Goal: Information Seeking & Learning: Find specific page/section

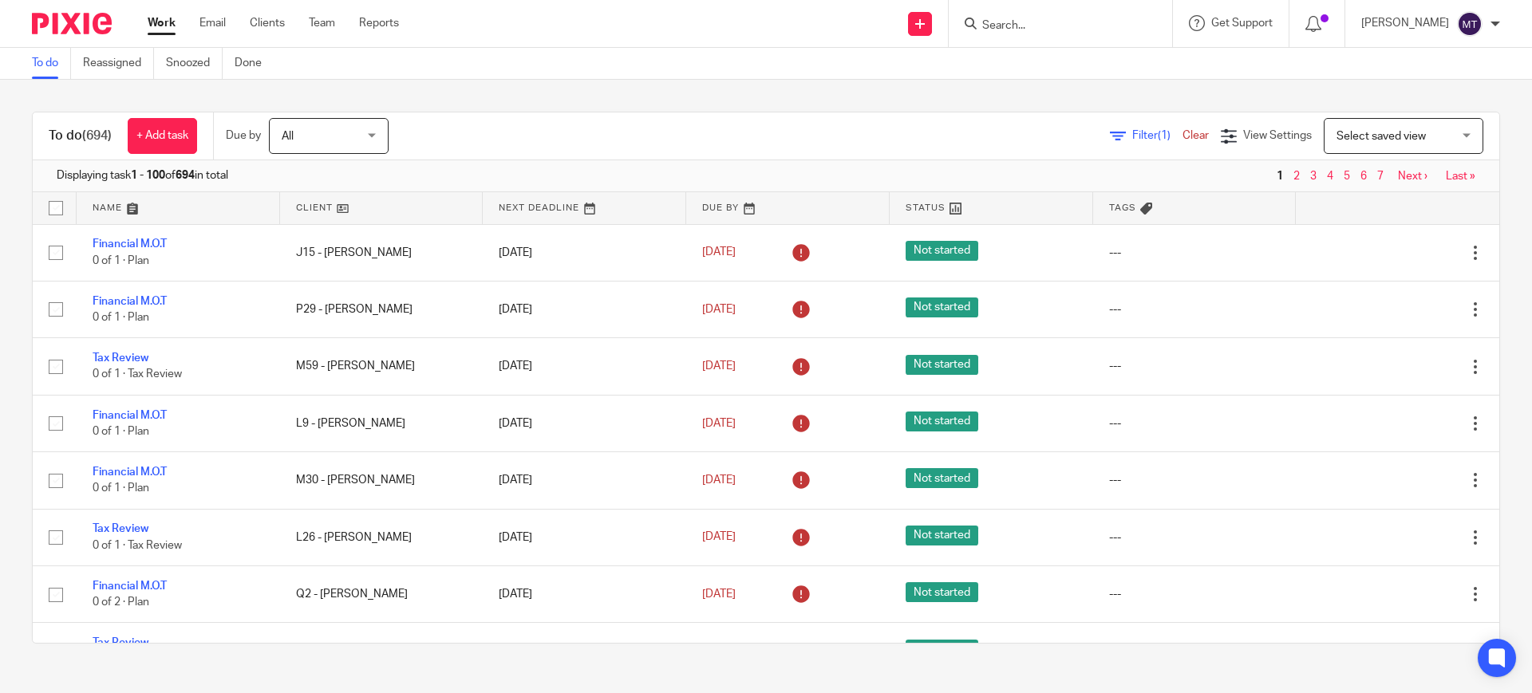
click at [1444, 36] on div "Mark Toner My profile Email integration Logout" at bounding box center [1430, 23] width 171 height 47
click at [1453, 16] on div "[PERSON_NAME]" at bounding box center [1430, 24] width 139 height 26
click at [1237, 26] on div "Get Support" at bounding box center [1231, 23] width 84 height 16
click at [1227, 128] on span "Access the academy" at bounding box center [1236, 125] width 135 height 17
click at [324, 202] on link at bounding box center [381, 208] width 203 height 32
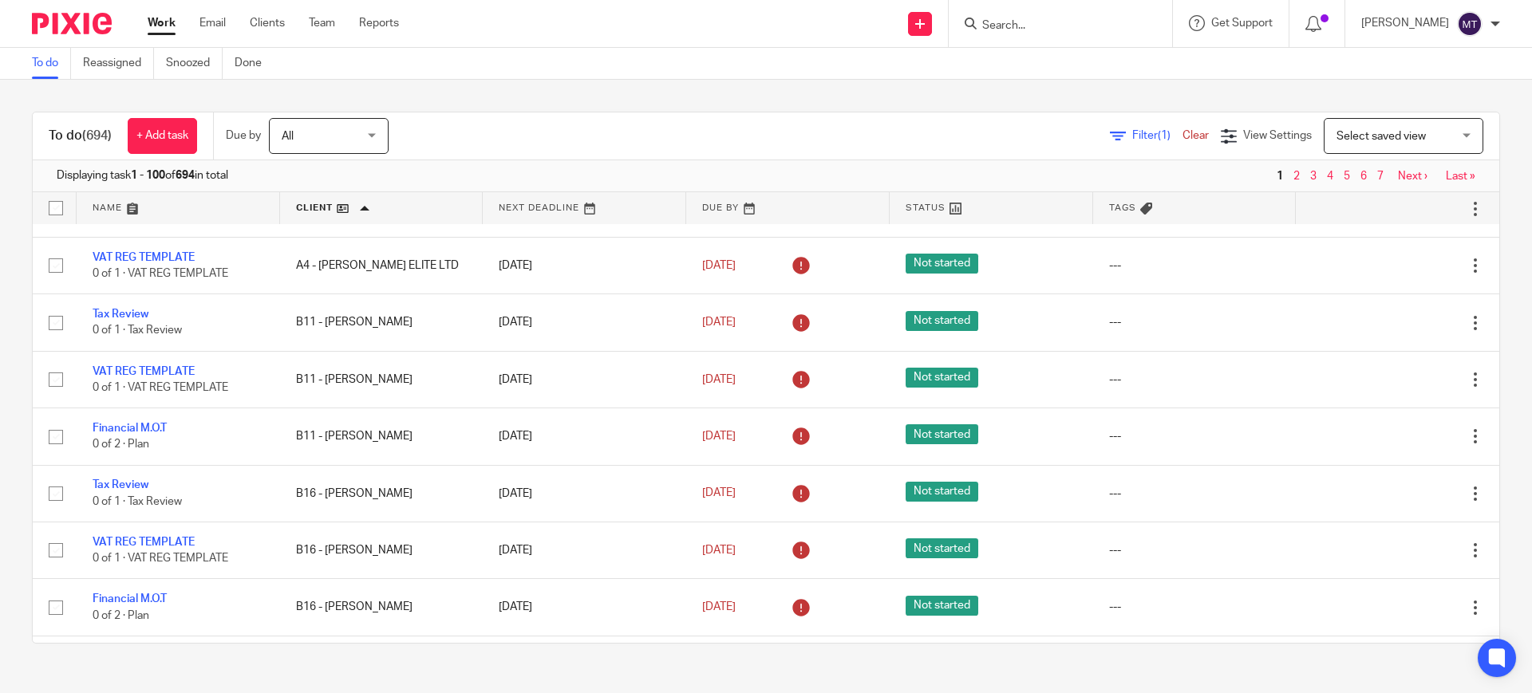
scroll to position [1596, 0]
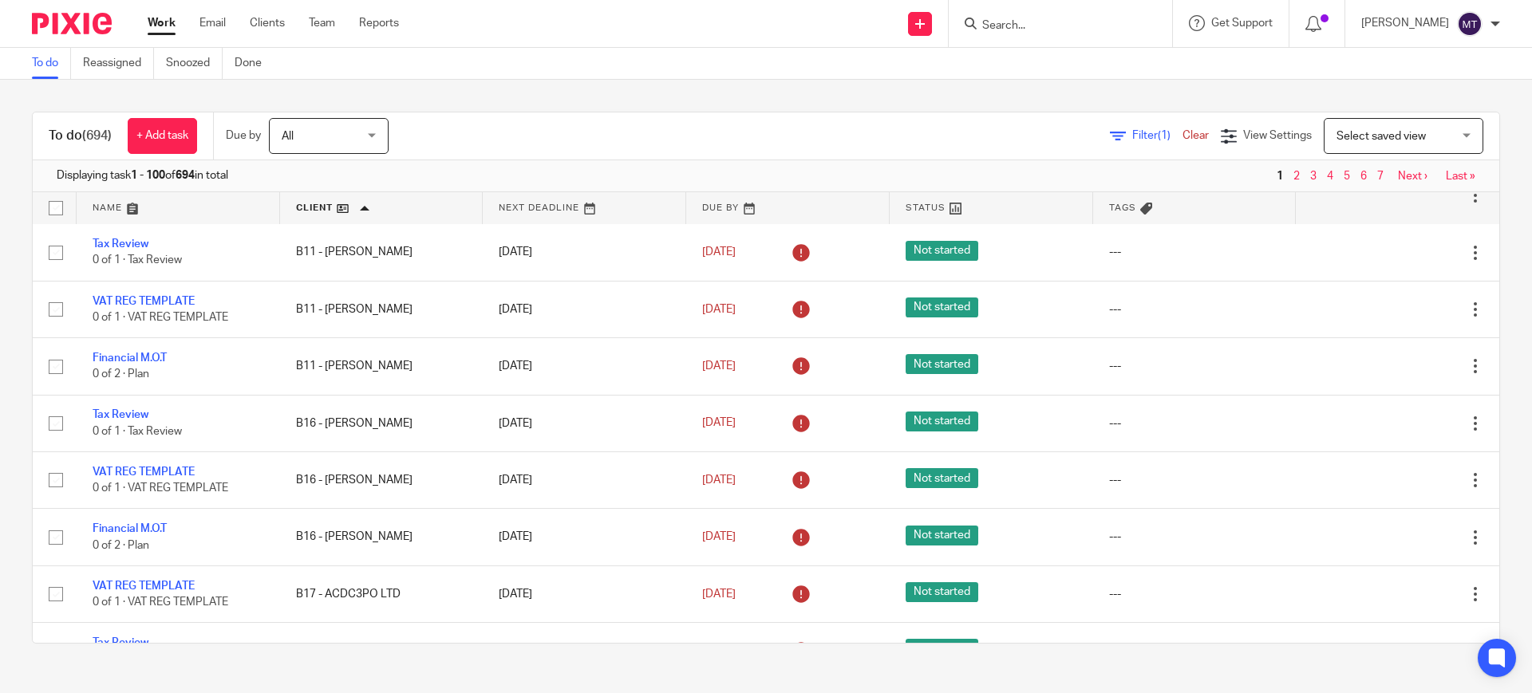
click at [788, 490] on icon at bounding box center [801, 481] width 26 height 26
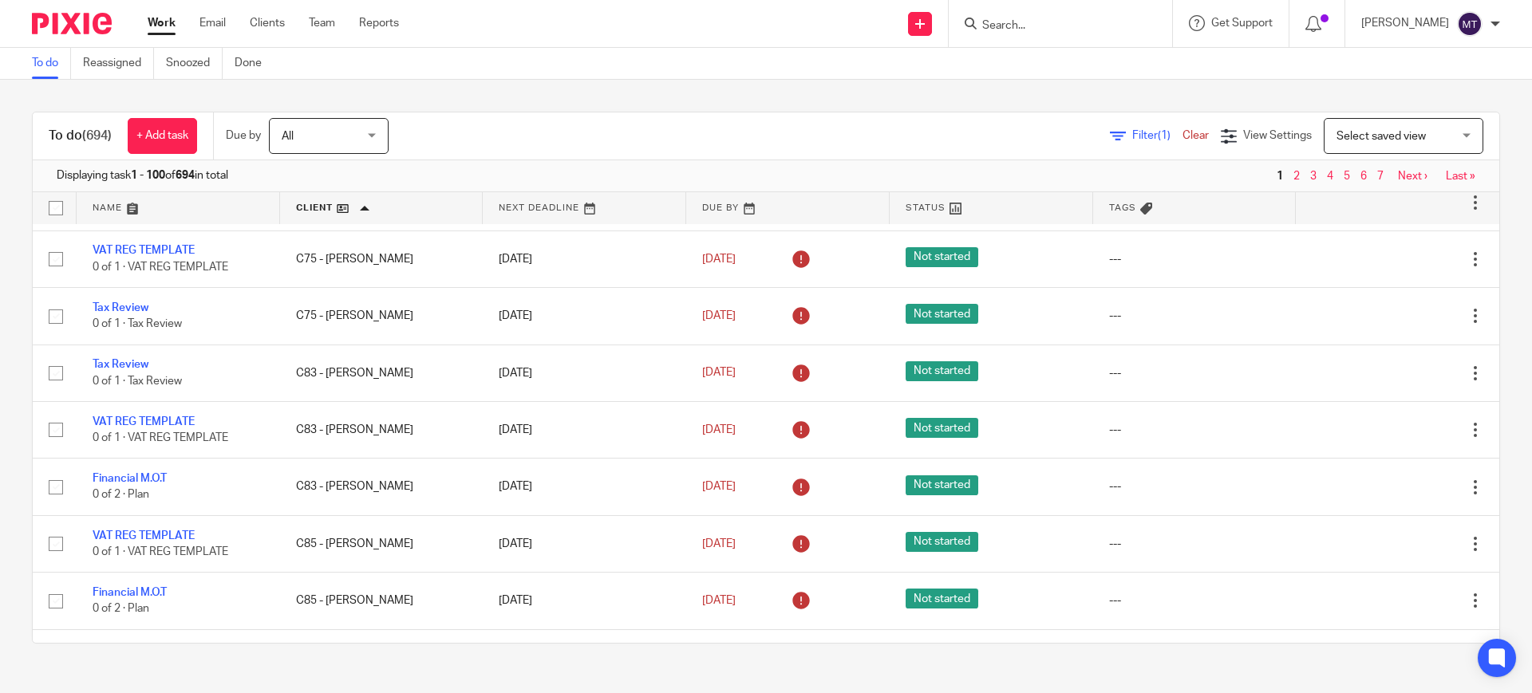
scroll to position [4190, 0]
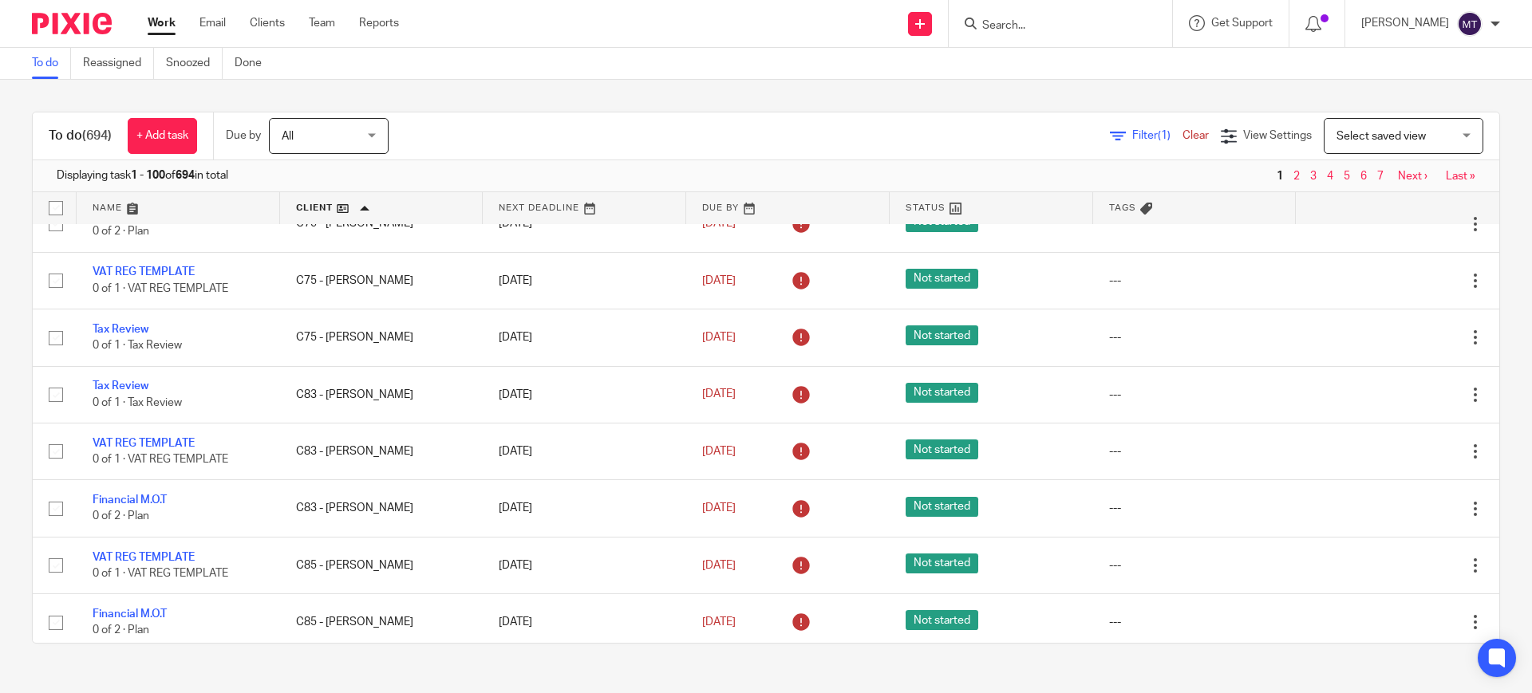
click at [1091, 678] on main "To do Reassigned Snoozed Done To do (694) + Add task Due by All All Today Tomor…" at bounding box center [766, 346] width 1532 height 693
click at [417, 89] on div "To do (694) + Add task Due by All All Today Tomorrow This week Next week This m…" at bounding box center [766, 378] width 1532 height 596
click at [1498, 660] on icon at bounding box center [1497, 658] width 12 height 7
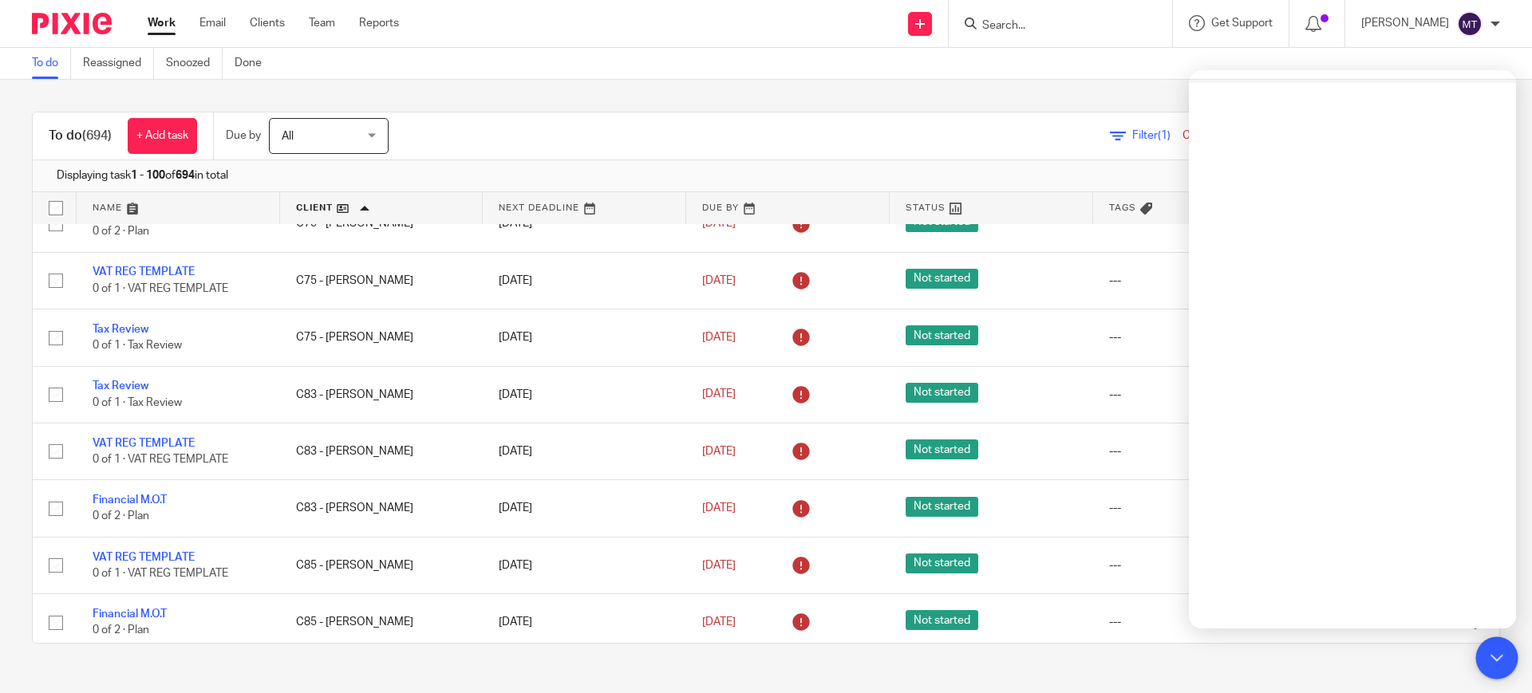
click at [1498, 660] on icon at bounding box center [1497, 658] width 12 height 7
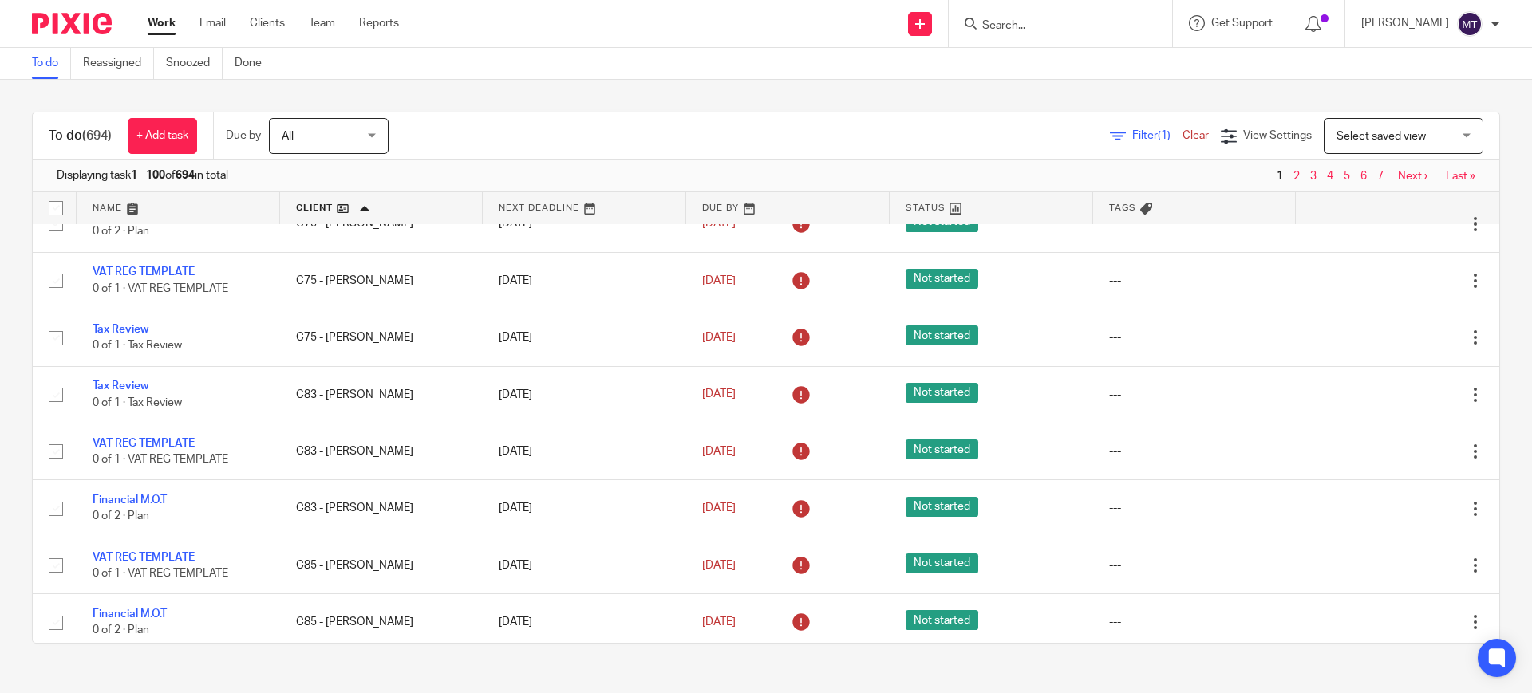
click at [718, 87] on div "To do (694) + Add task Due by All All Today Tomorrow This week Next week This m…" at bounding box center [766, 378] width 1532 height 596
click at [1483, 654] on div at bounding box center [1497, 659] width 42 height 42
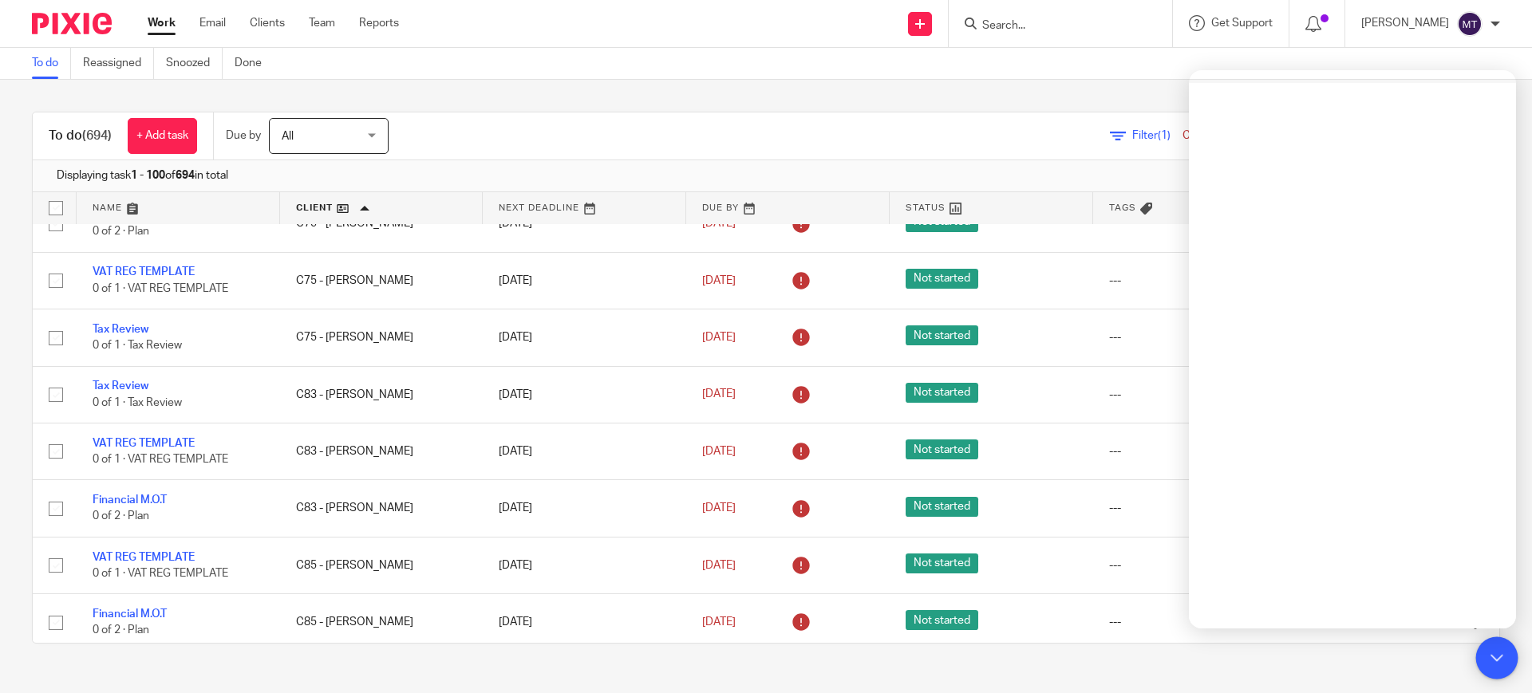
click at [1483, 654] on div at bounding box center [1497, 659] width 42 height 42
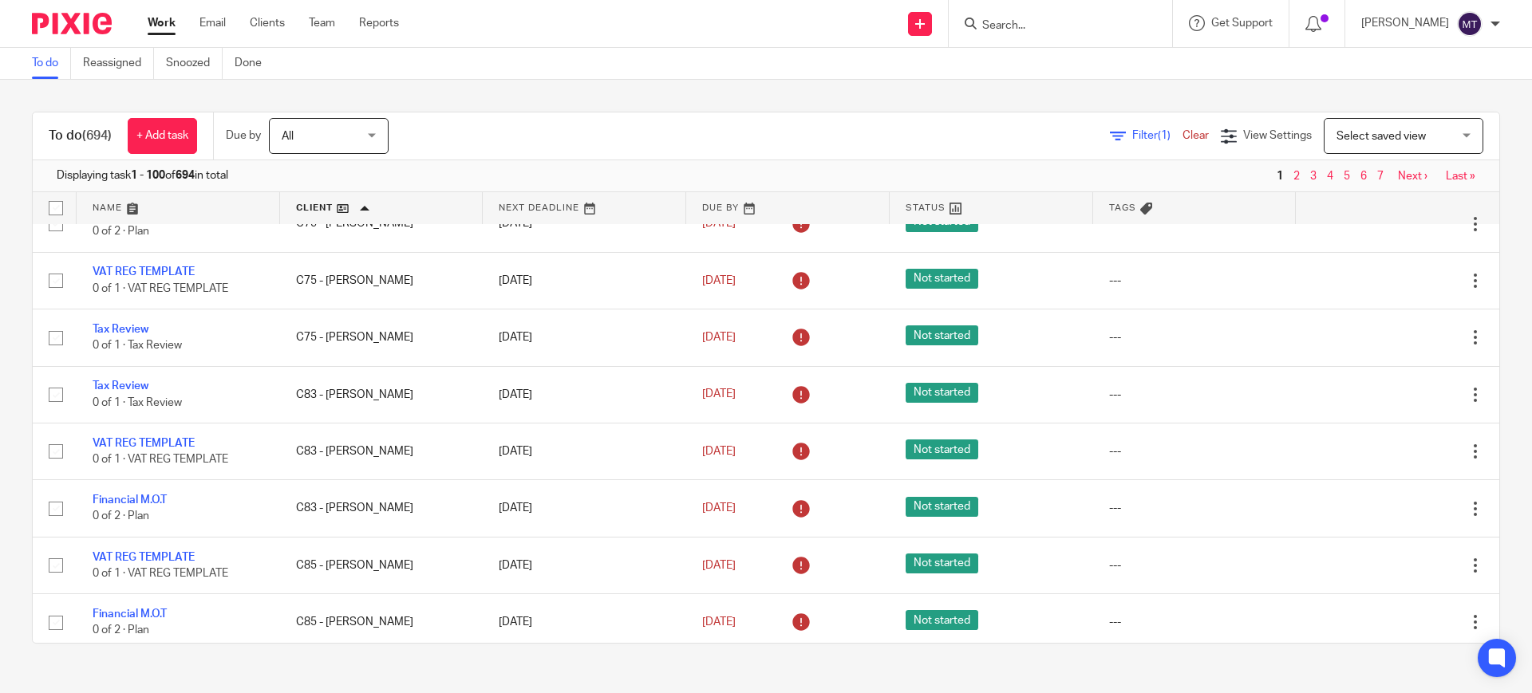
click at [824, 93] on div "To do (694) + Add task Due by All All Today Tomorrow This week Next week This m…" at bounding box center [766, 378] width 1532 height 596
click at [274, 15] on link "Clients" at bounding box center [267, 23] width 35 height 16
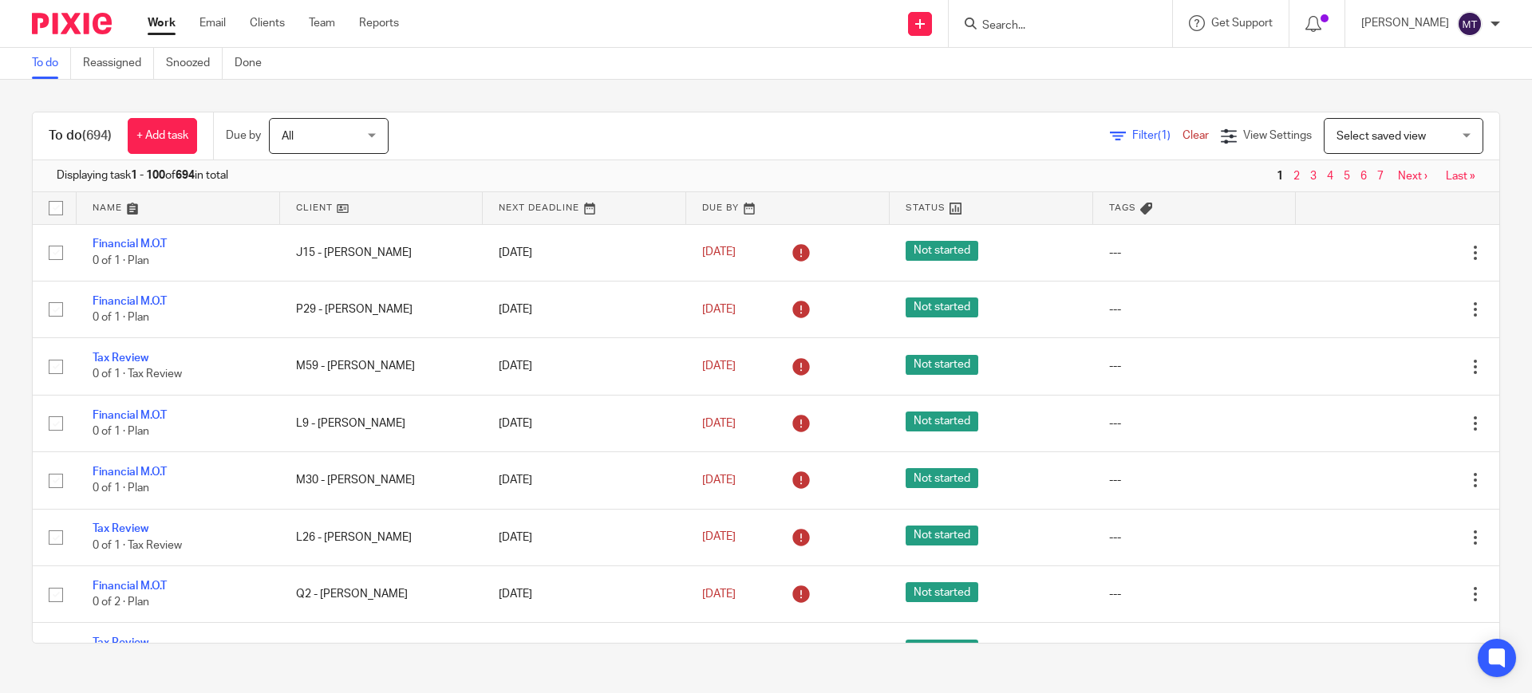
click at [60, 214] on input "checkbox" at bounding box center [56, 208] width 30 height 30
checkbox input "true"
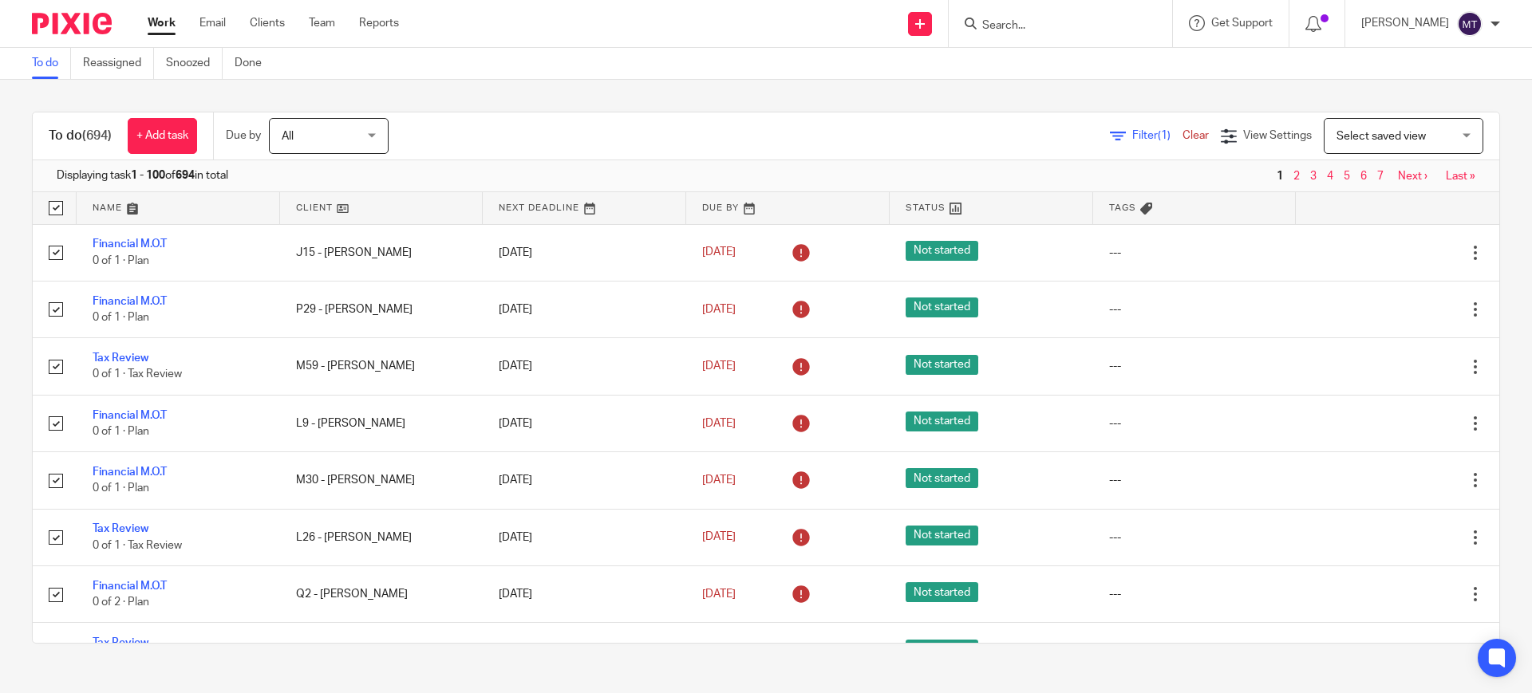
checkbox input "true"
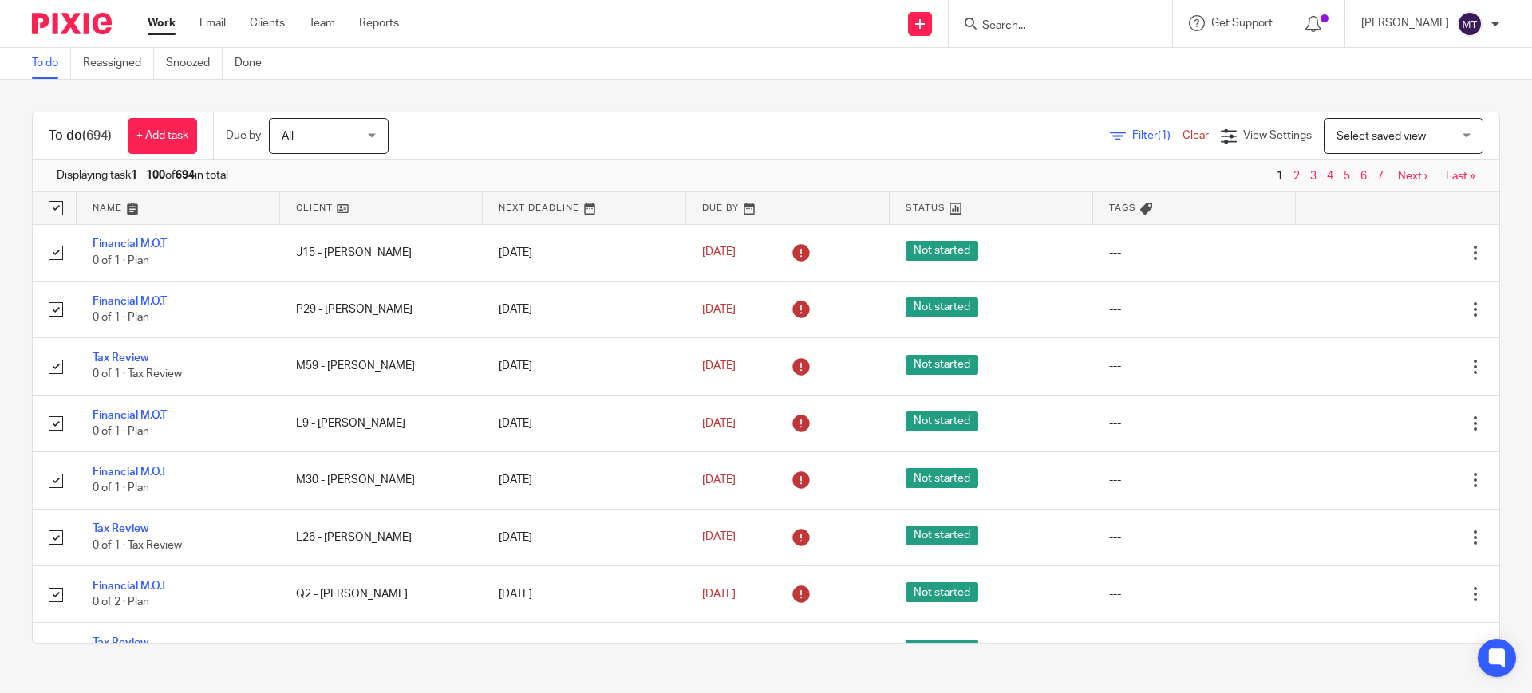
checkbox input "true"
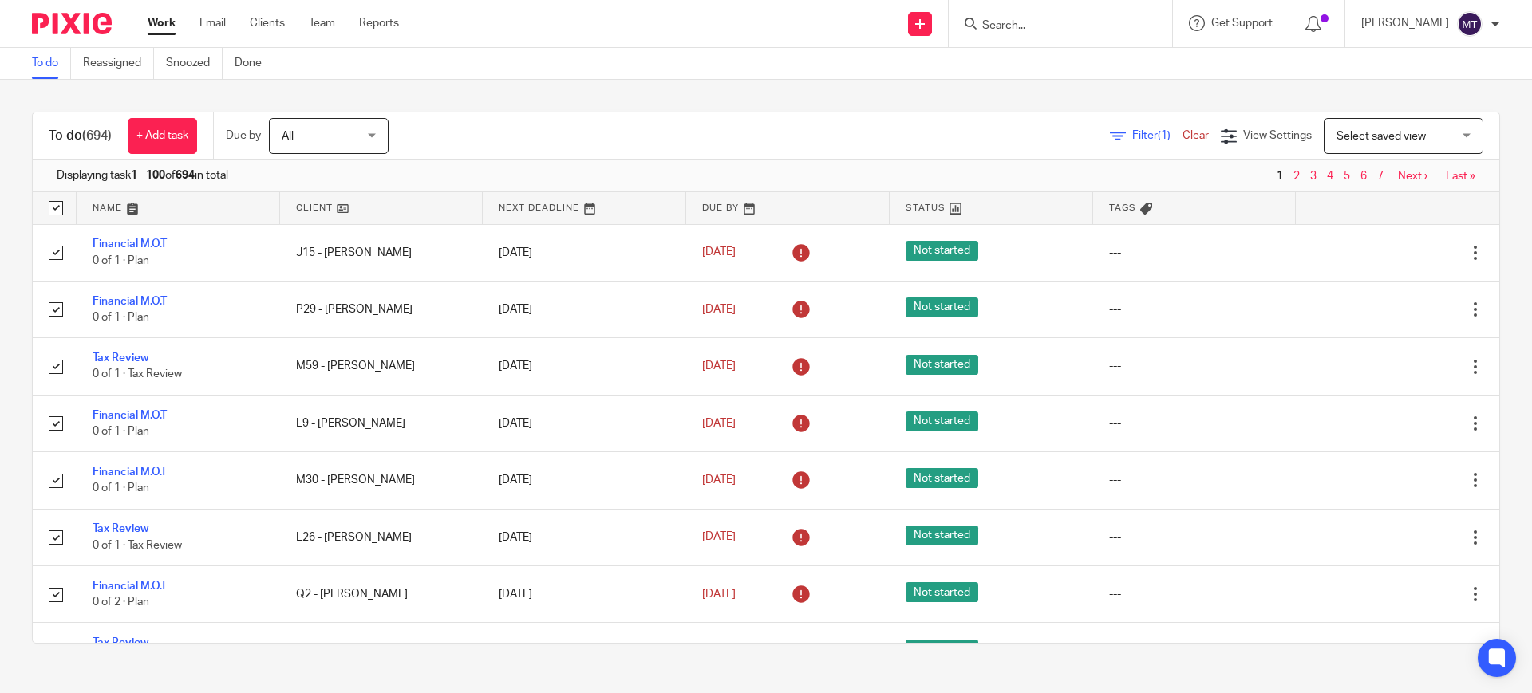
checkbox input "true"
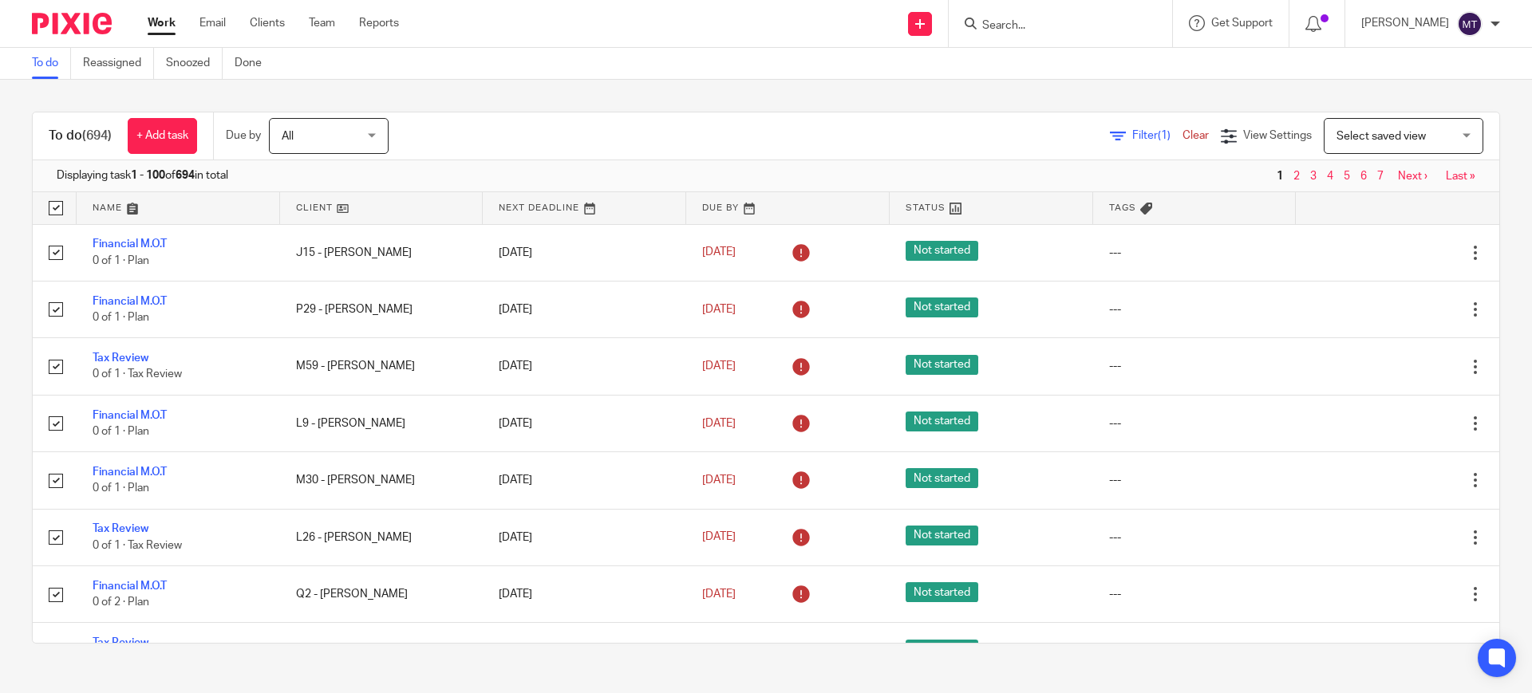
checkbox input "true"
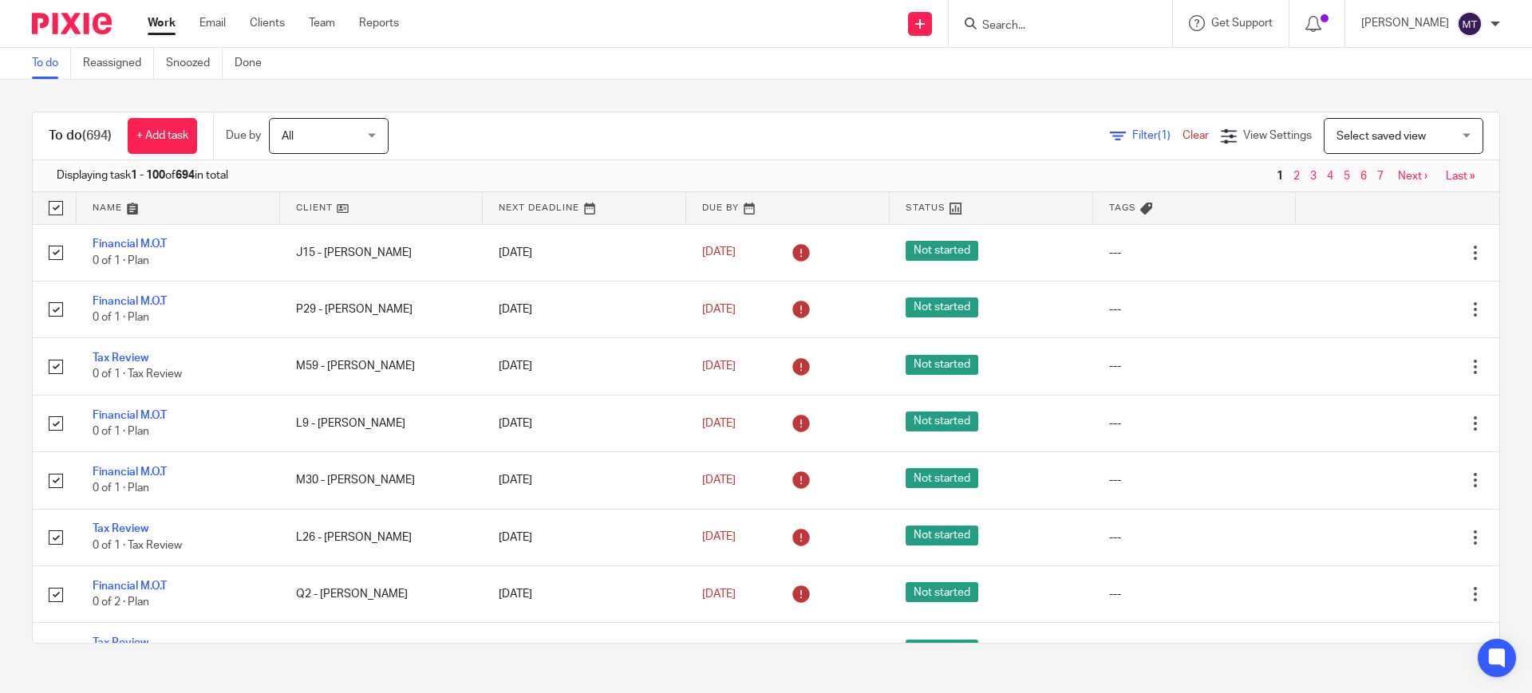
checkbox input "true"
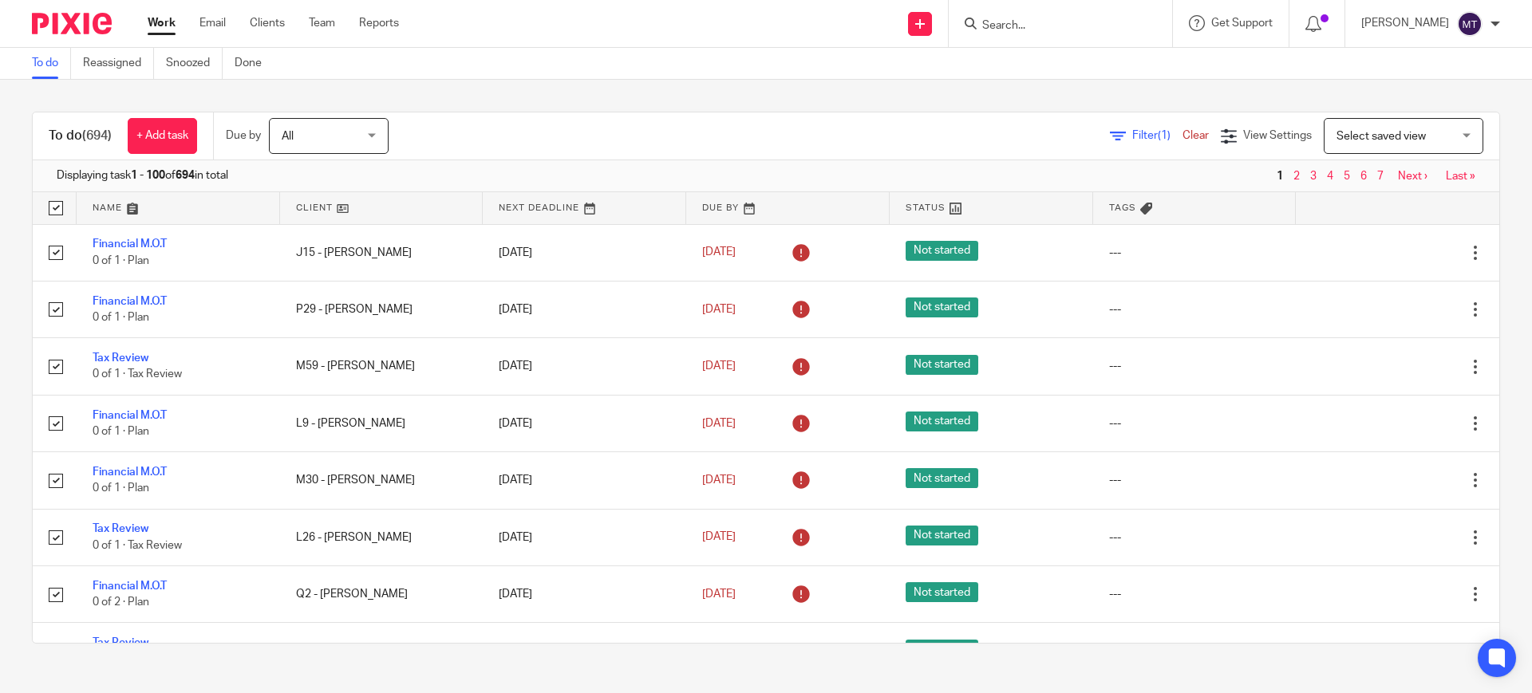
checkbox input "true"
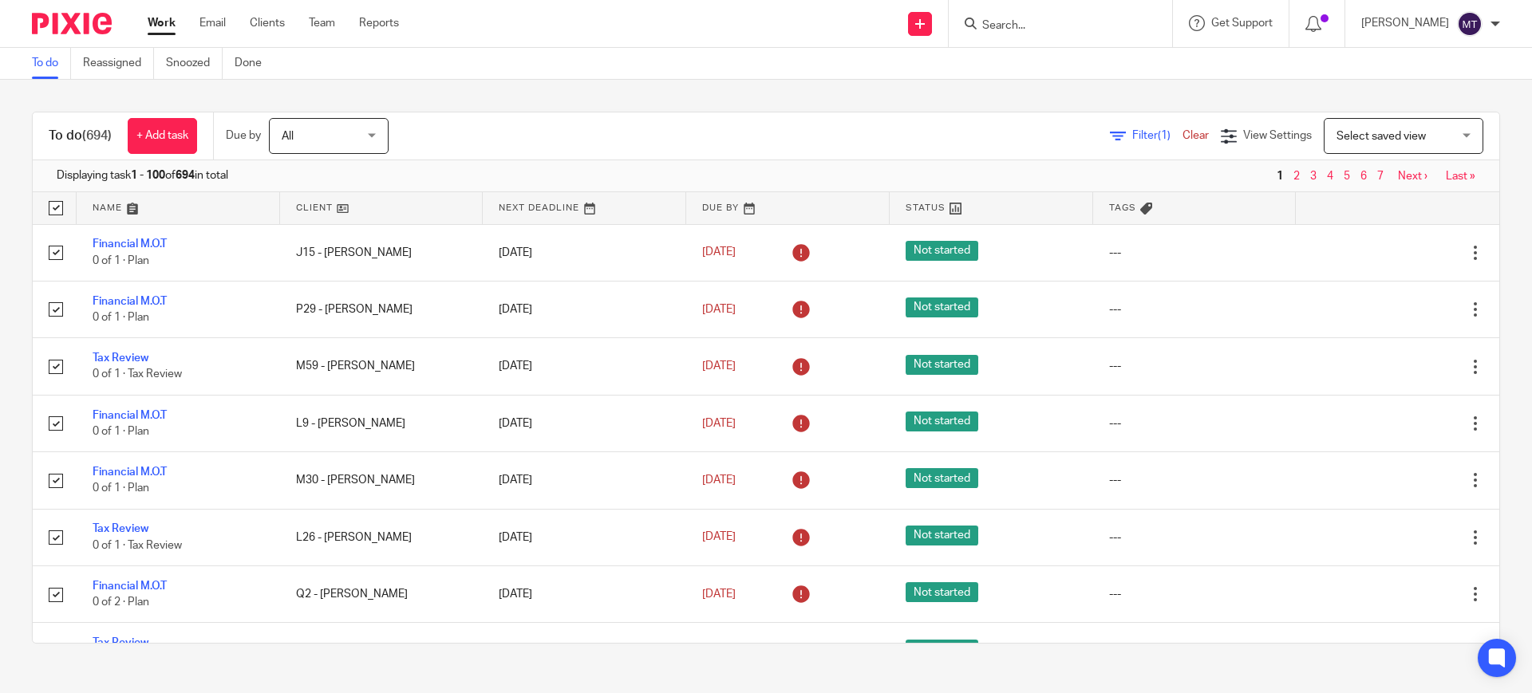
checkbox input "true"
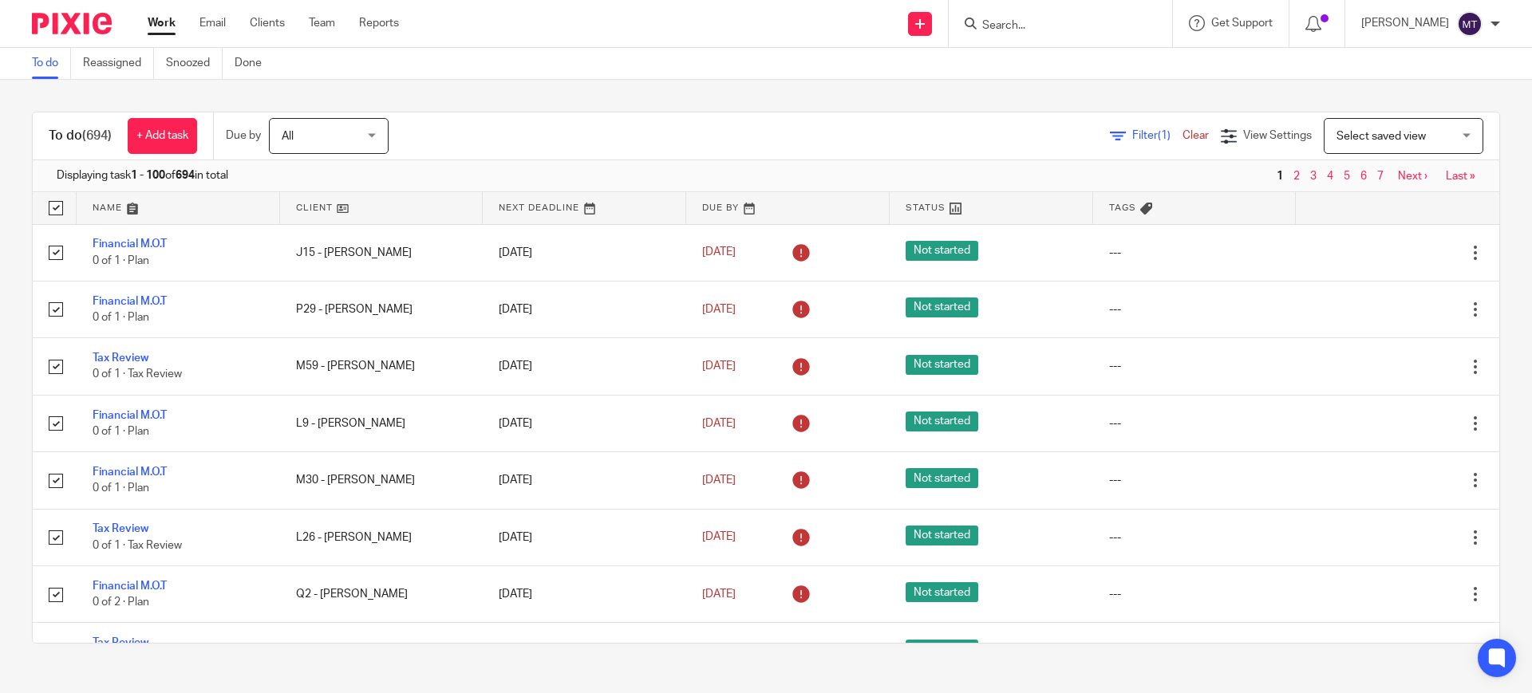
checkbox input "true"
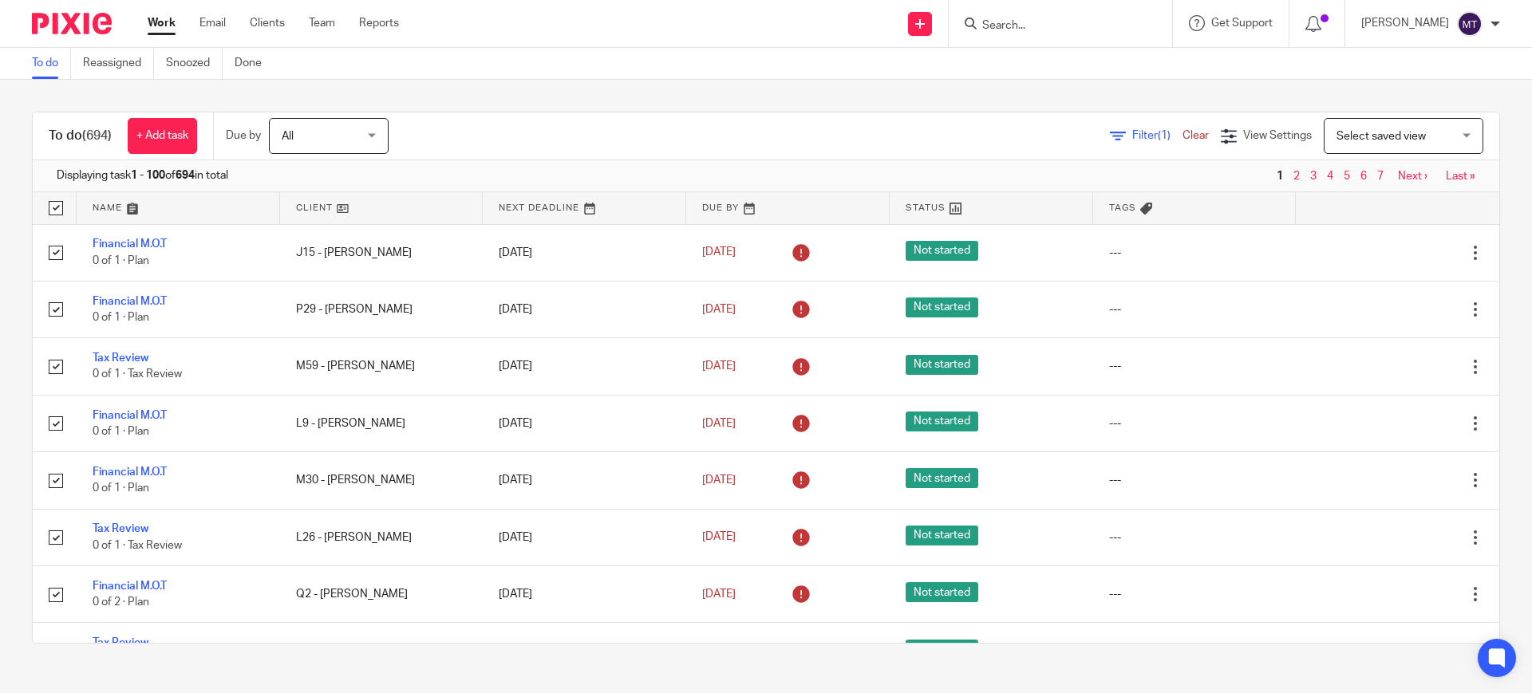
checkbox input "true"
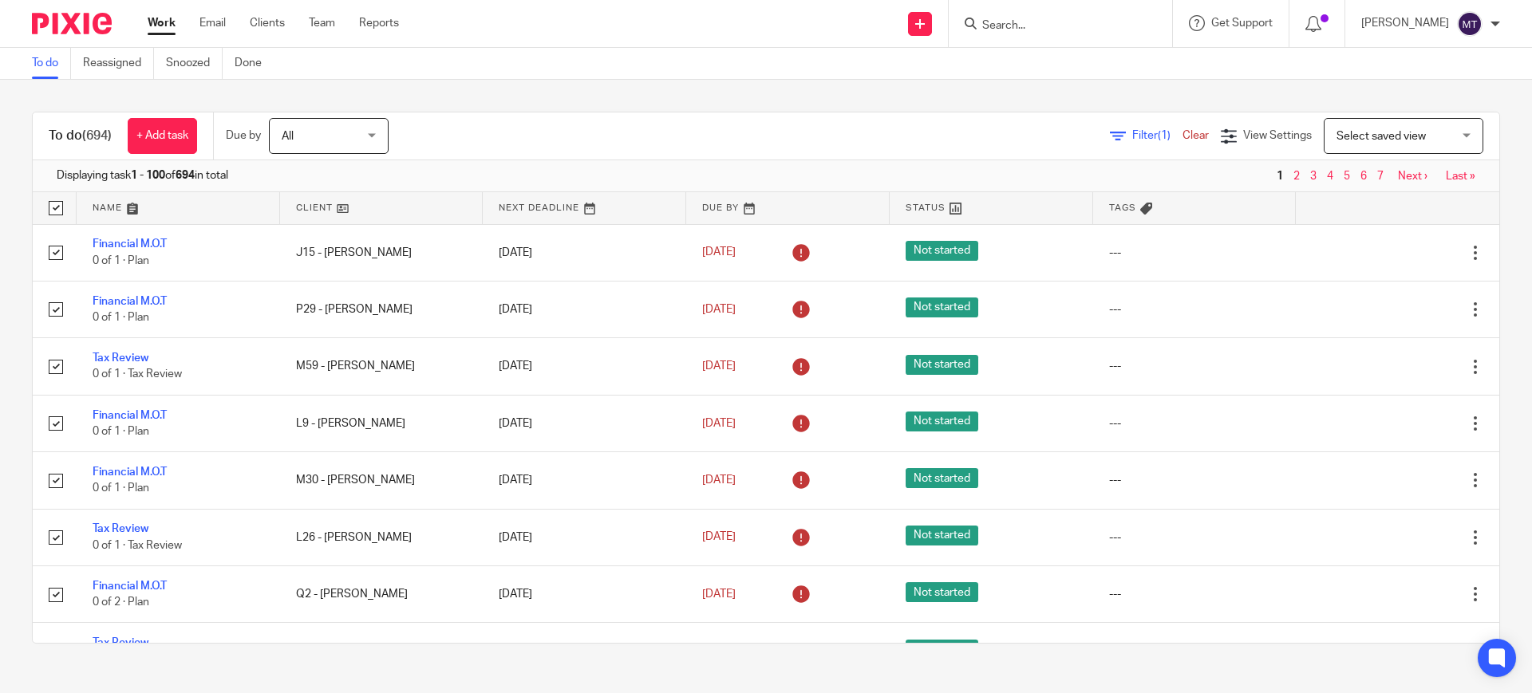
checkbox input "true"
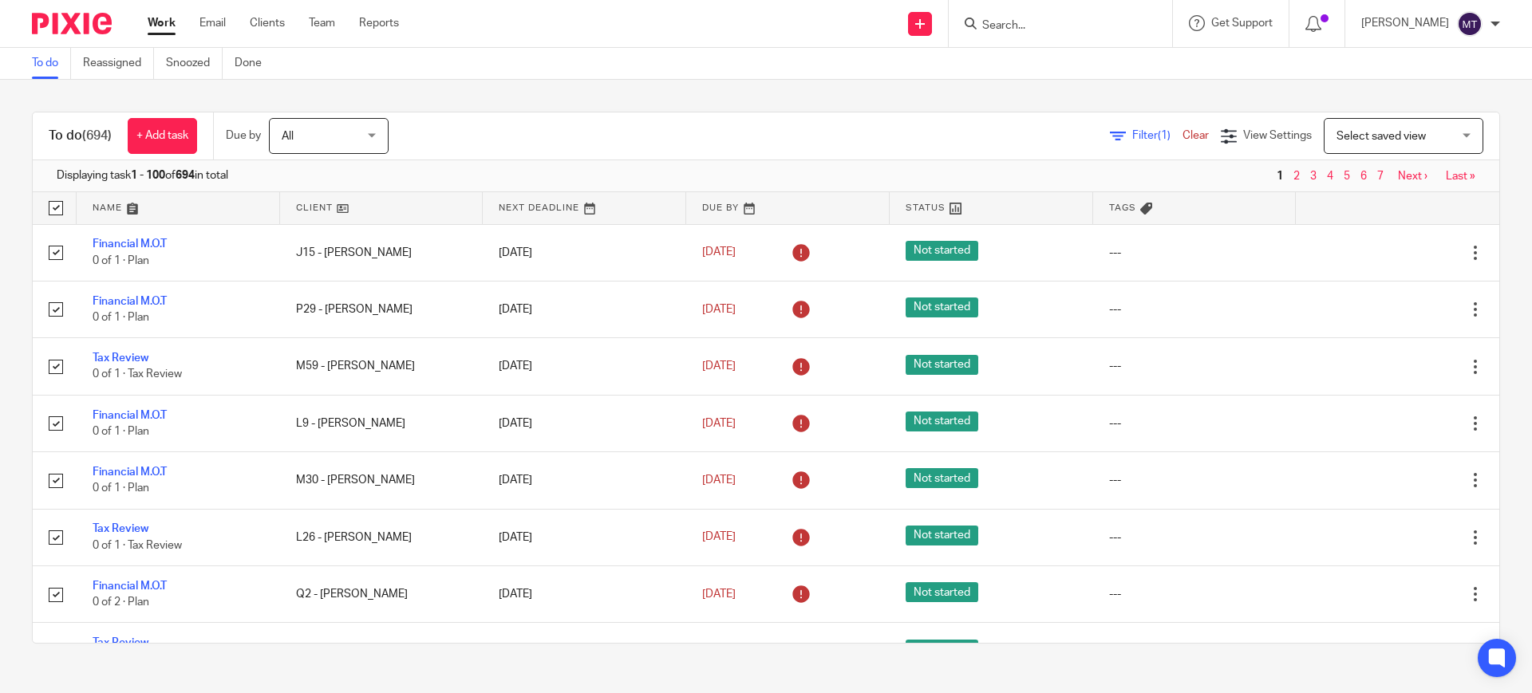
checkbox input "true"
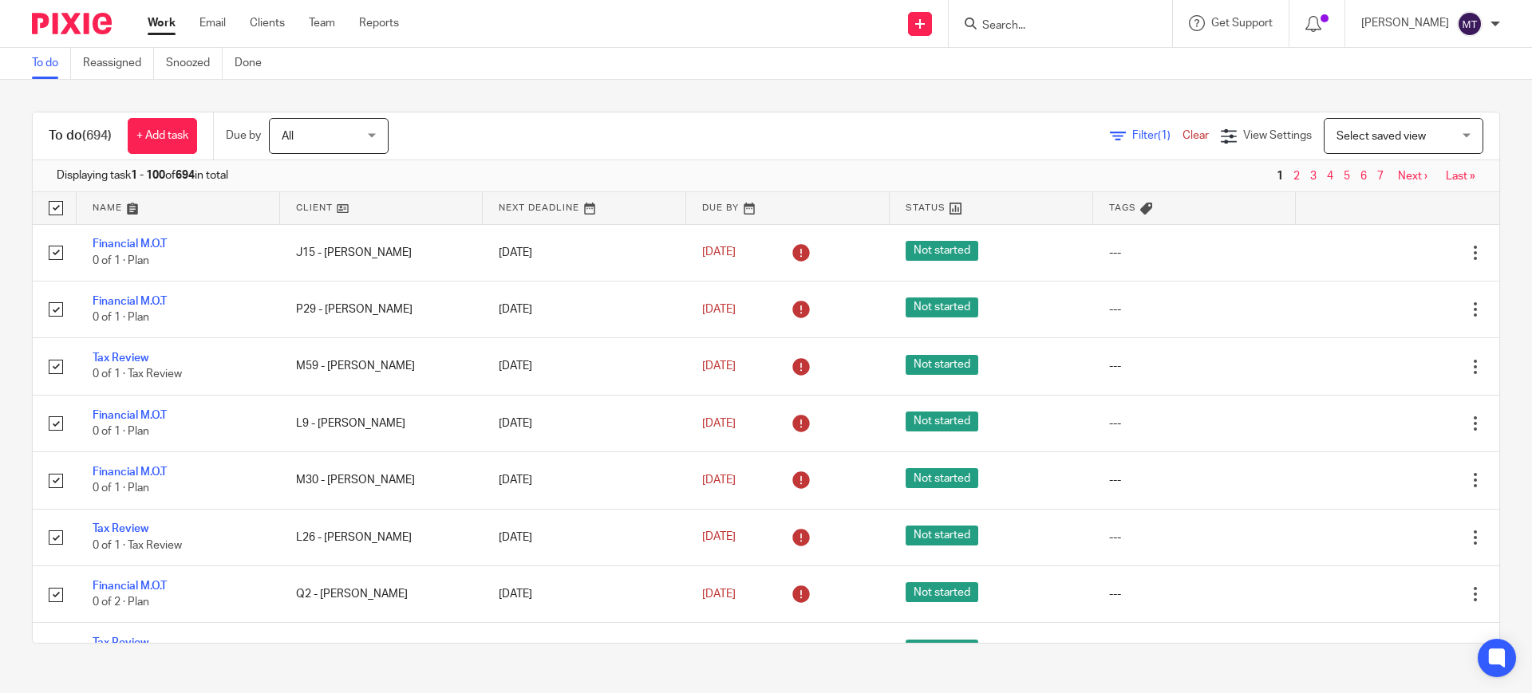
checkbox input "true"
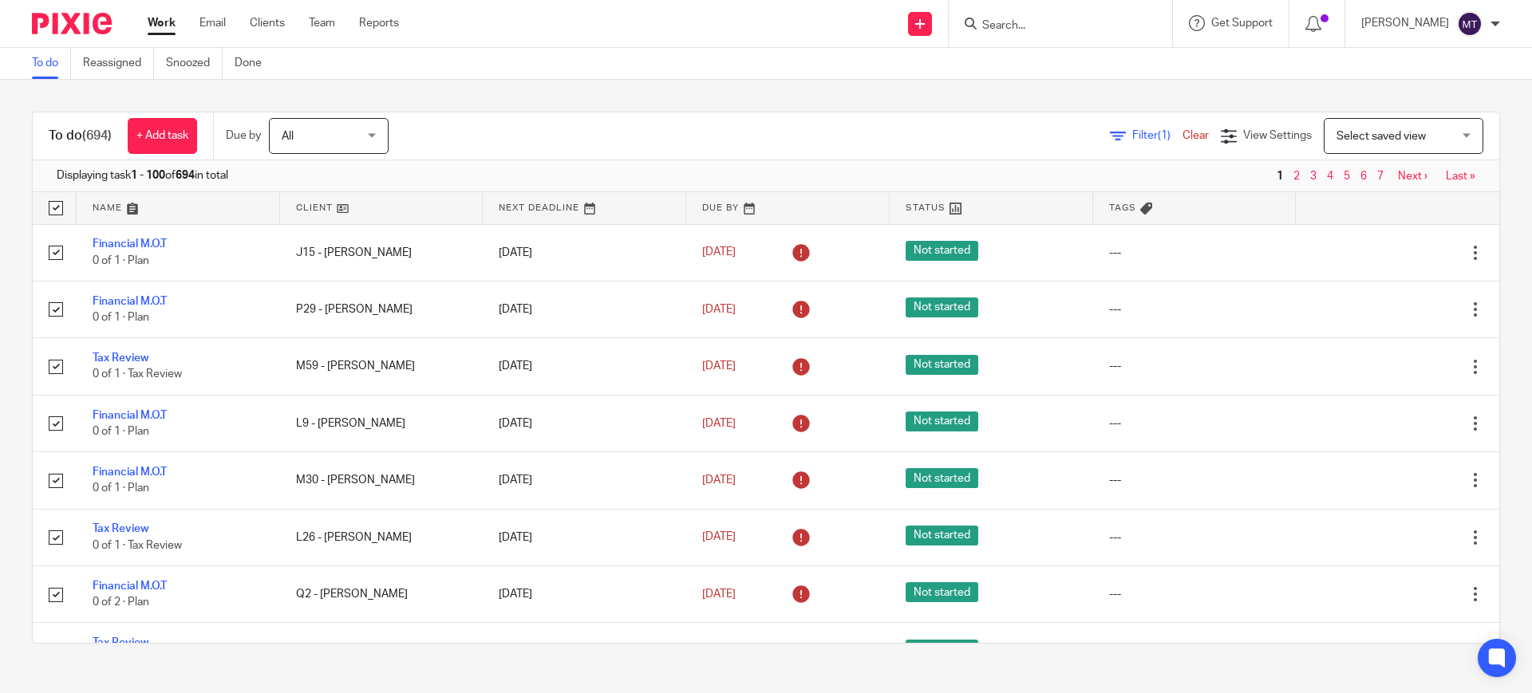
checkbox input "true"
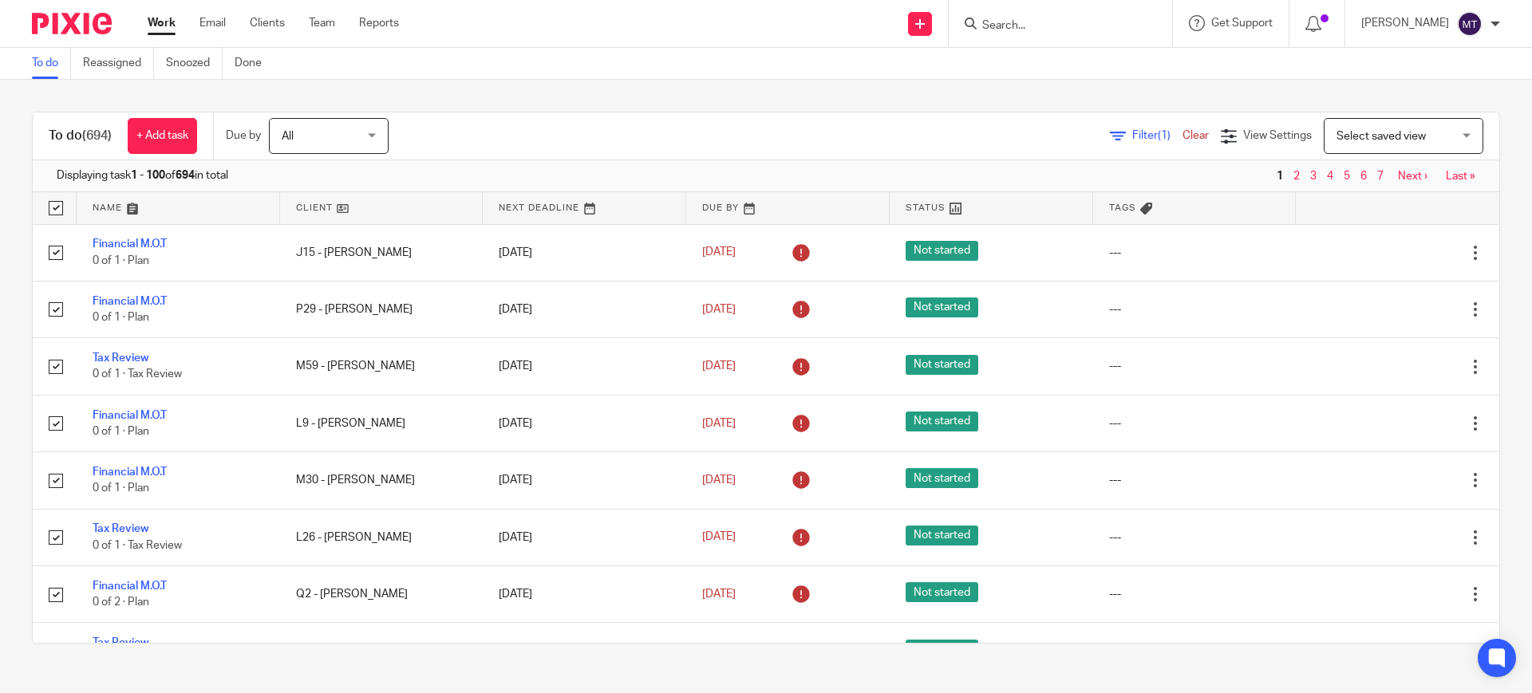
checkbox input "true"
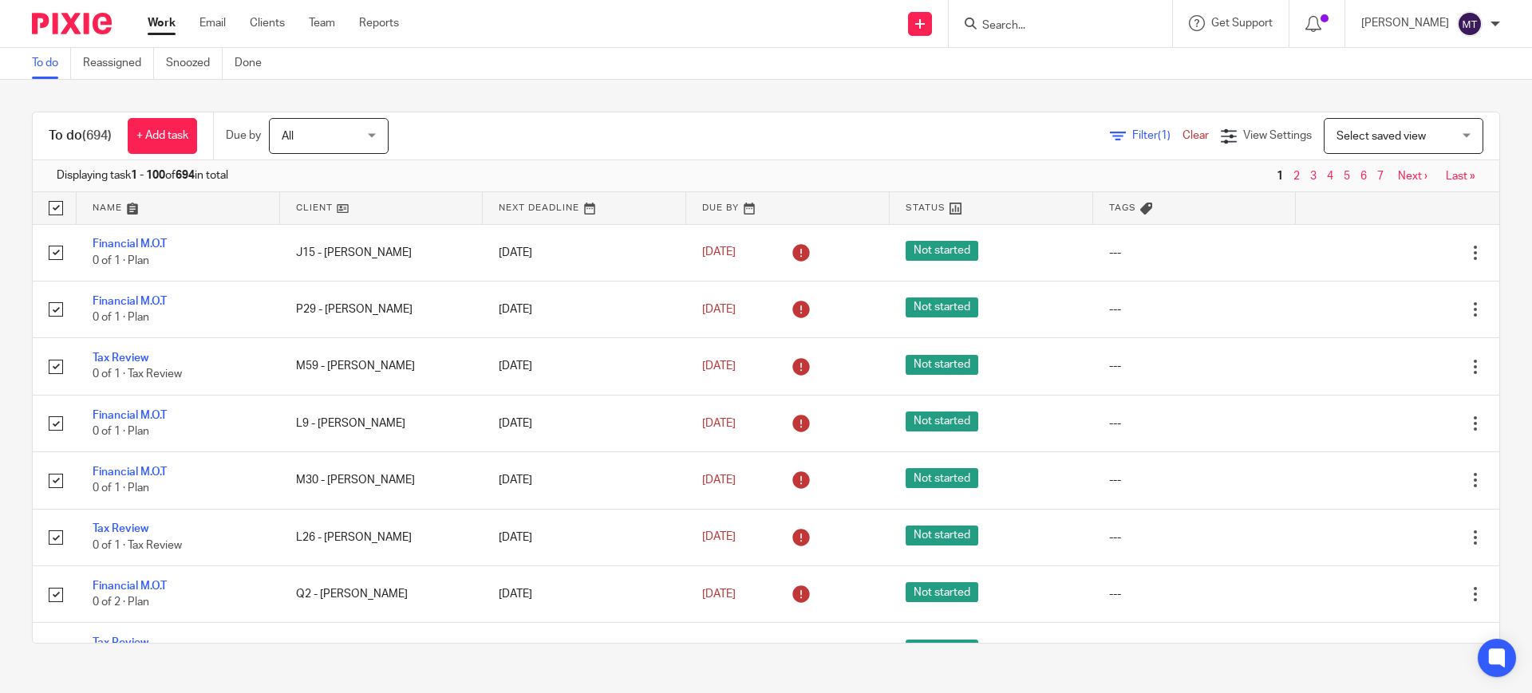
checkbox input "true"
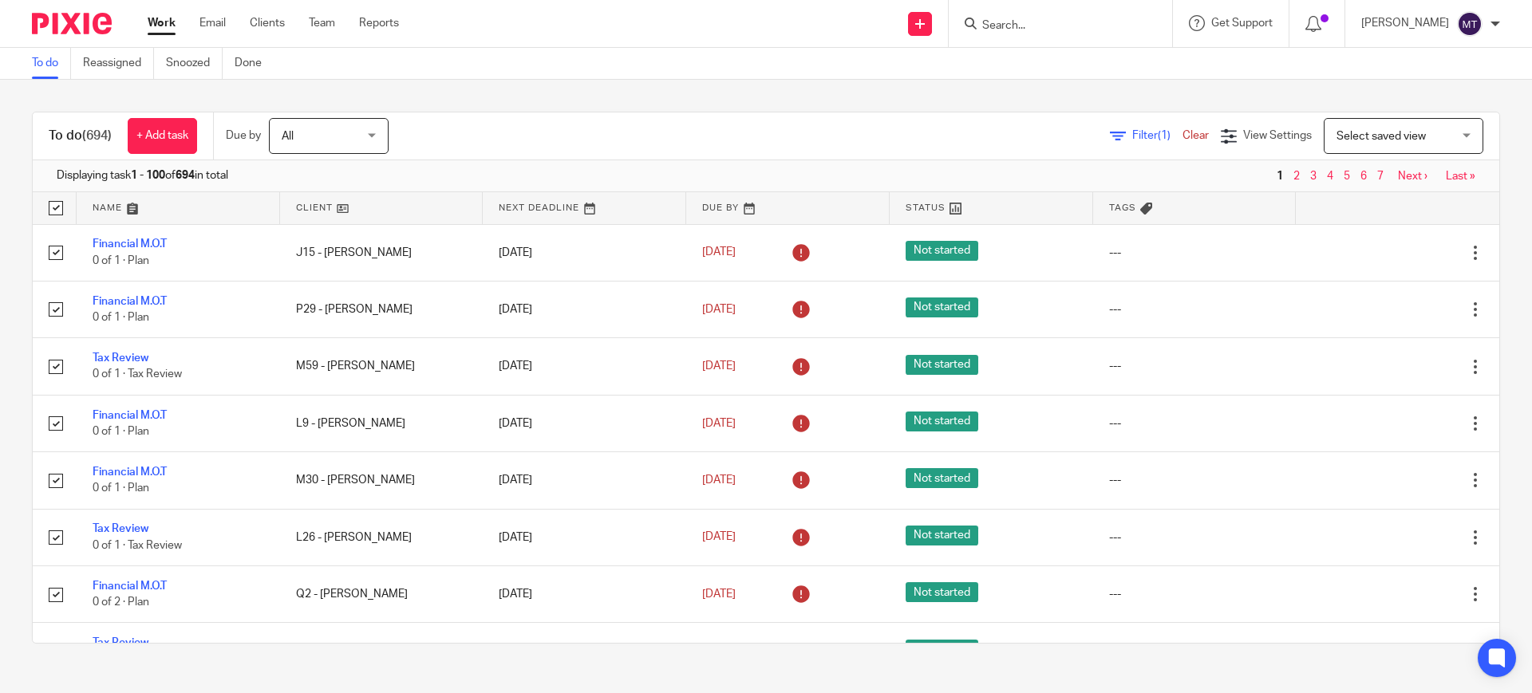
checkbox input "true"
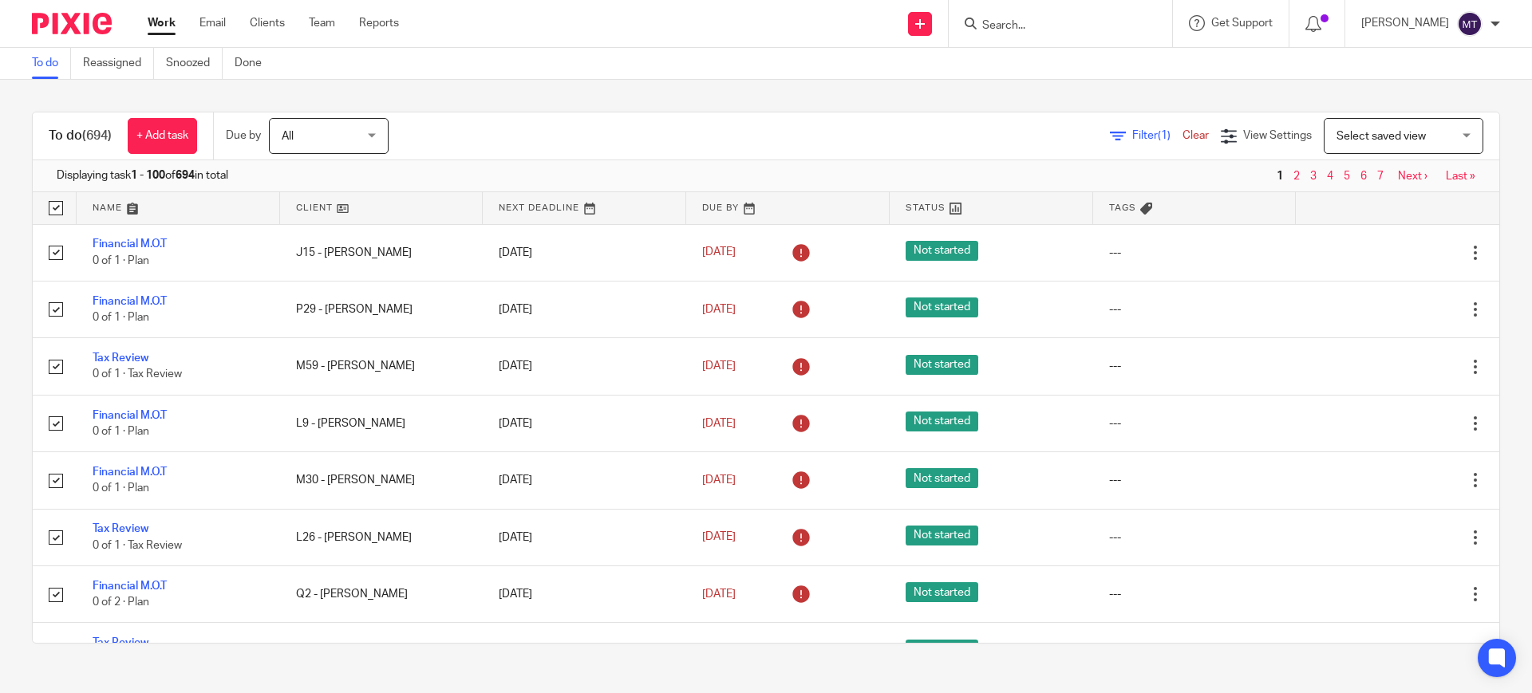
checkbox input "true"
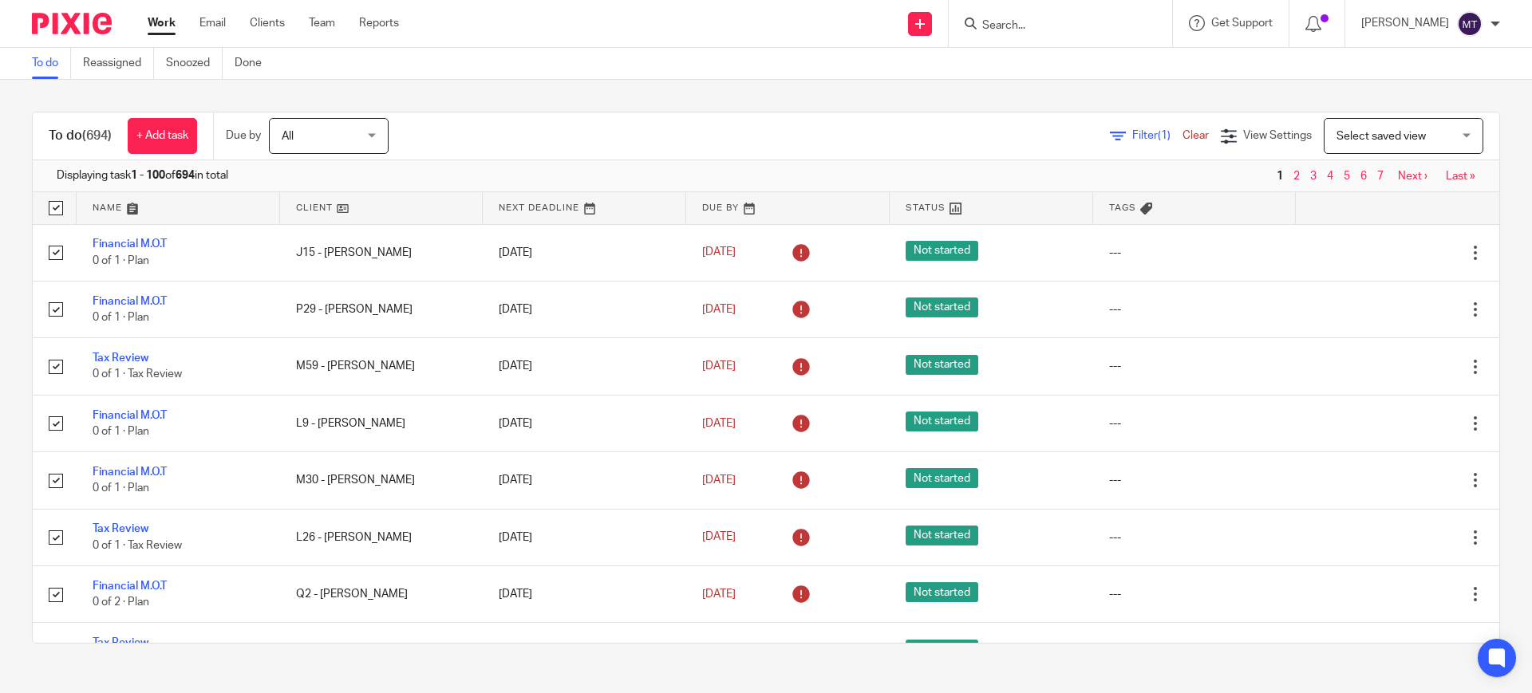
checkbox input "true"
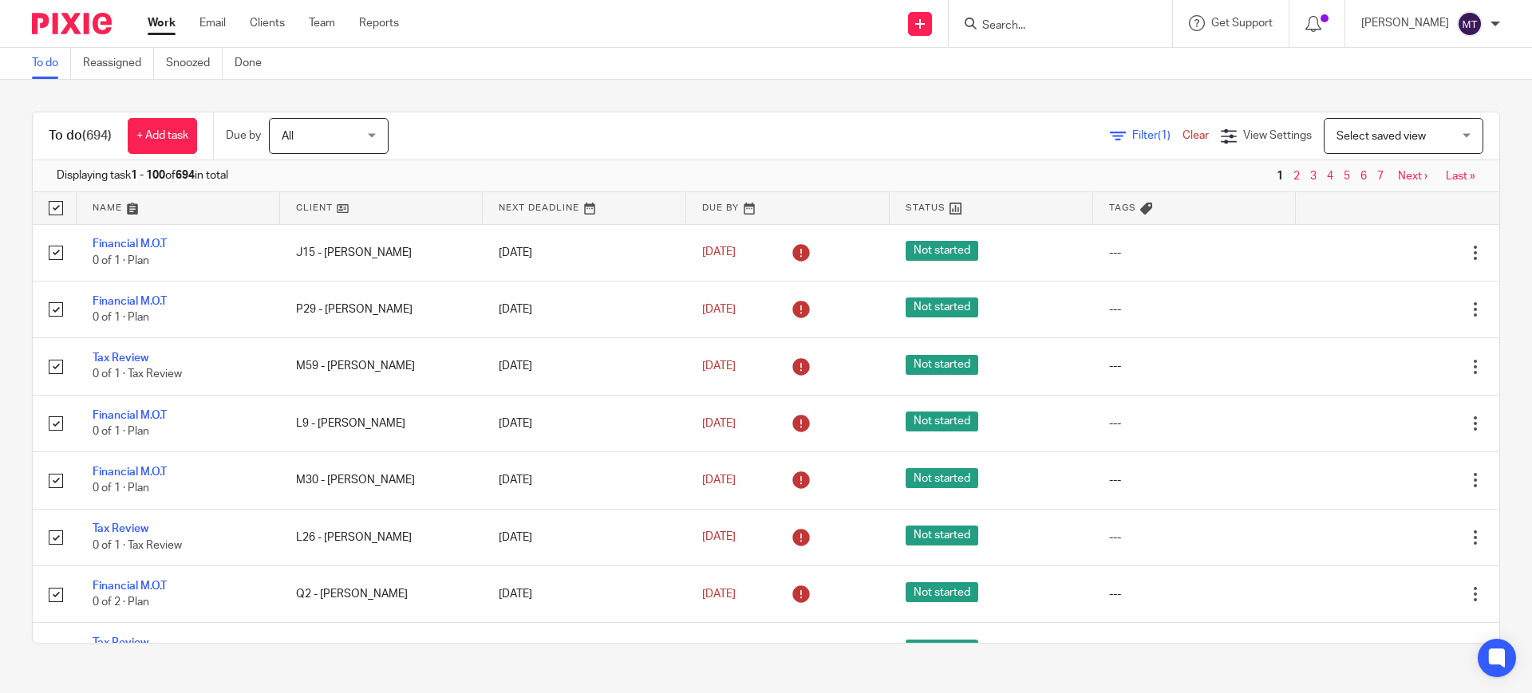
checkbox input "true"
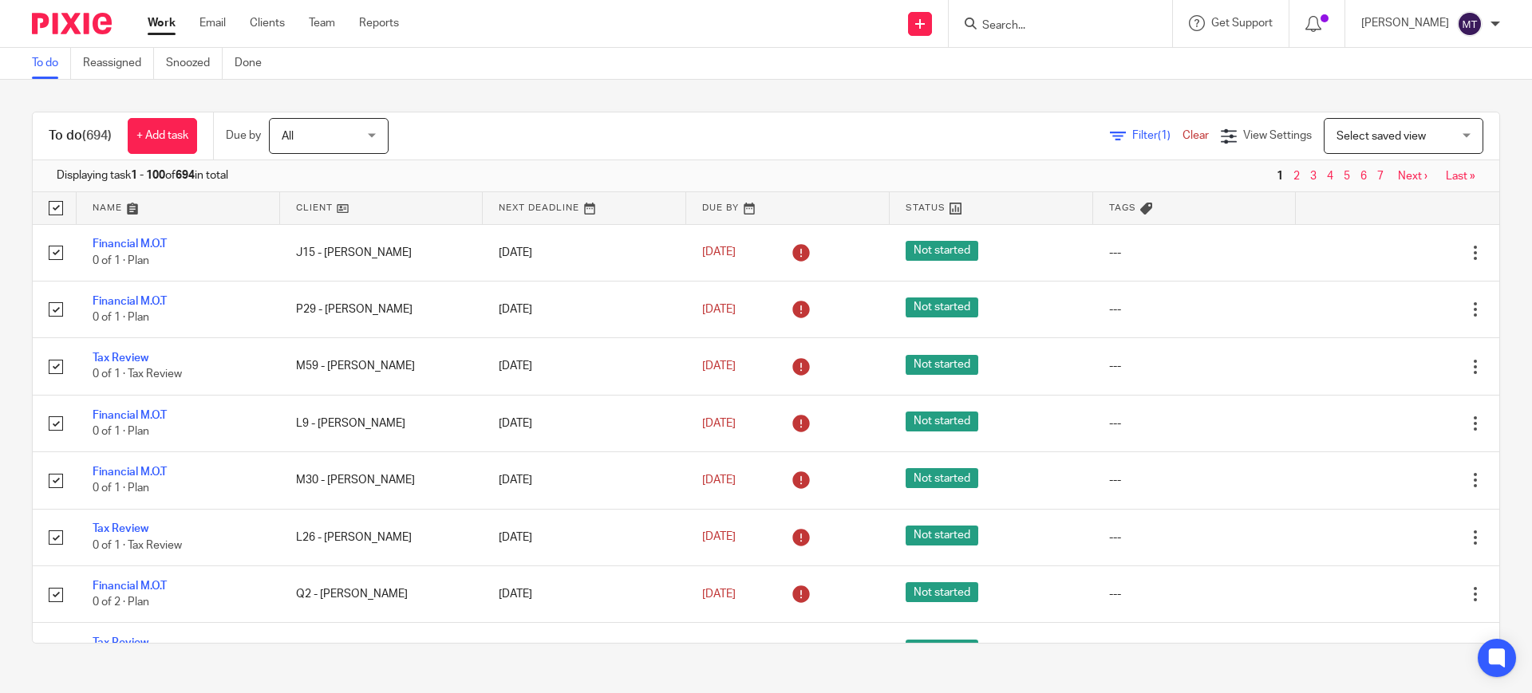
checkbox input "true"
click at [60, 214] on input "checkbox" at bounding box center [56, 208] width 30 height 30
checkbox input "false"
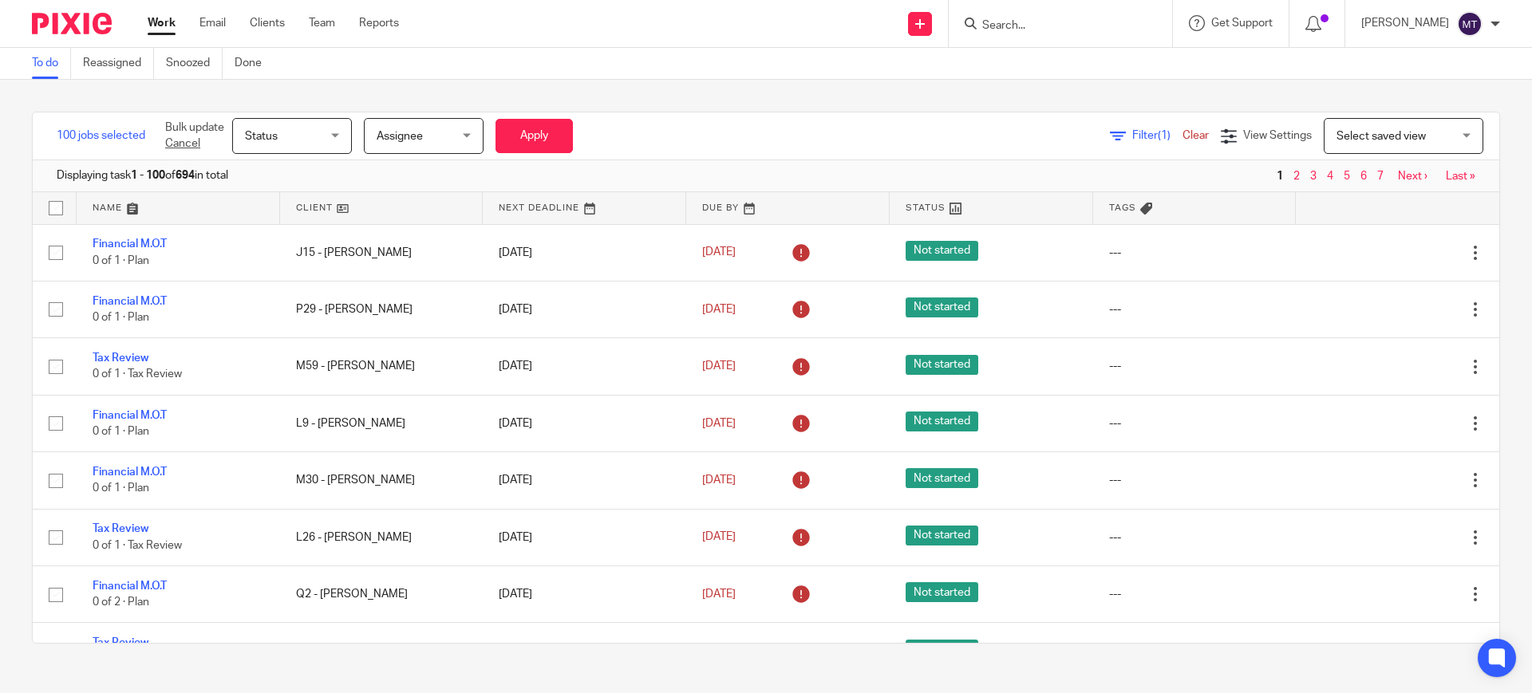
checkbox input "false"
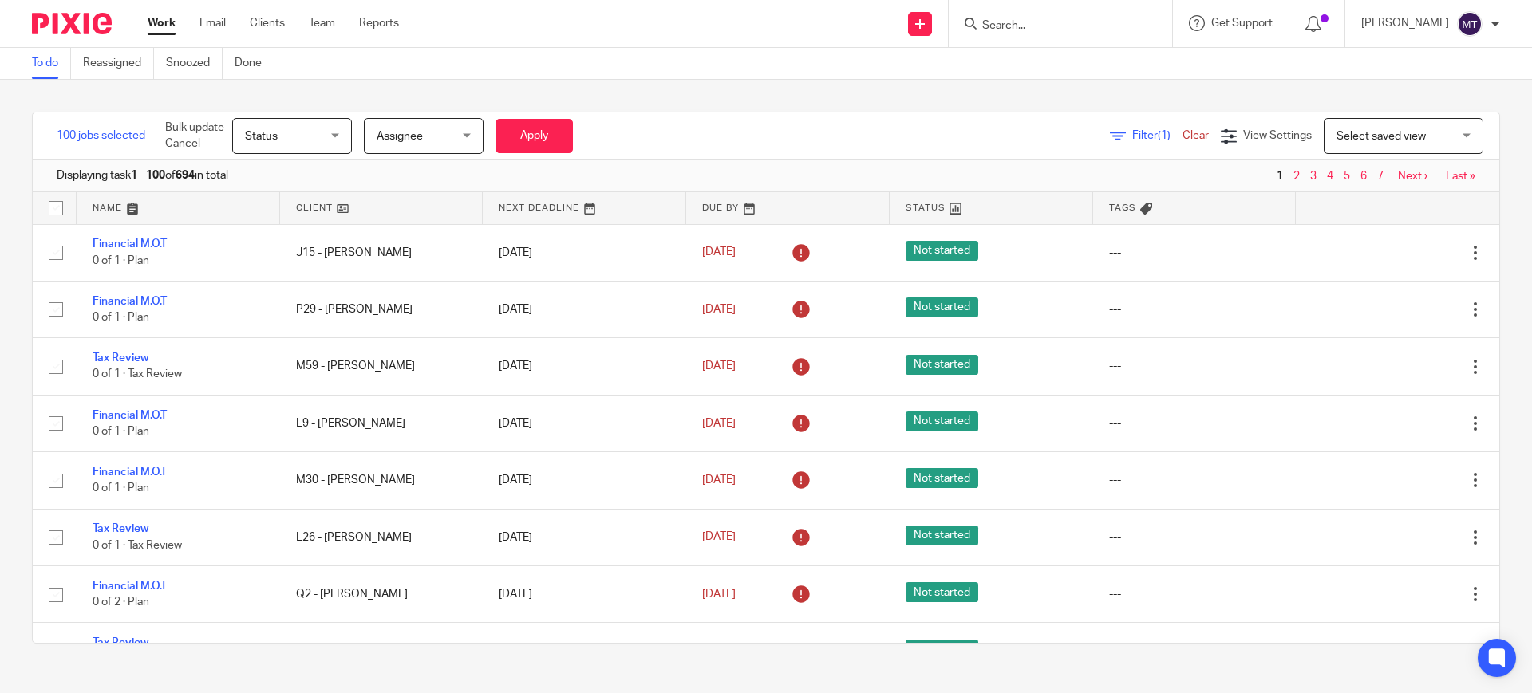
checkbox input "false"
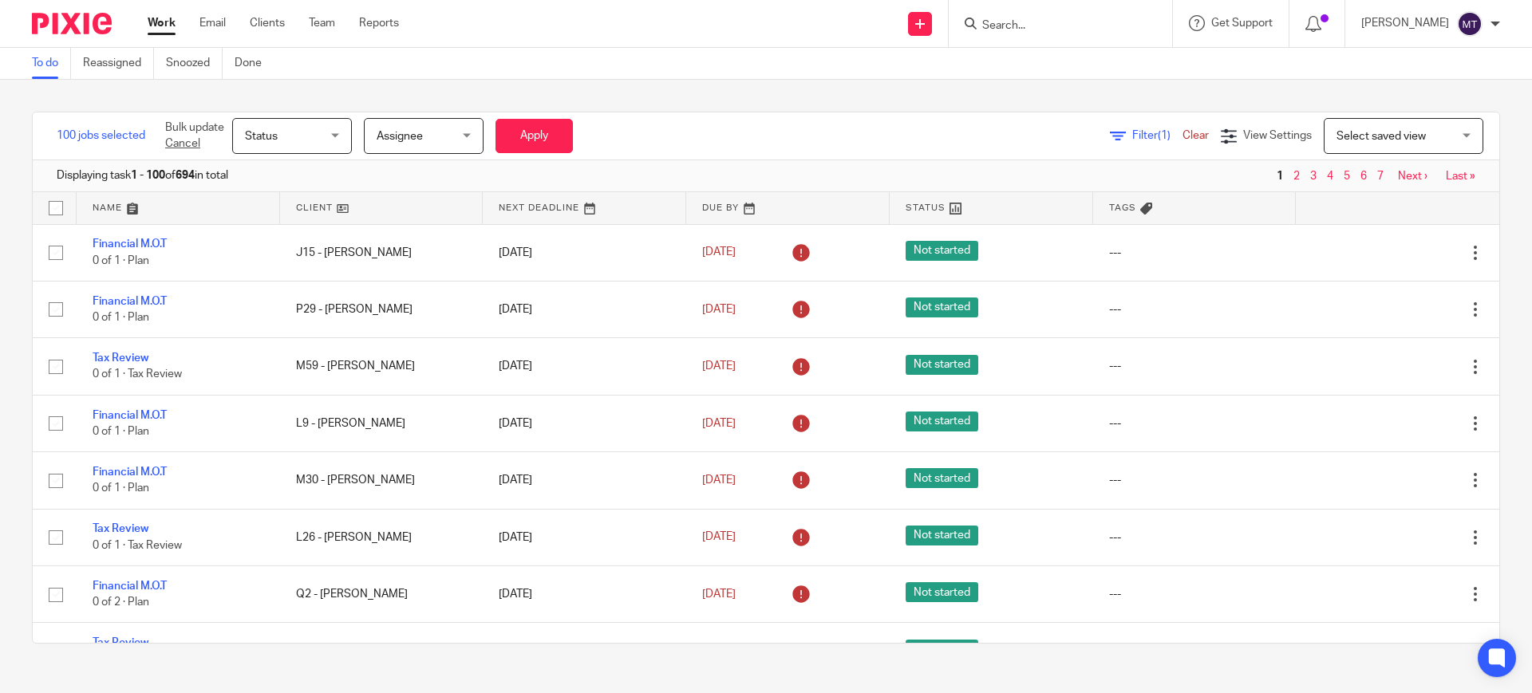
checkbox input "false"
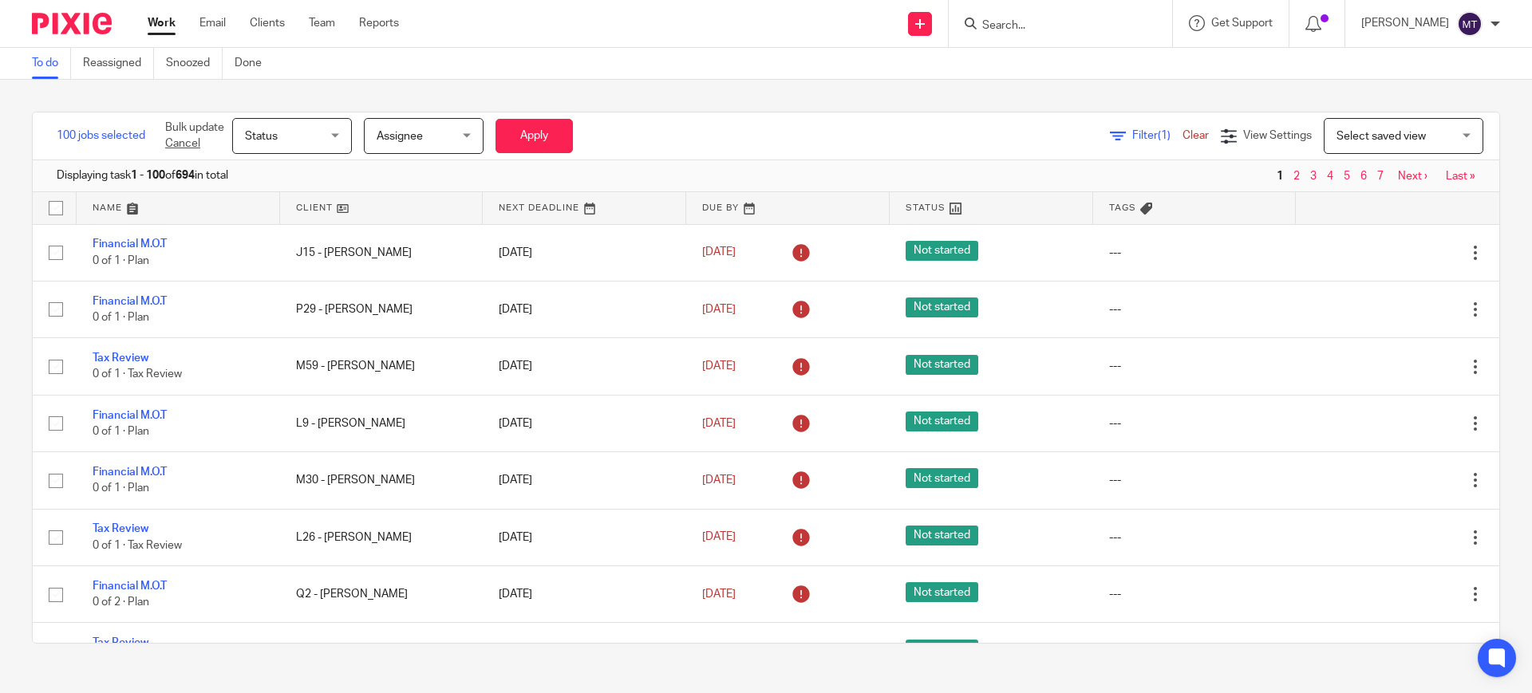
checkbox input "false"
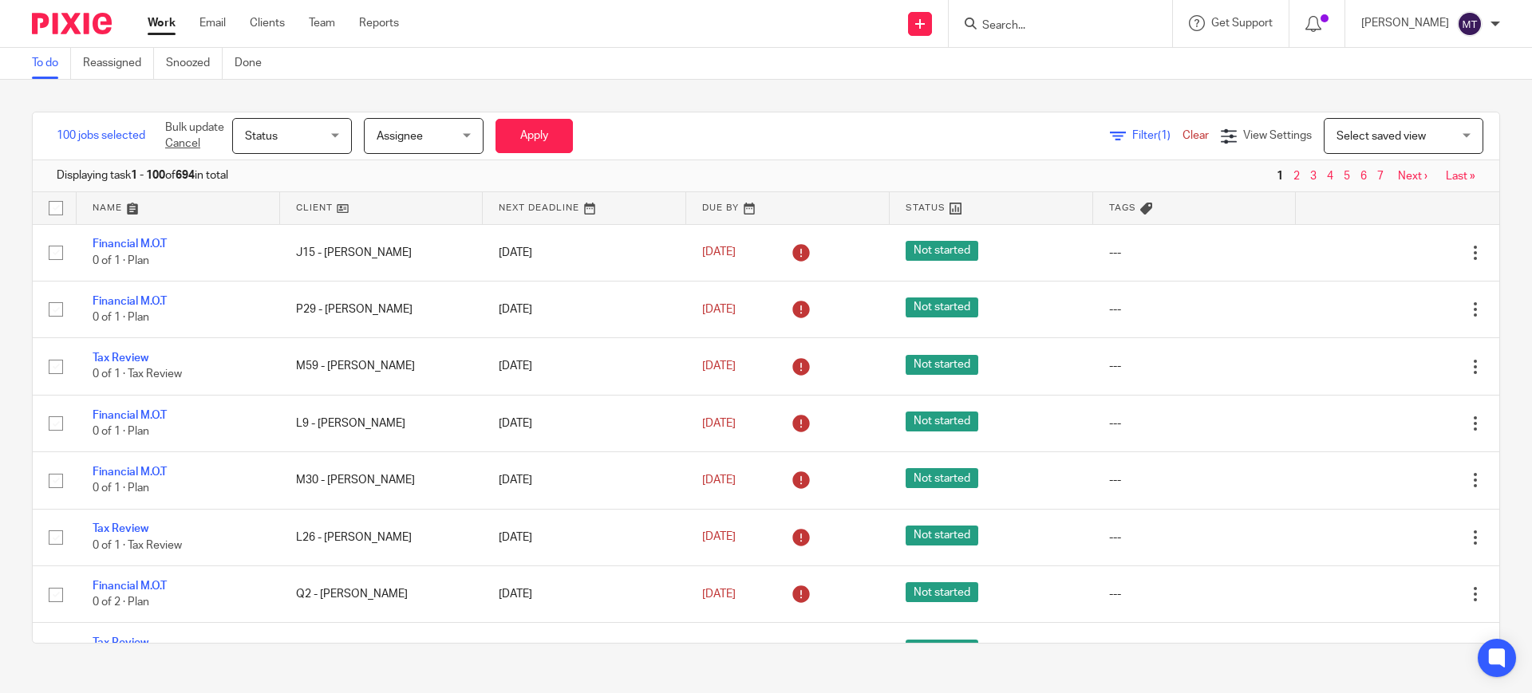
checkbox input "false"
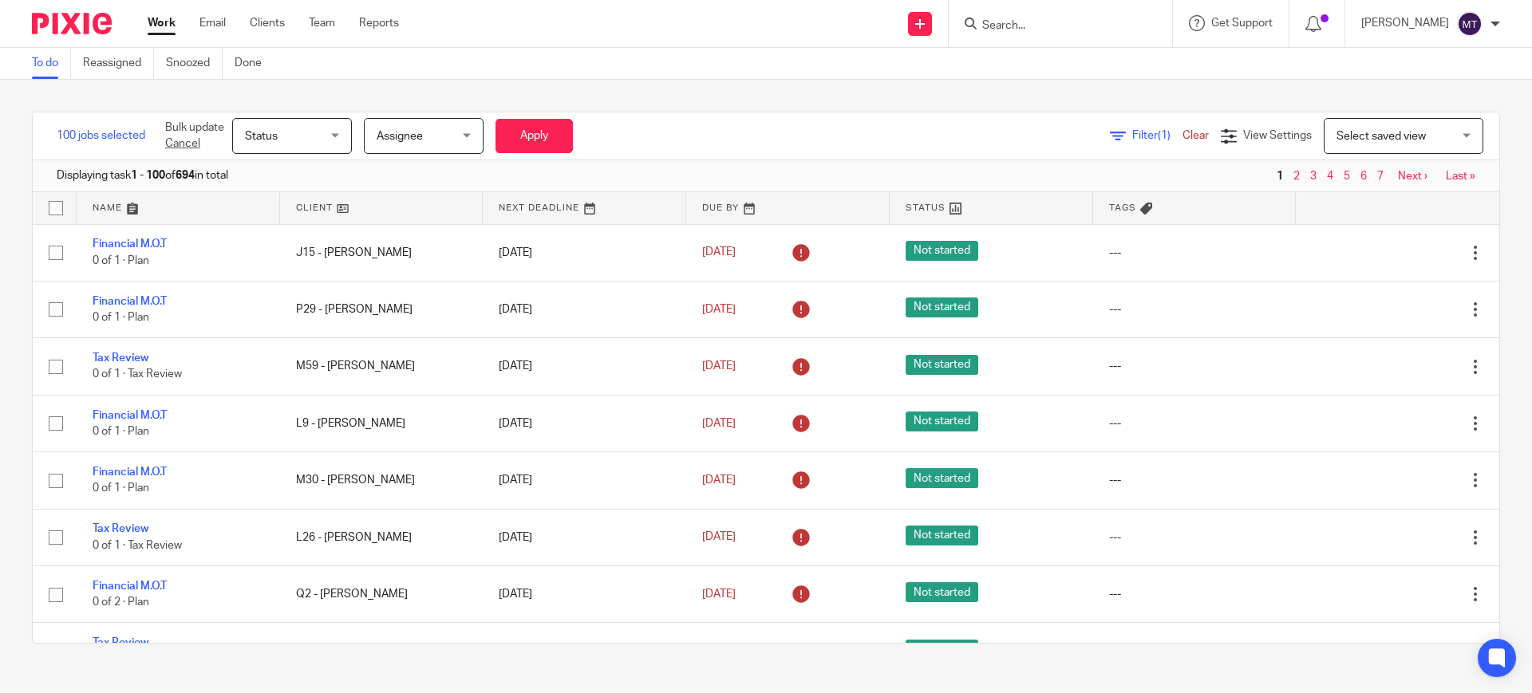
checkbox input "false"
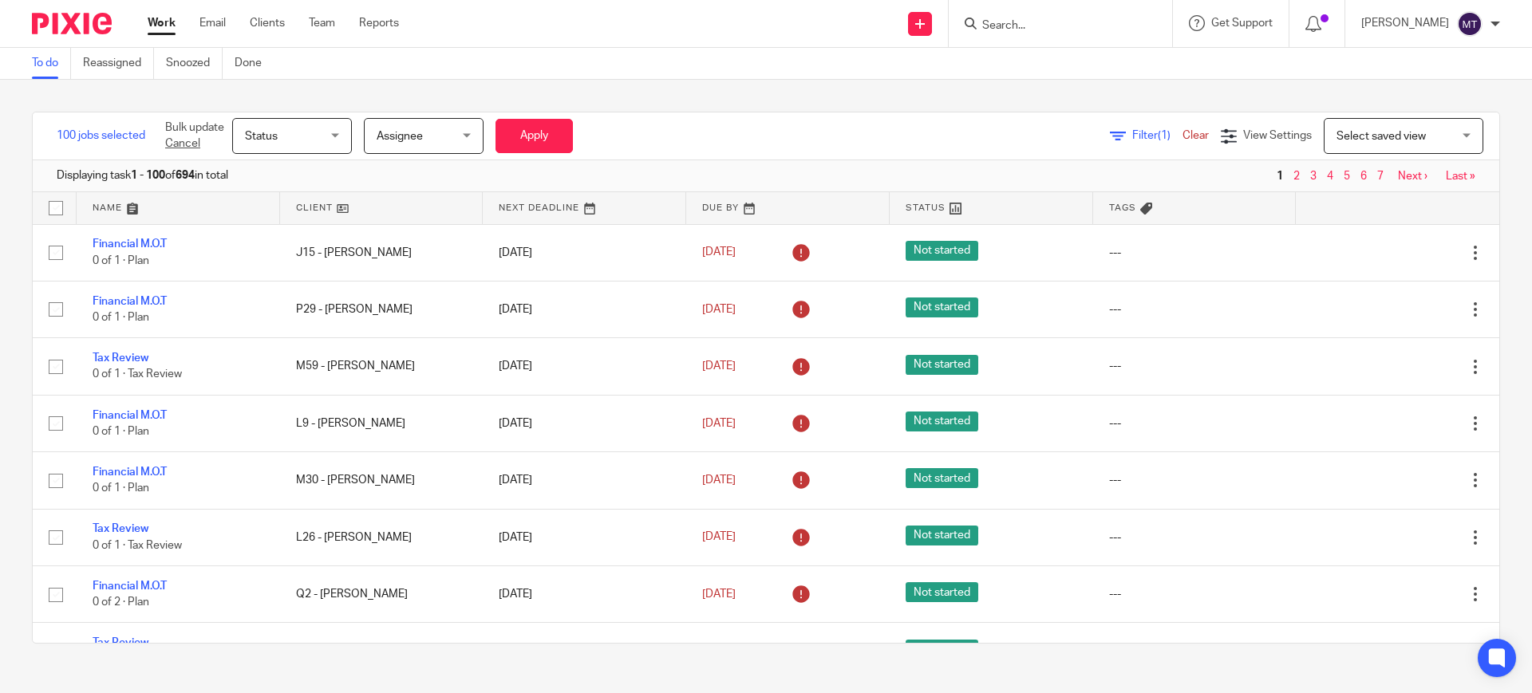
checkbox input "false"
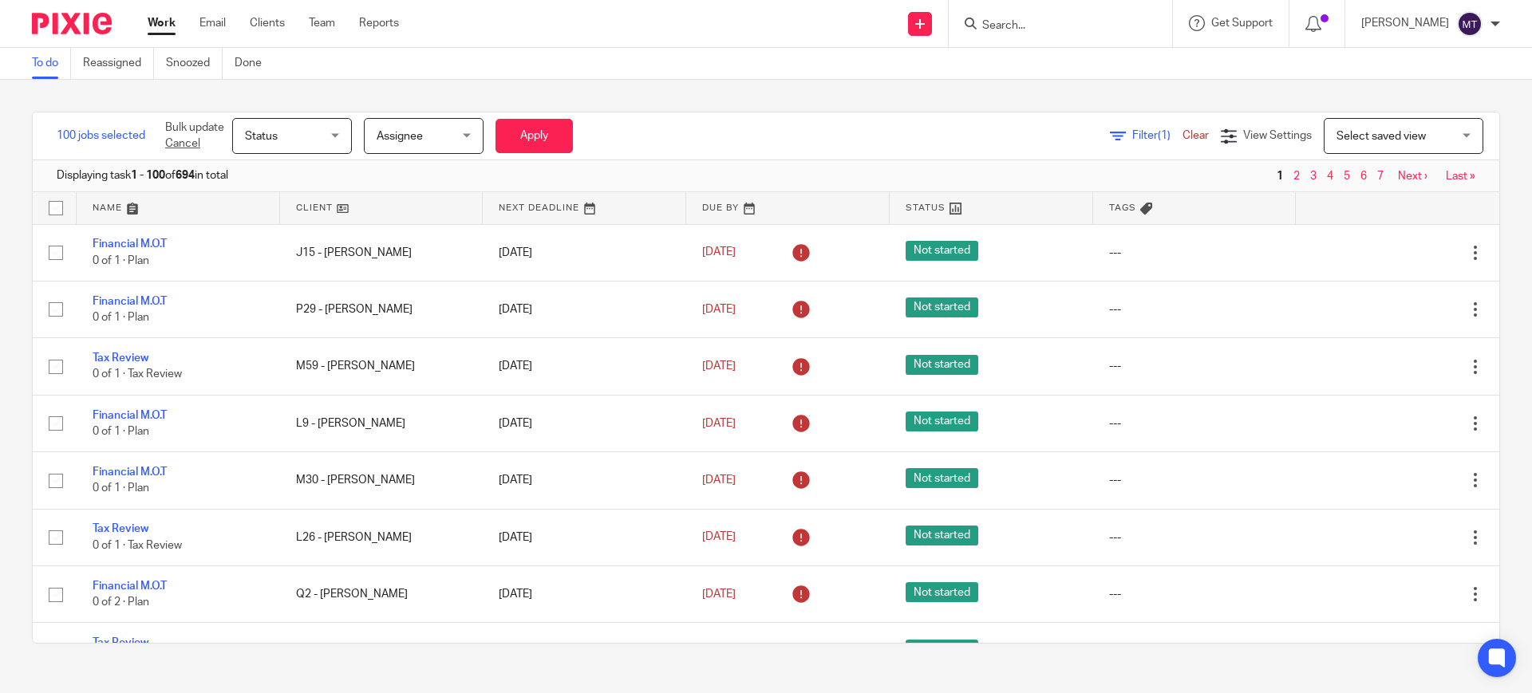
checkbox input "false"
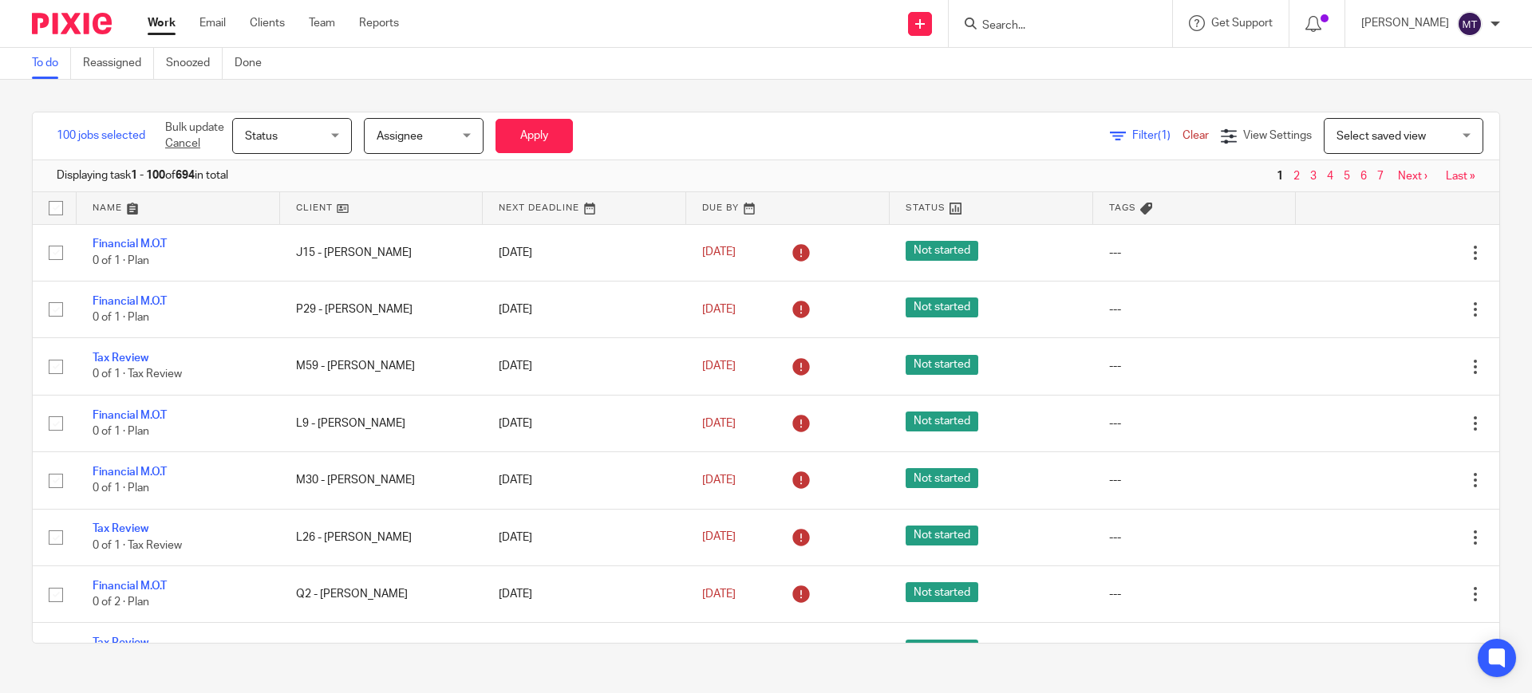
checkbox input "false"
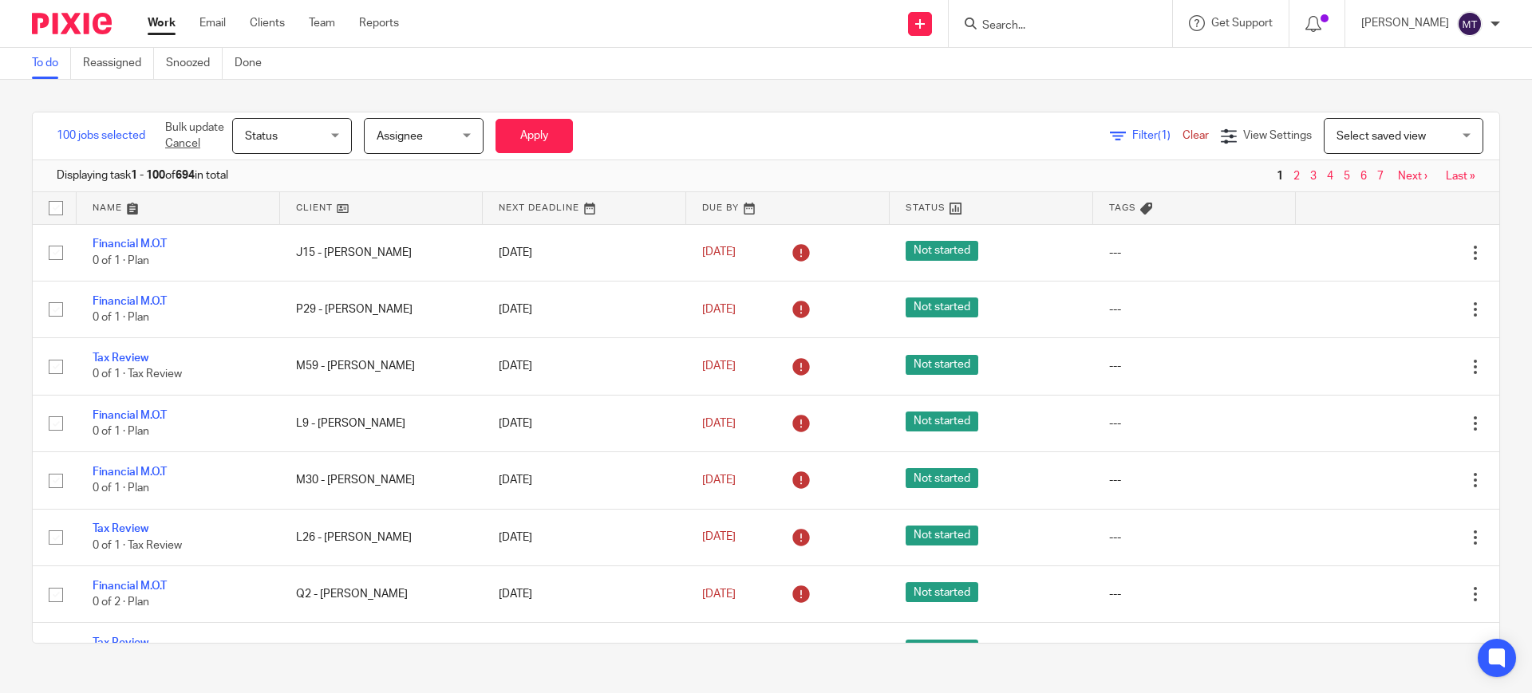
checkbox input "false"
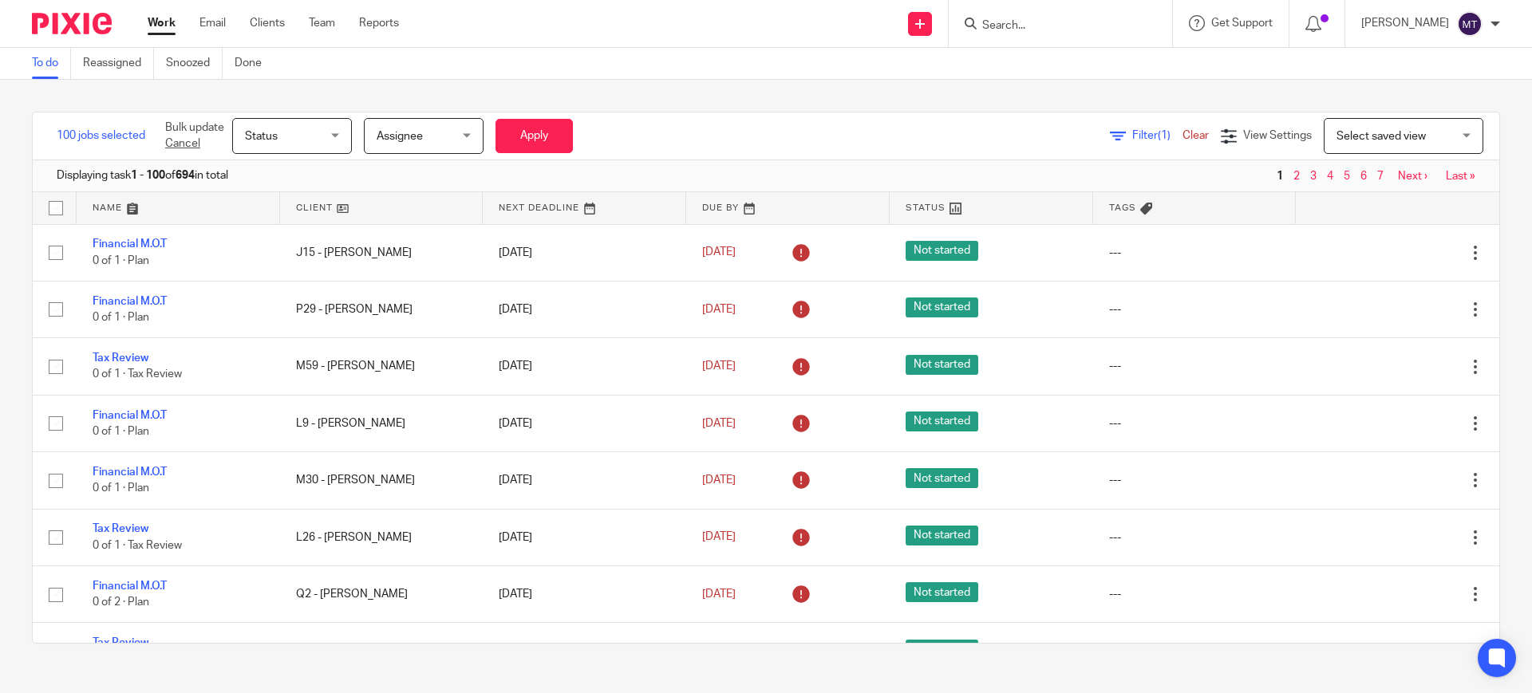
checkbox input "false"
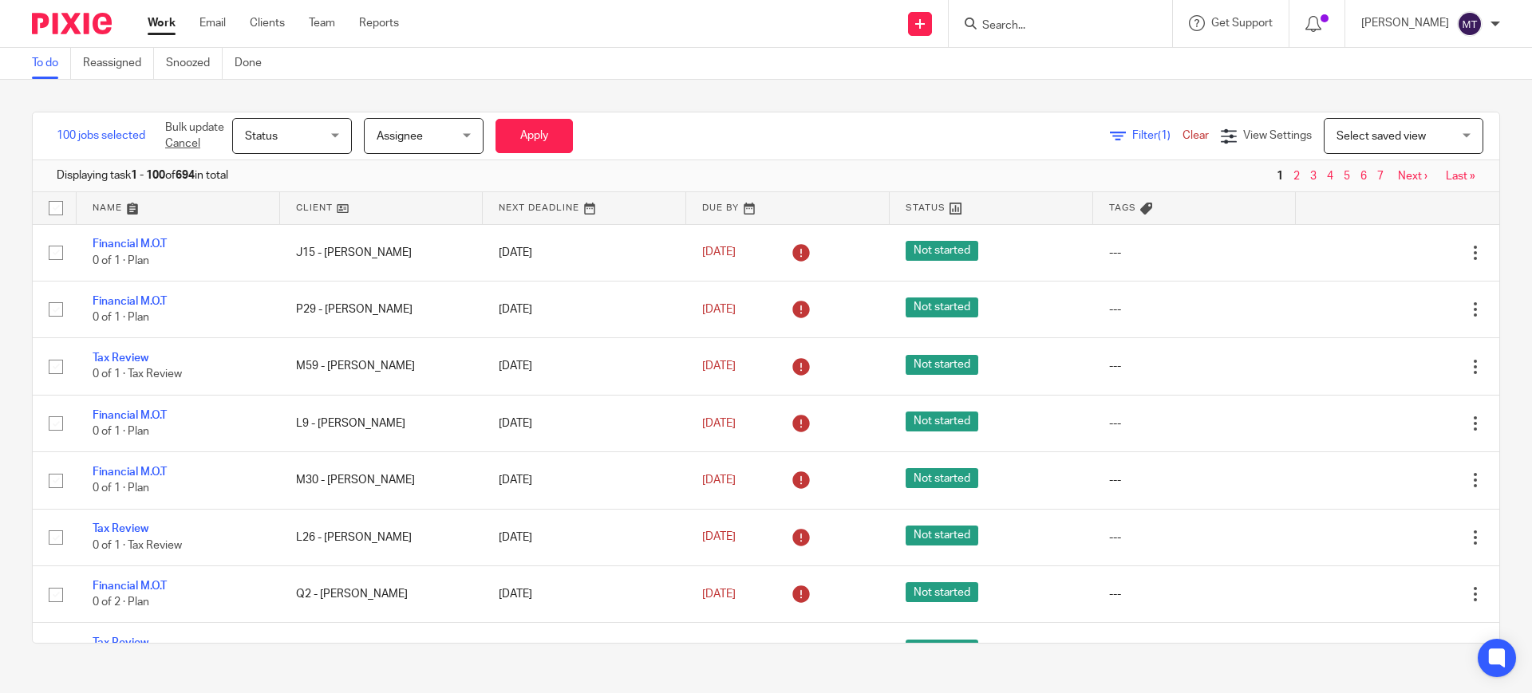
checkbox input "false"
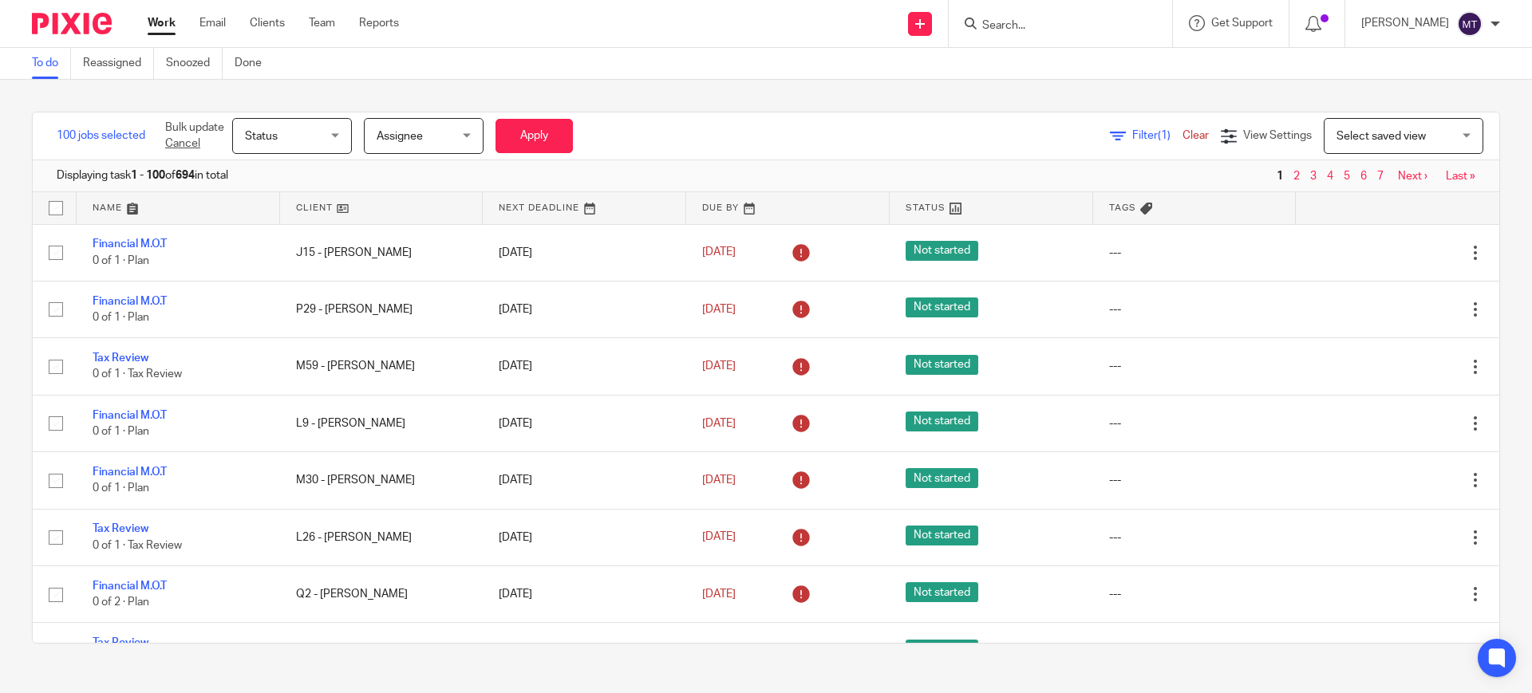
checkbox input "false"
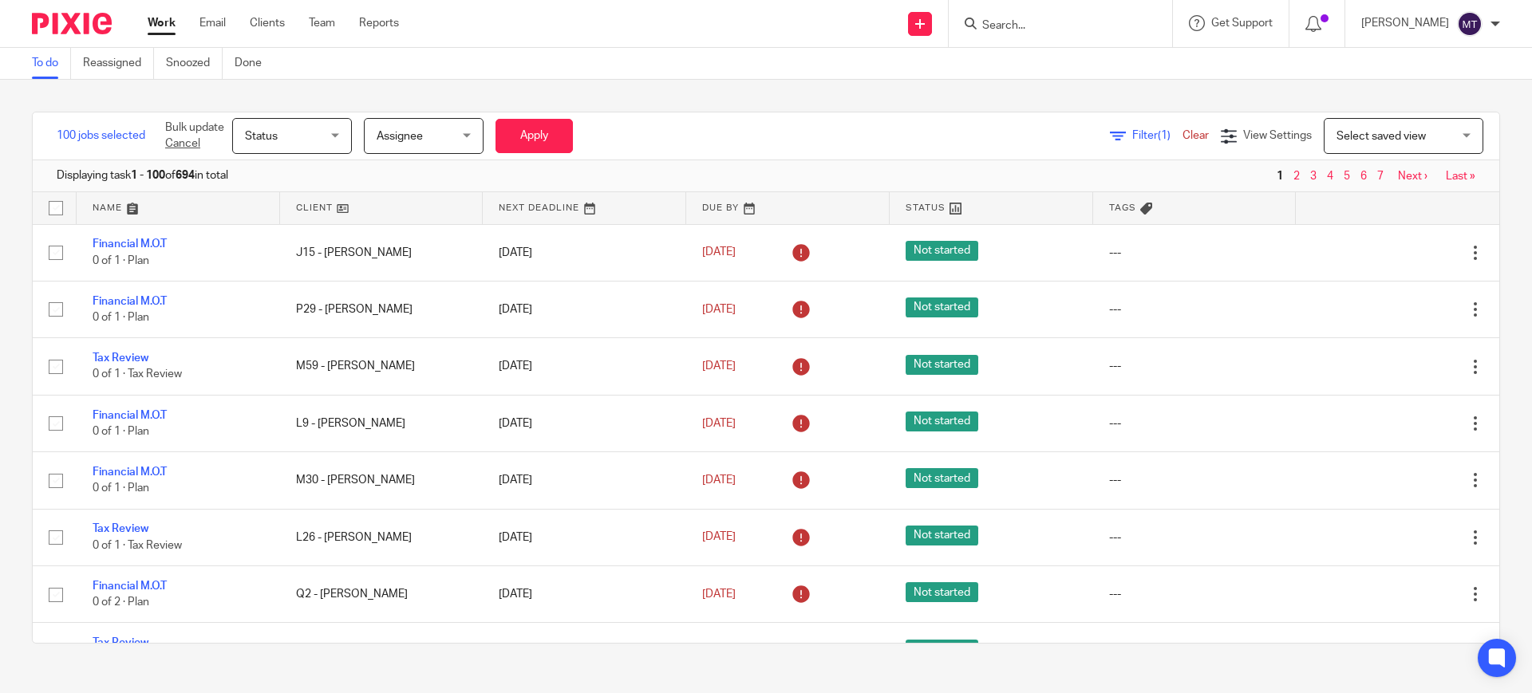
checkbox input "false"
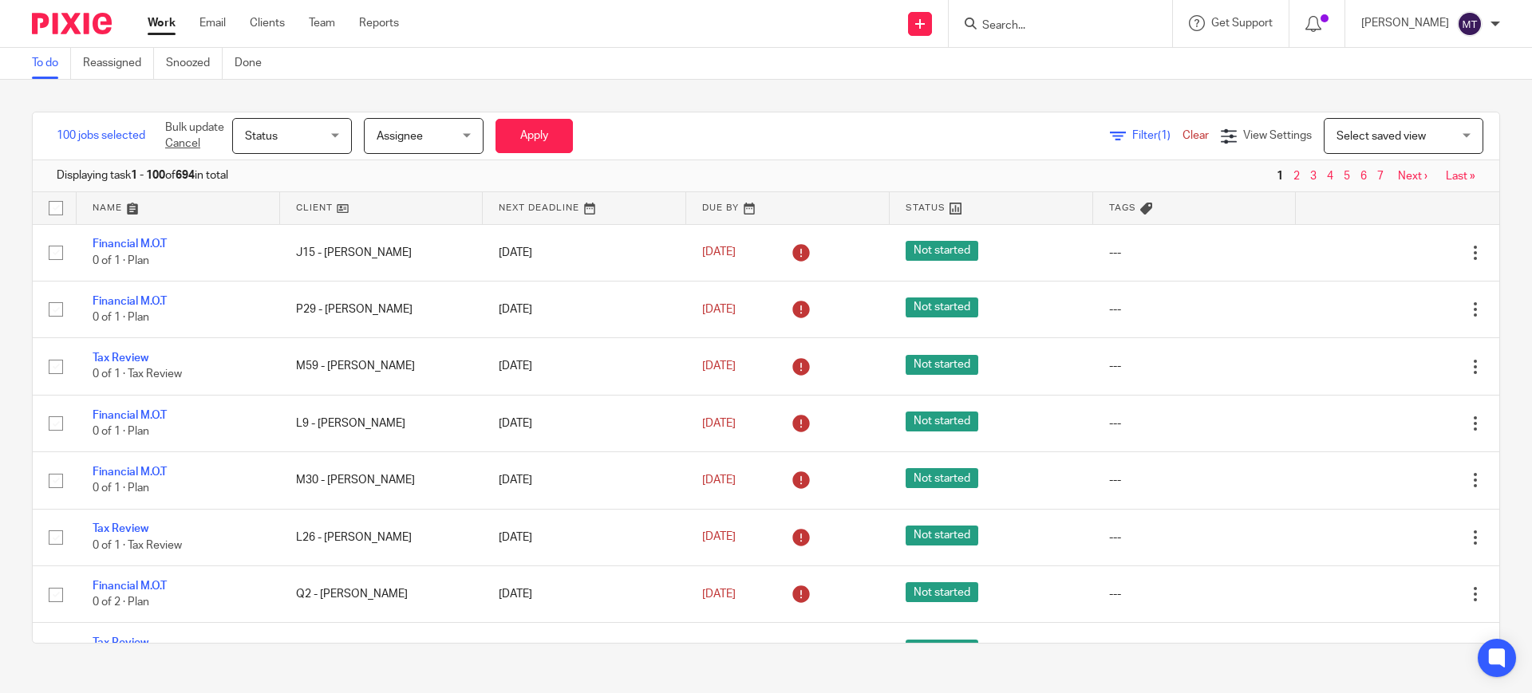
checkbox input "false"
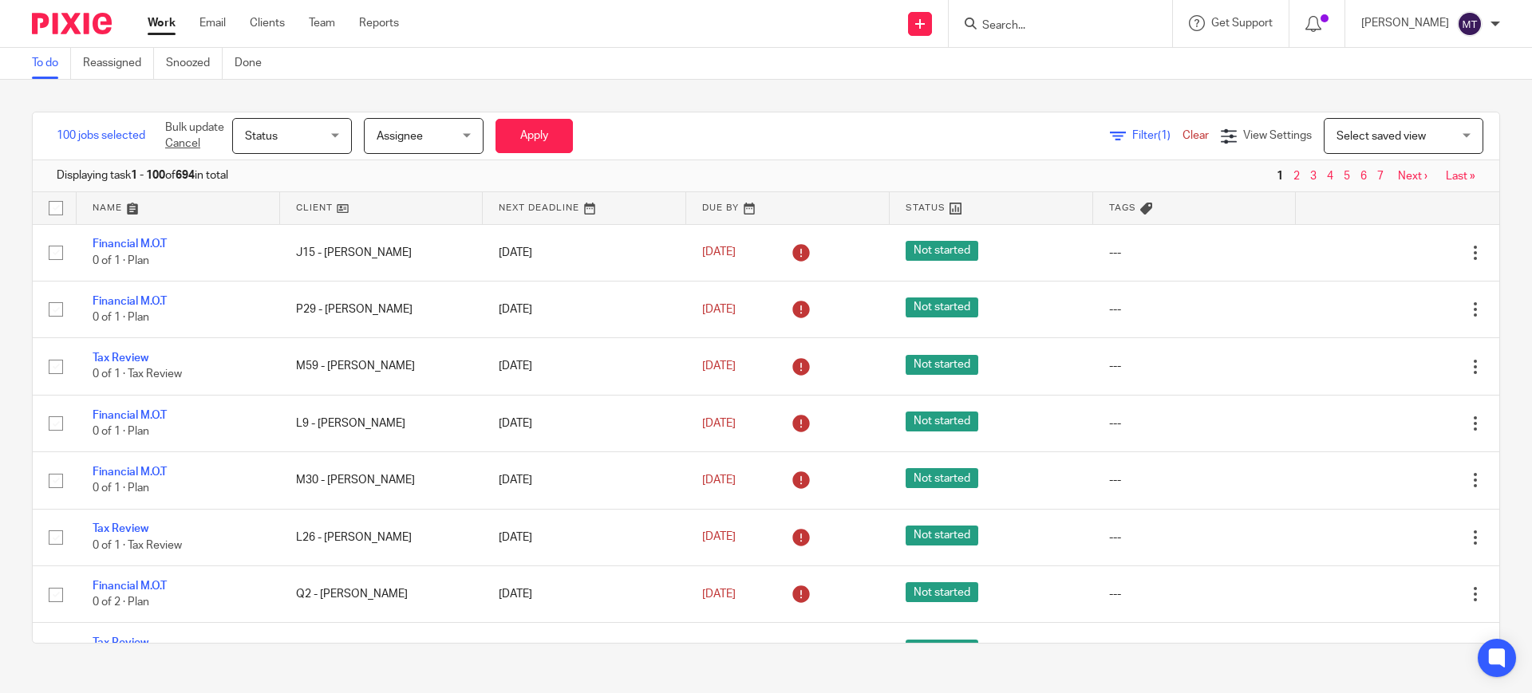
checkbox input "false"
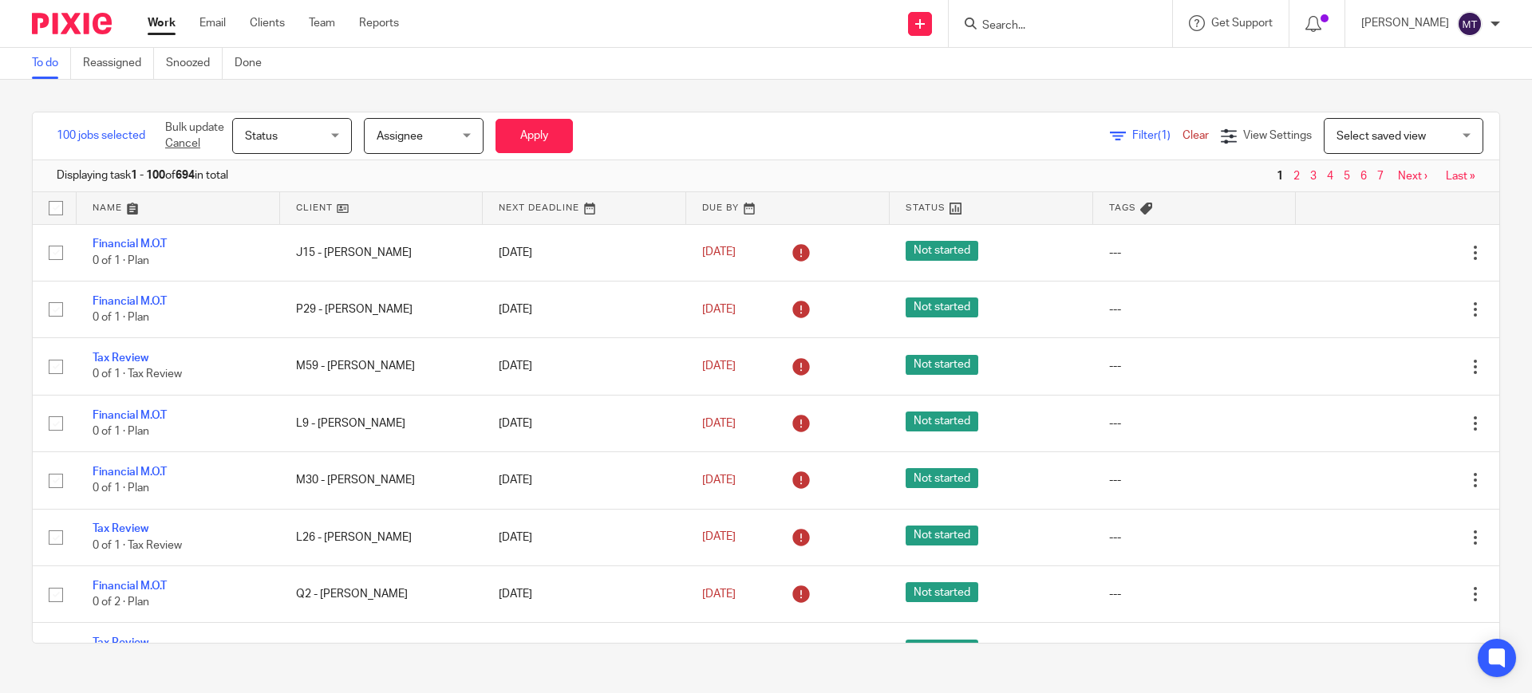
checkbox input "false"
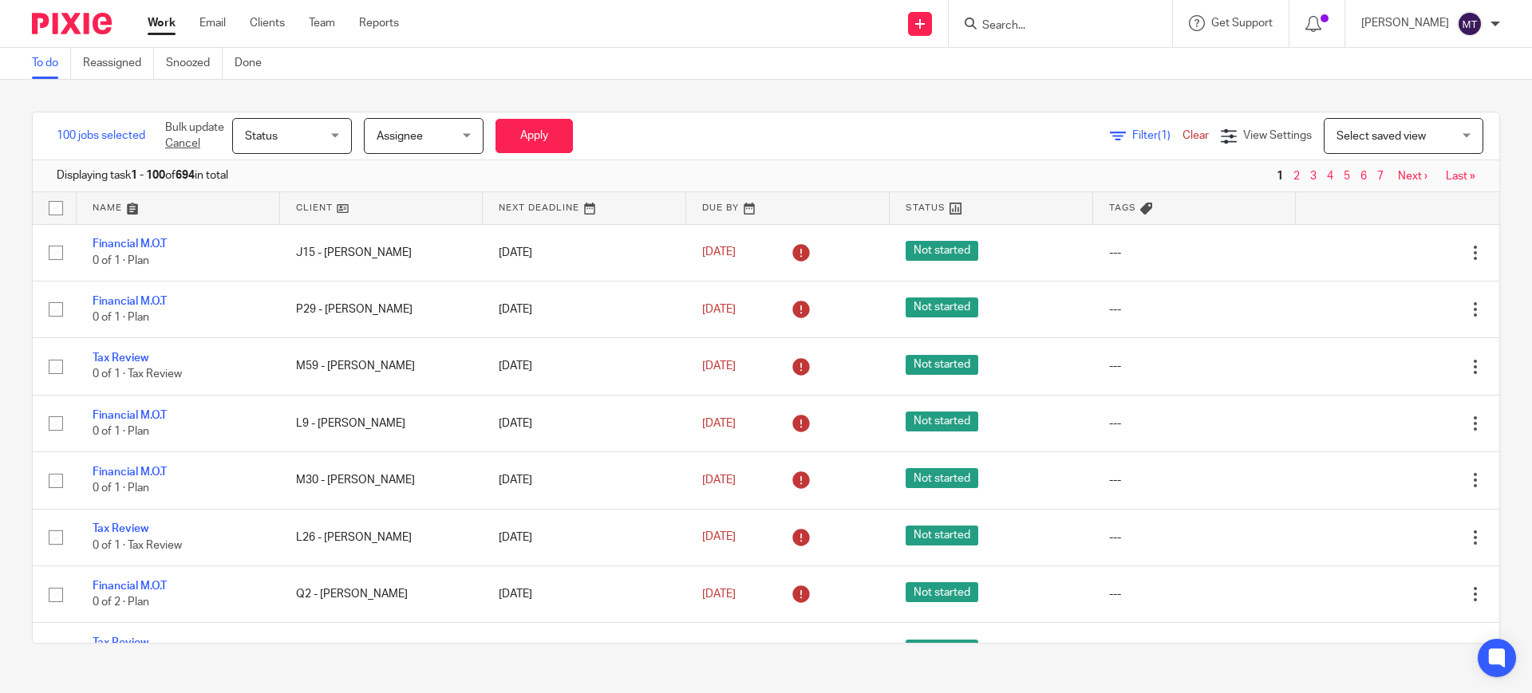
checkbox input "false"
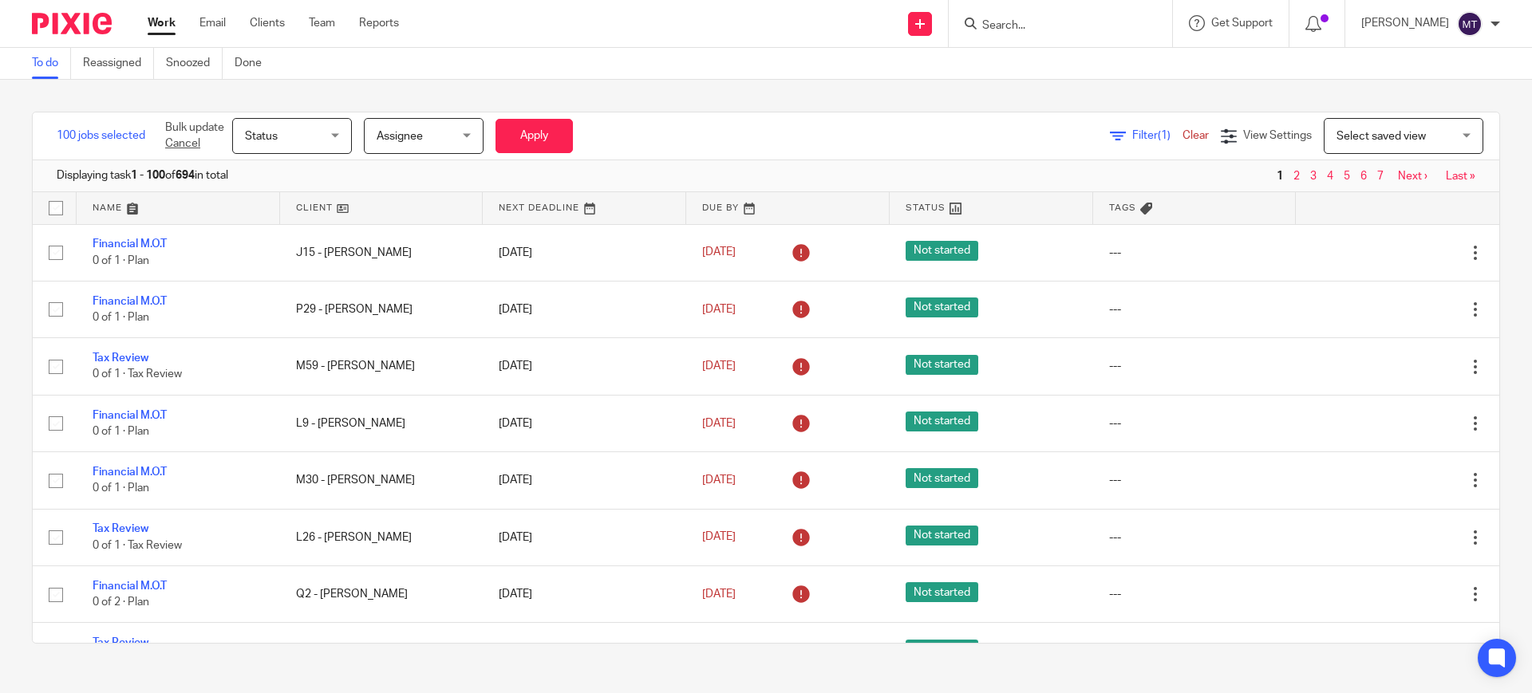
checkbox input "false"
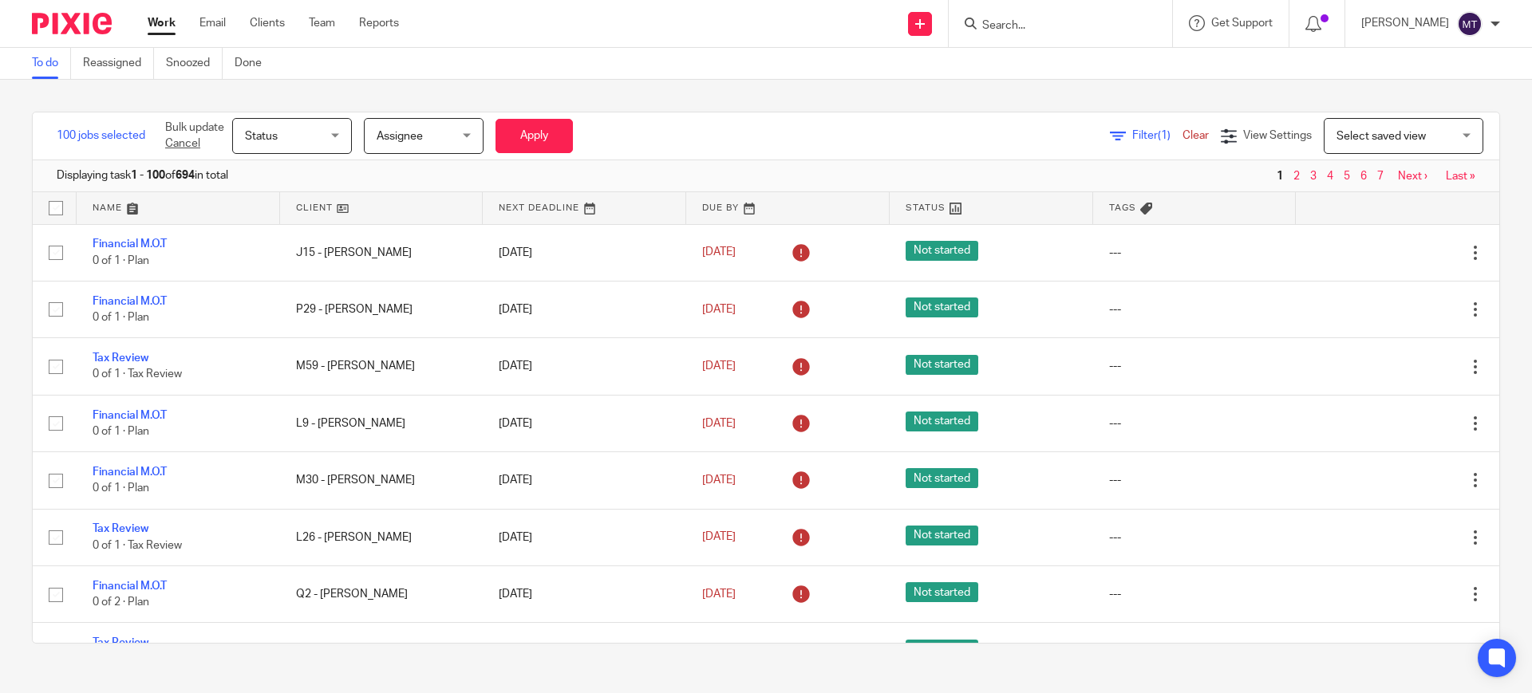
checkbox input "false"
click at [549, 139] on div "Filter (1) Clear View Settings View Settings (1) Filters Clear Save Manage save…" at bounding box center [958, 136] width 1083 height 36
click at [275, 25] on link "Clients" at bounding box center [267, 23] width 35 height 16
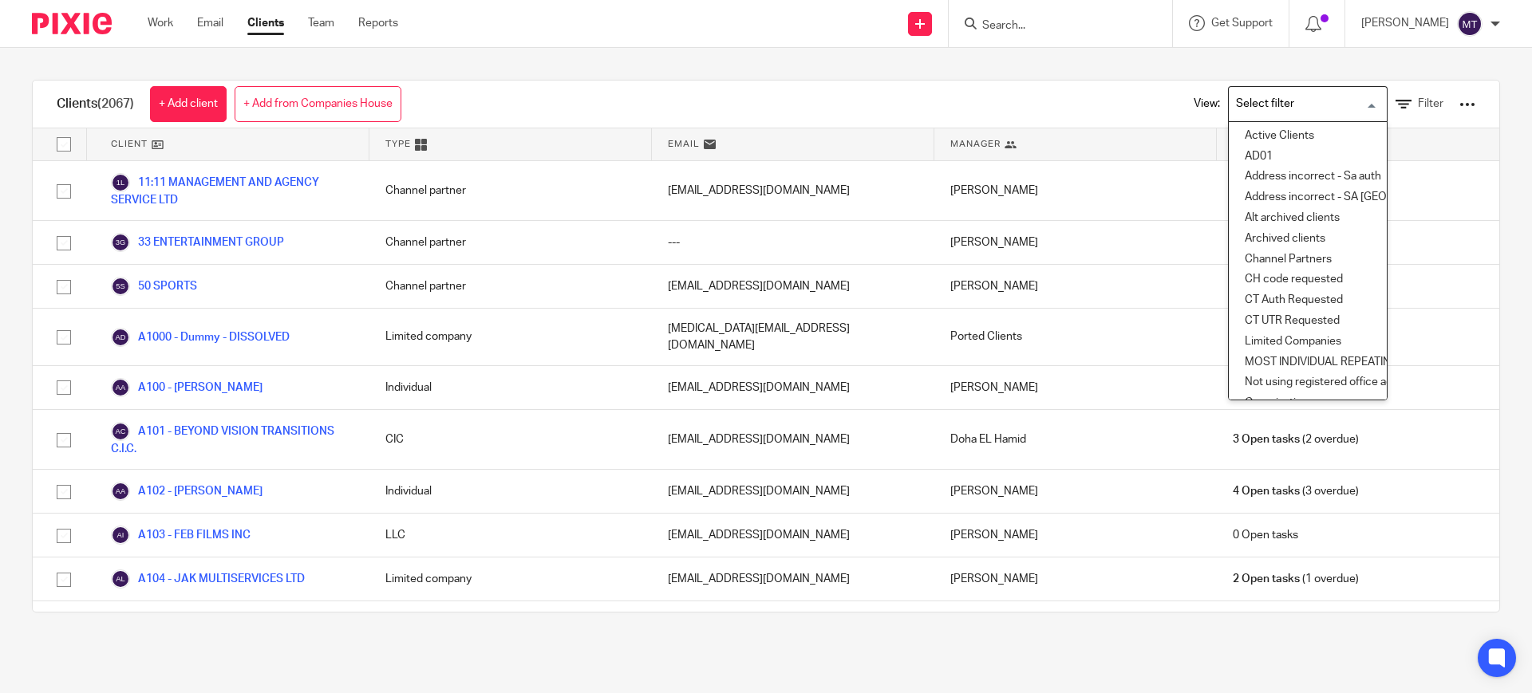
click at [1266, 102] on input "Search for option" at bounding box center [1305, 104] width 148 height 28
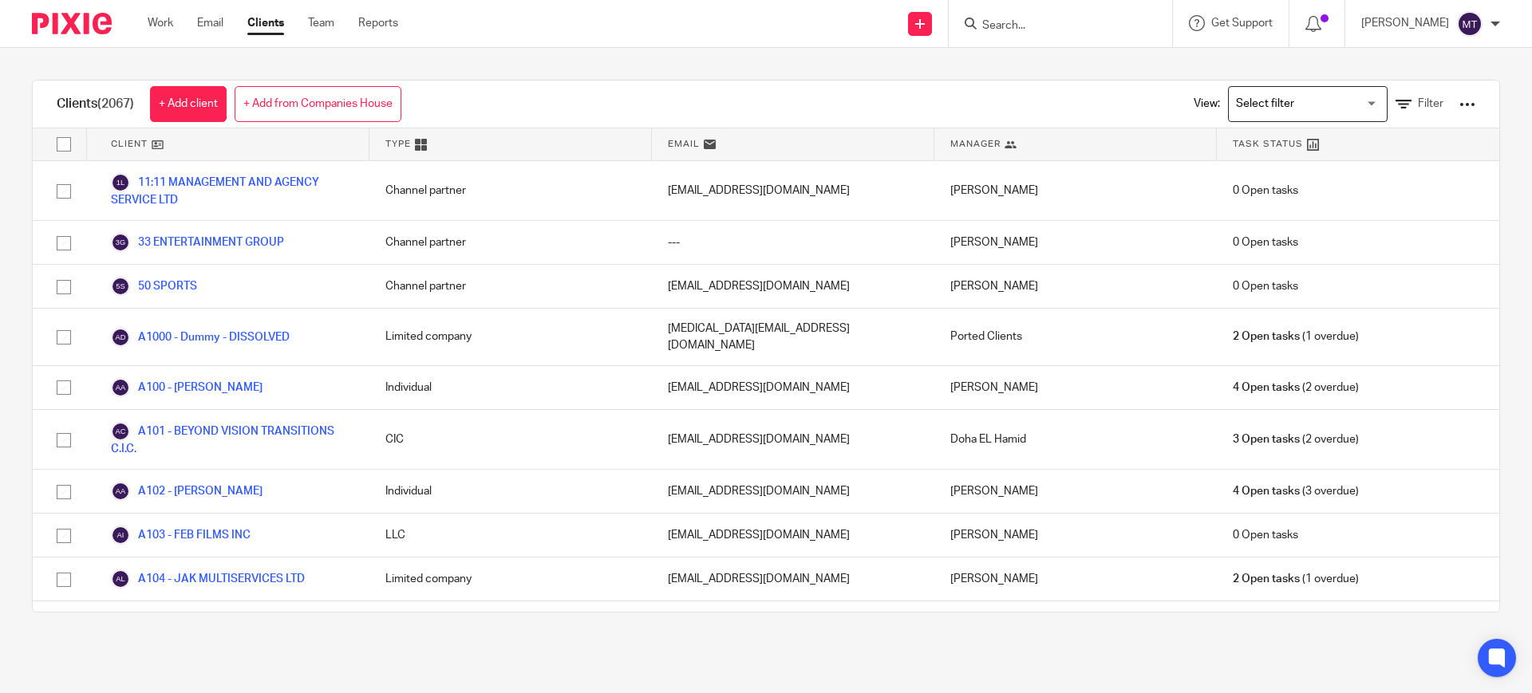
click at [1392, 92] on div "View: Loading... Filter" at bounding box center [1323, 104] width 306 height 47
click at [1418, 105] on span "Filter" at bounding box center [1431, 103] width 26 height 11
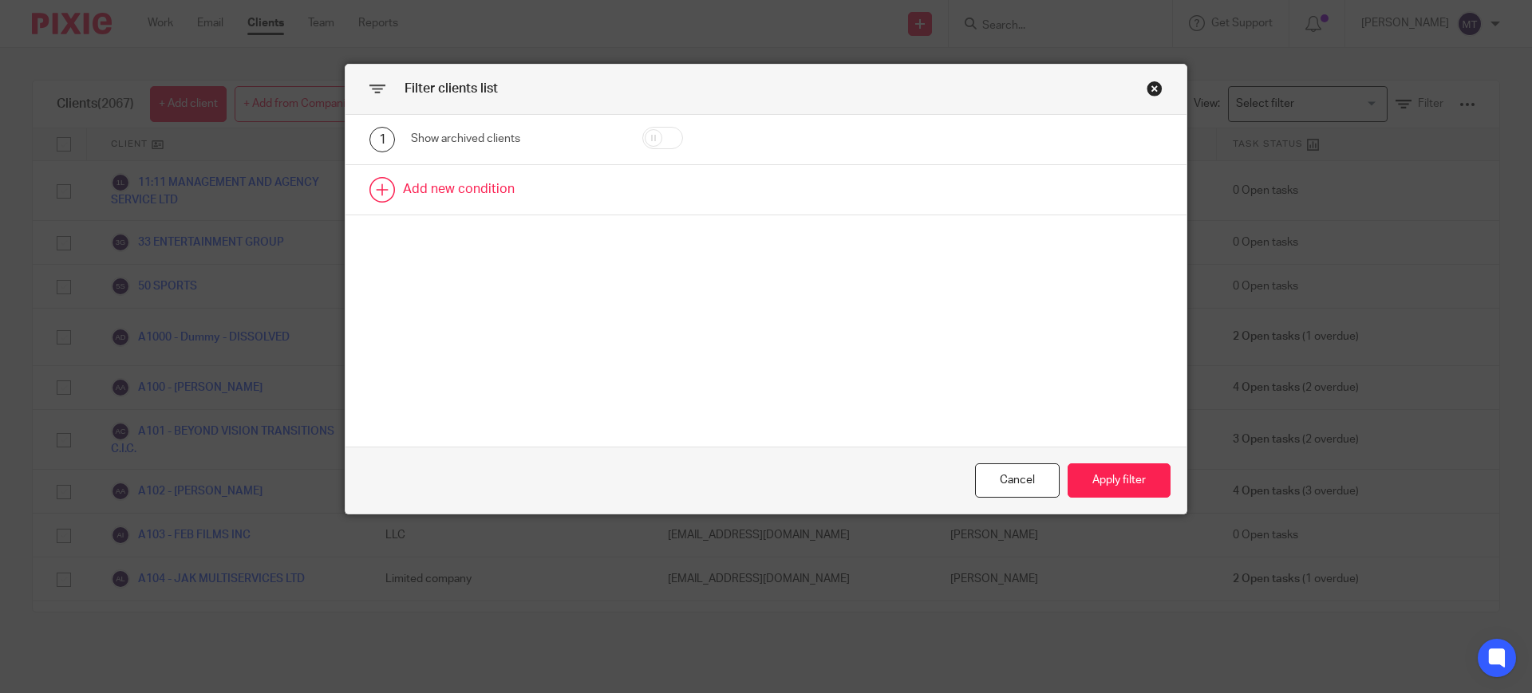
click at [433, 194] on link at bounding box center [766, 189] width 841 height 49
click at [441, 196] on div "Field" at bounding box center [501, 195] width 154 height 34
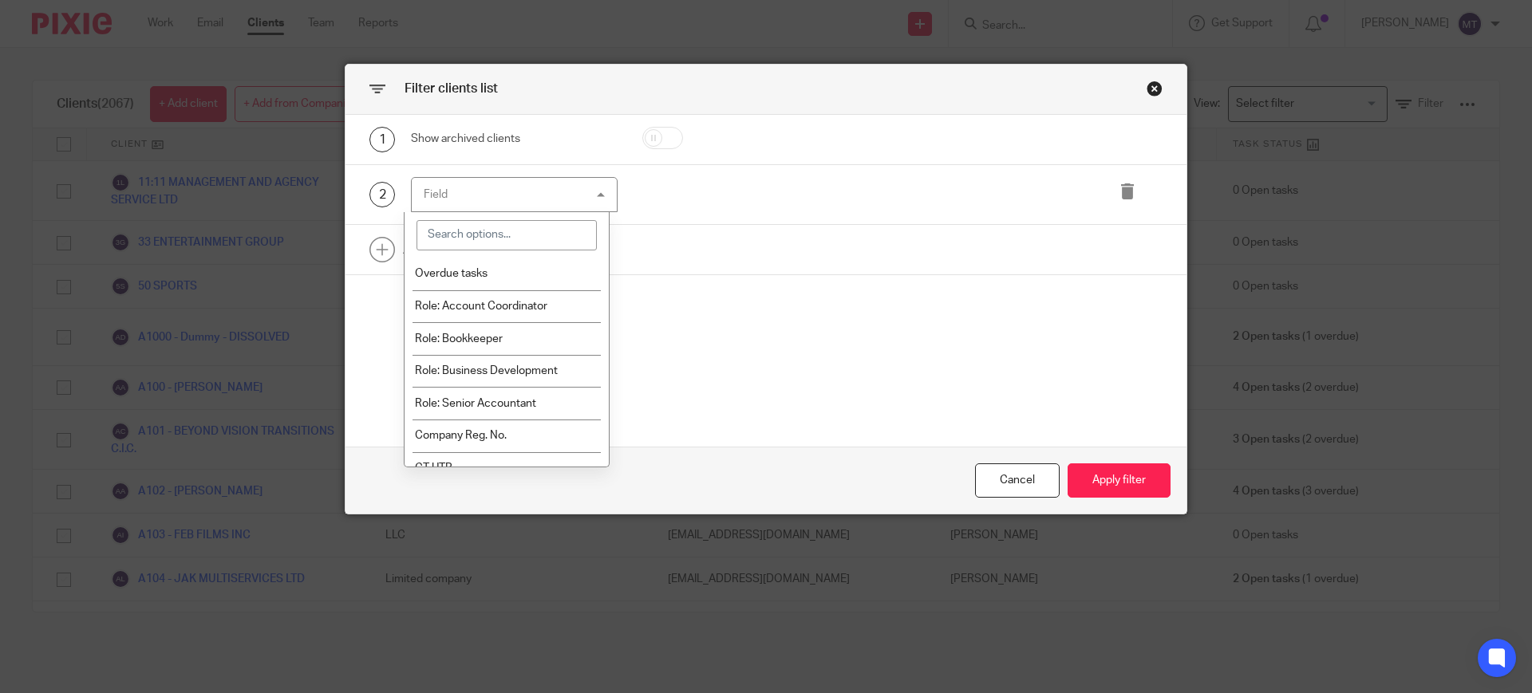
scroll to position [181, 0]
drag, startPoint x: 607, startPoint y: 289, endPoint x: 522, endPoint y: 232, distance: 101.8
click at [540, 243] on input "search" at bounding box center [507, 235] width 181 height 30
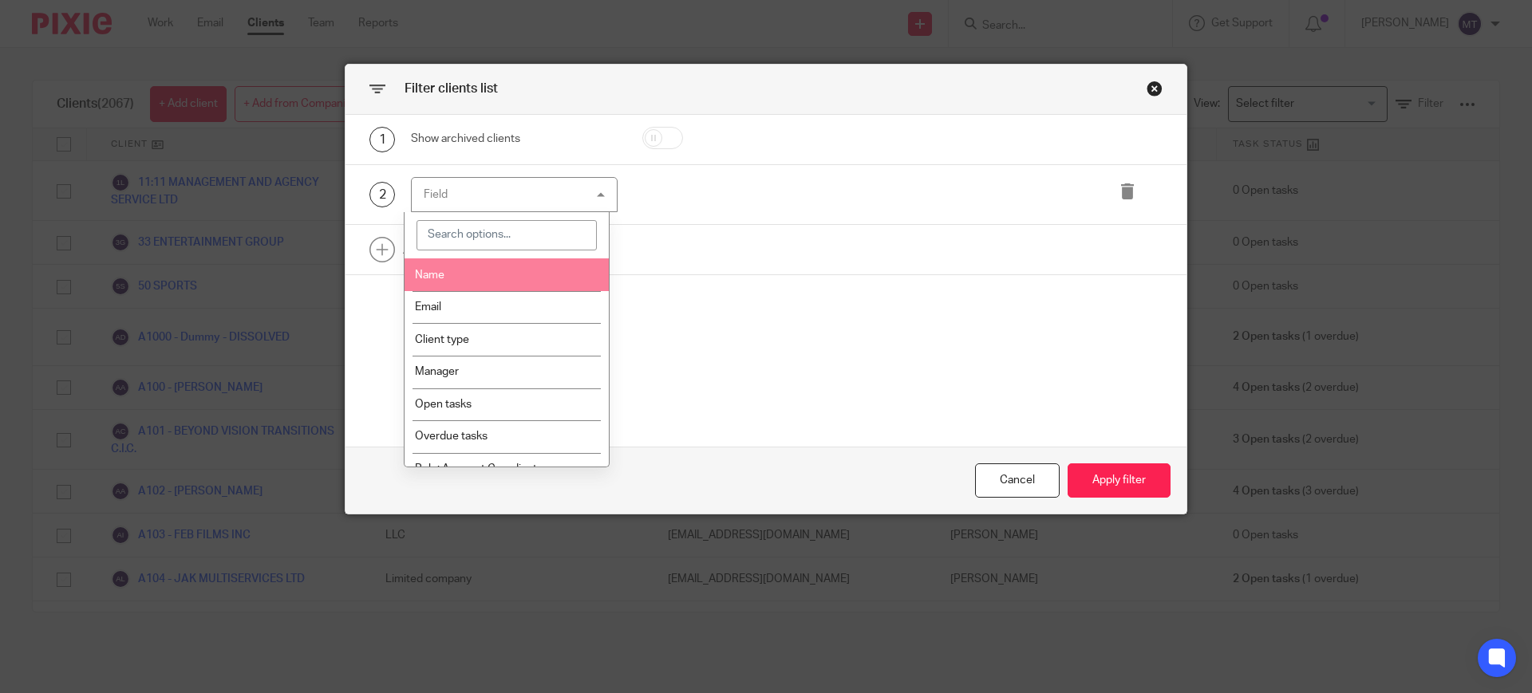
click at [519, 230] on input "search" at bounding box center [507, 235] width 181 height 30
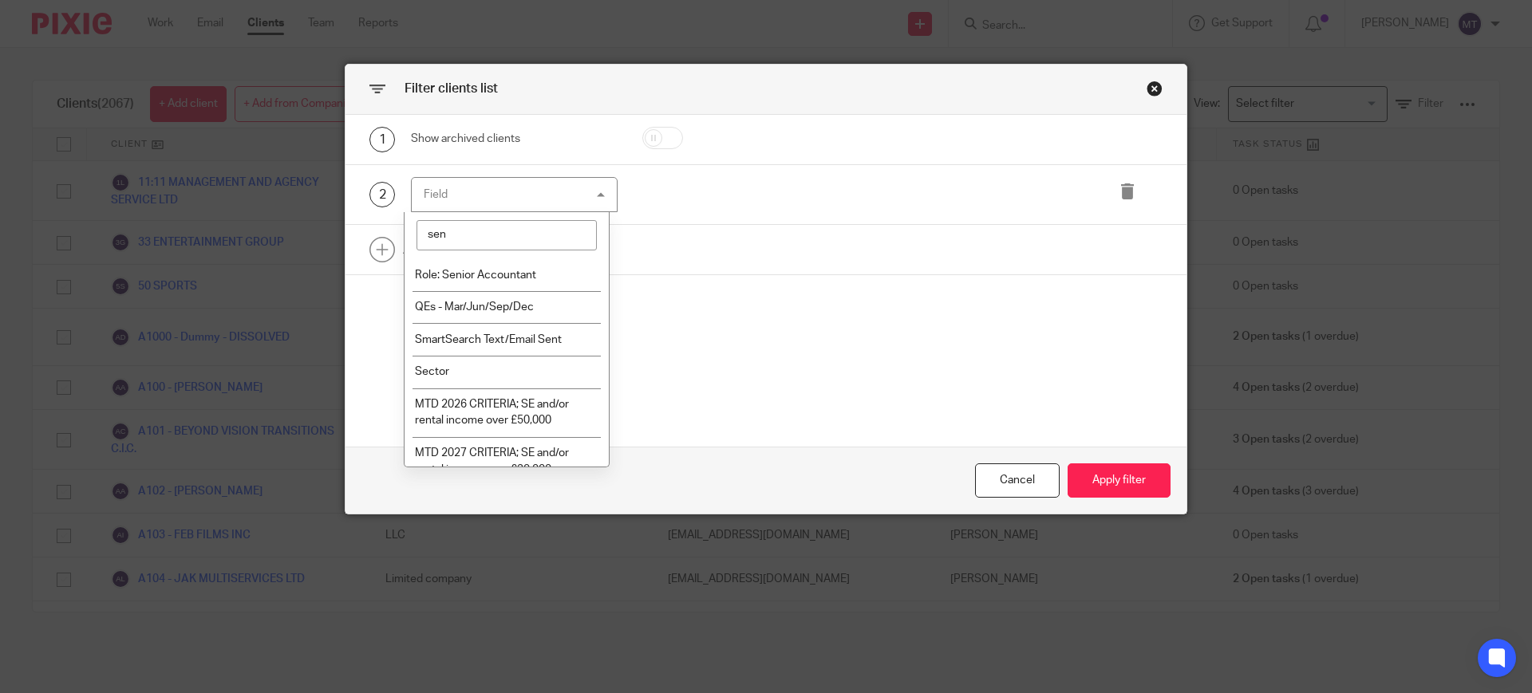
type input "seni"
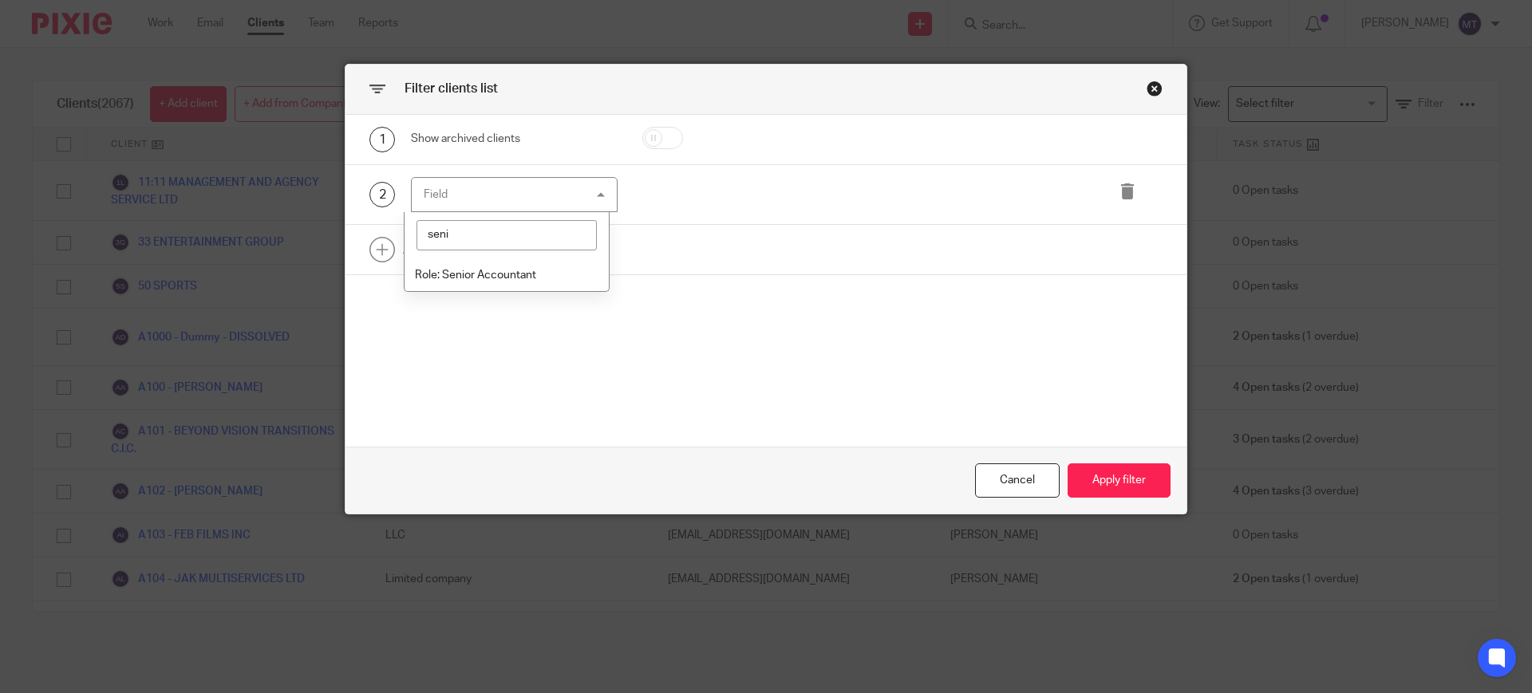
click at [521, 279] on span "Role: Senior Accountant" at bounding box center [475, 275] width 121 height 11
click at [736, 362] on div "1 Show archived clients 2 Role: Senior Accountant Role: Senior Accountant Name …" at bounding box center [766, 281] width 841 height 333
click at [810, 201] on div "choose..." at bounding box center [886, 195] width 188 height 34
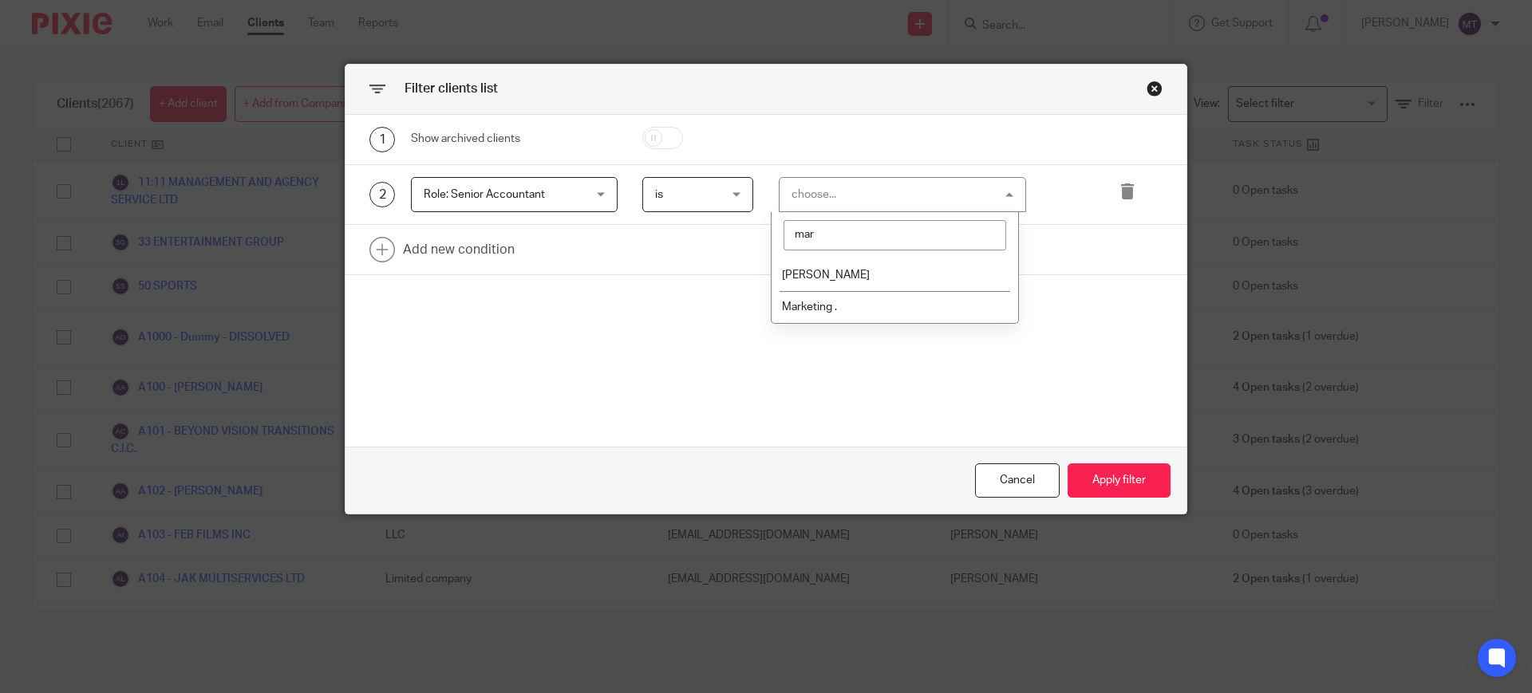
type input "mark"
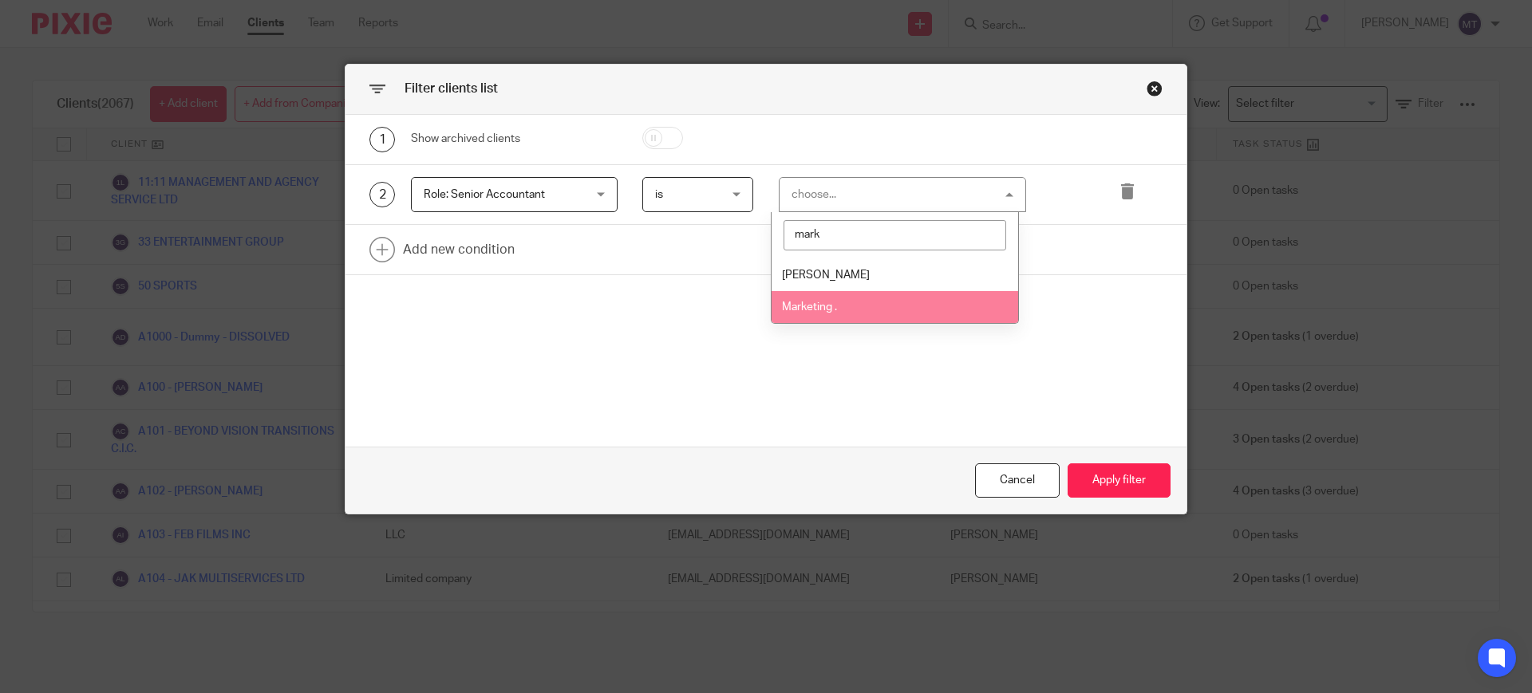
click at [844, 283] on li "[PERSON_NAME]" at bounding box center [895, 275] width 247 height 33
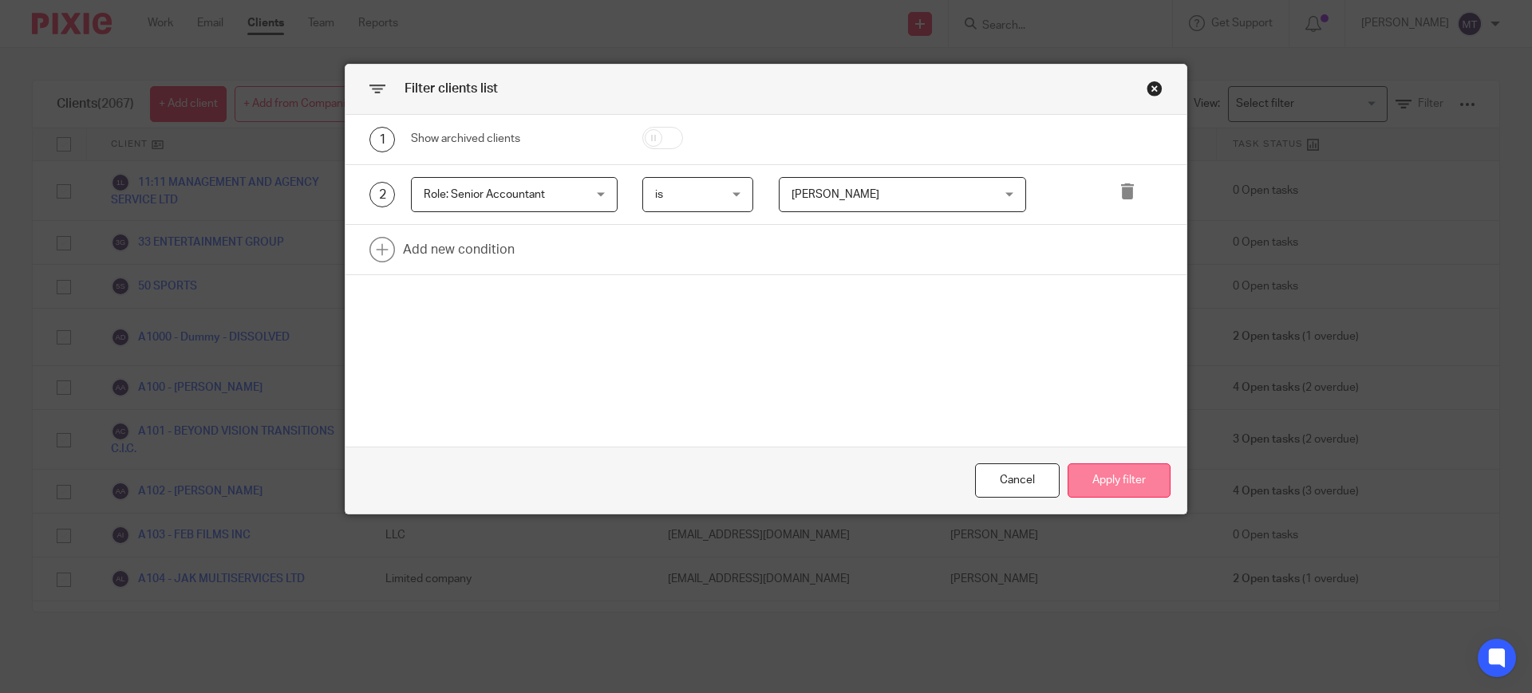
click at [1128, 488] on button "Apply filter" at bounding box center [1119, 481] width 103 height 34
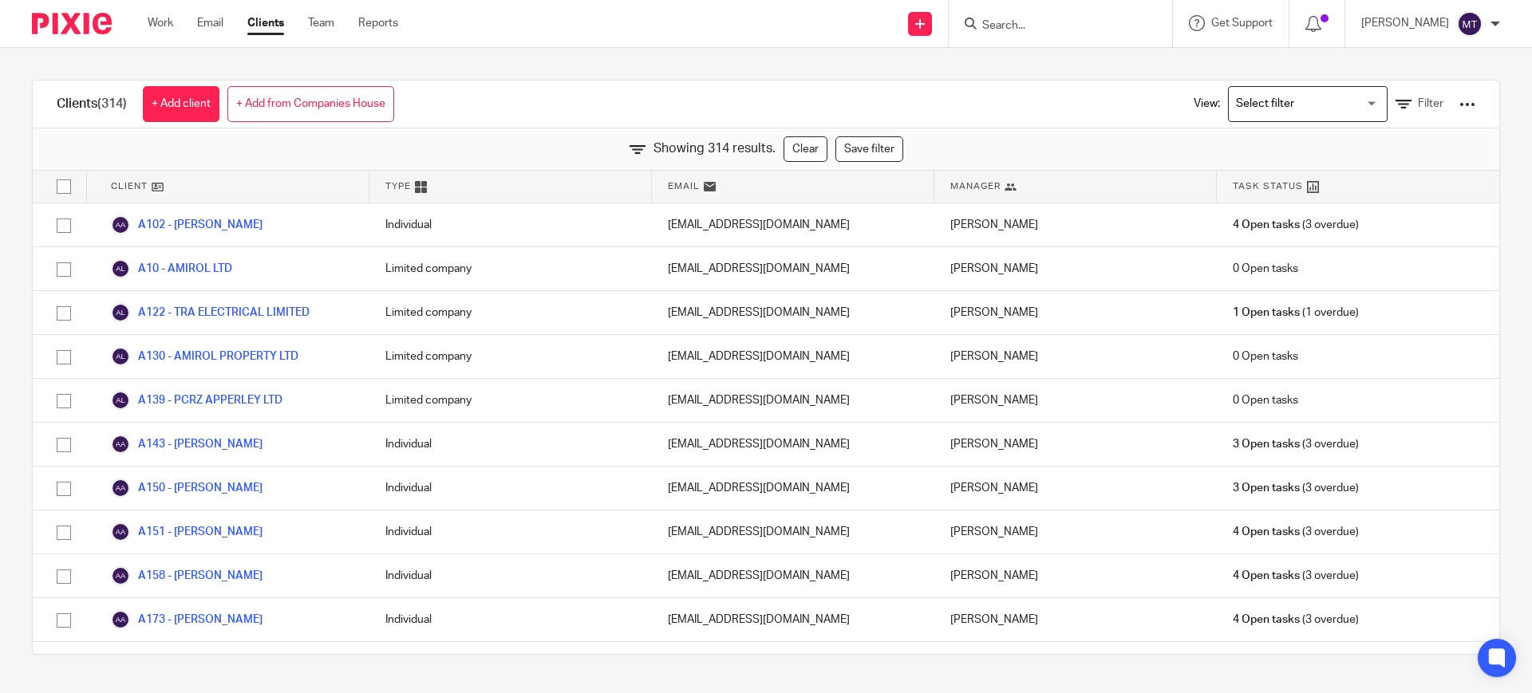
click at [1445, 106] on div "View: Loading... Filter" at bounding box center [1323, 104] width 354 height 47
click at [1460, 106] on div at bounding box center [1468, 105] width 16 height 16
click at [1337, 191] on link "Export clients to CSV file" at bounding box center [1333, 188] width 222 height 24
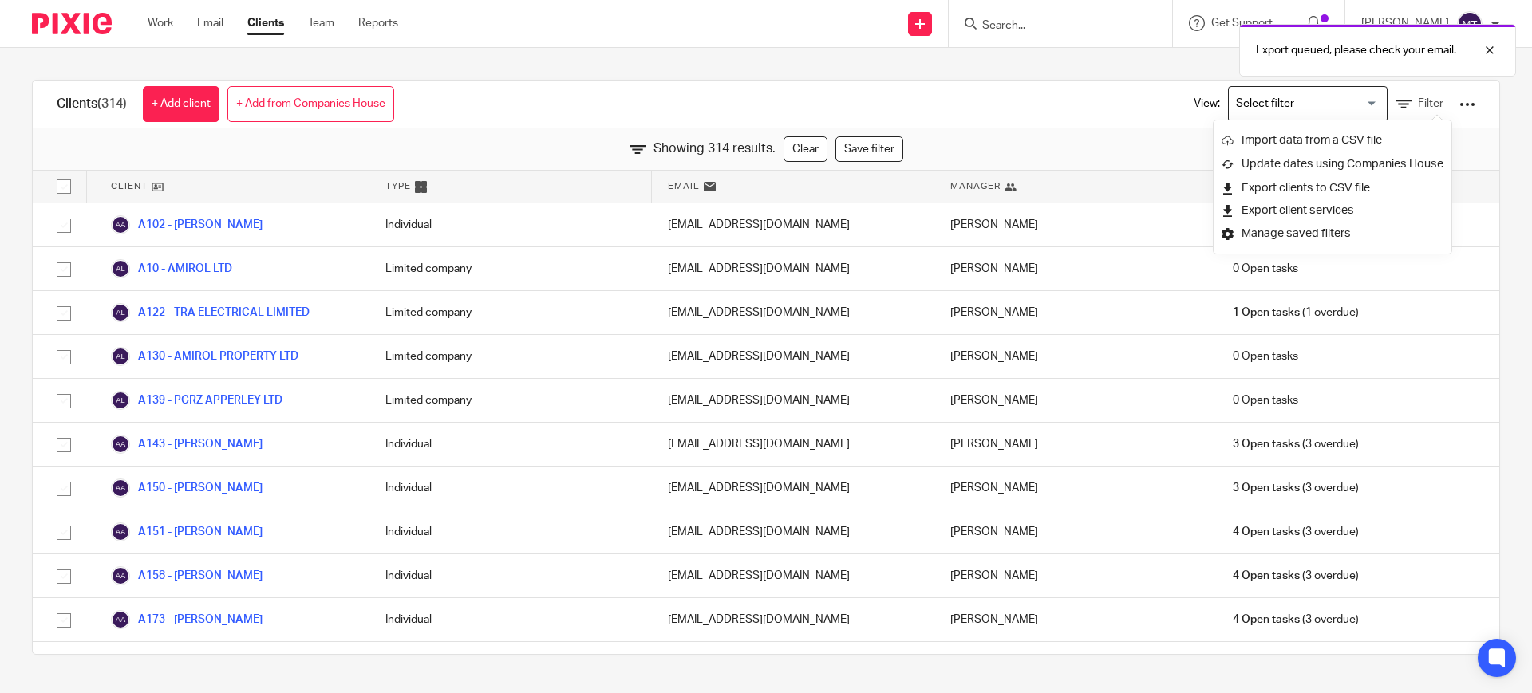
click at [986, 108] on div "Clients (314) + Add client + Add from Companies House View: Loading... Filter" at bounding box center [766, 105] width 1467 height 48
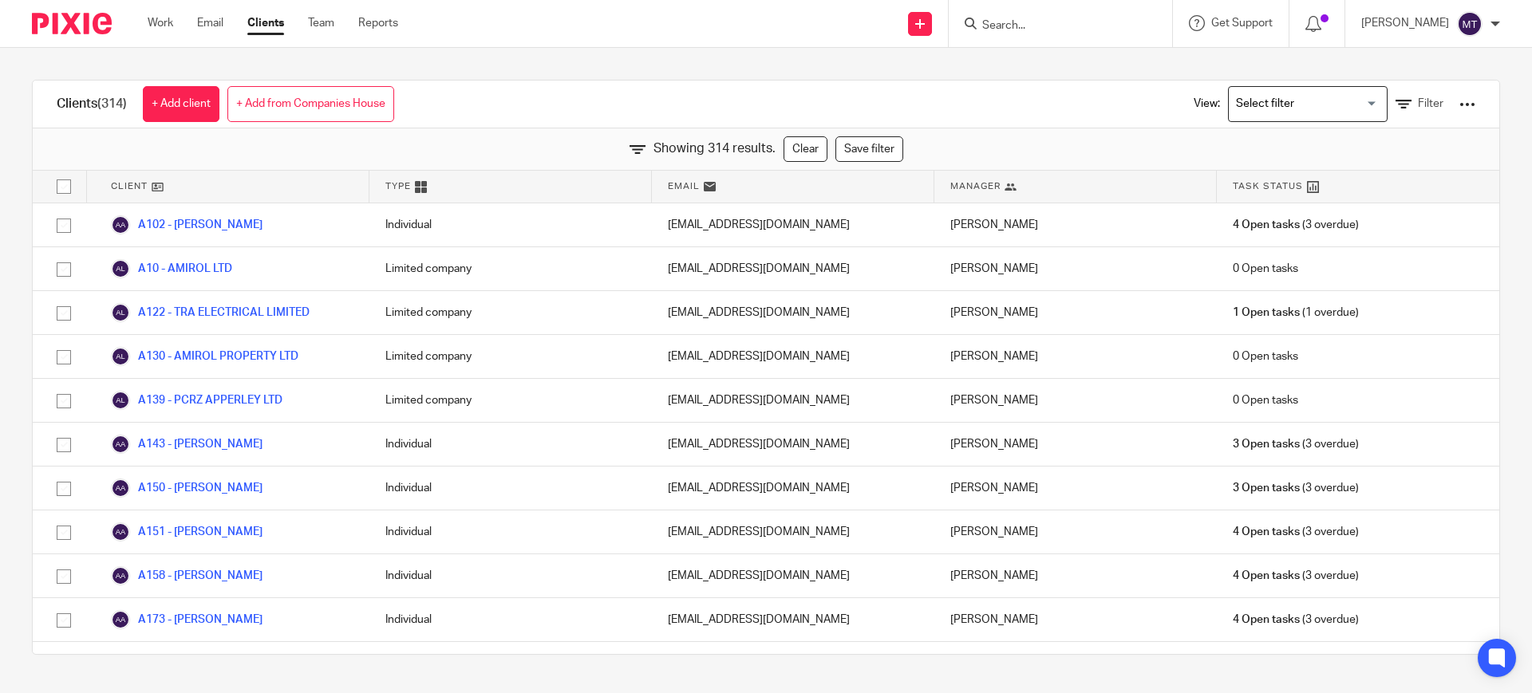
click at [1498, 218] on div "Clients (314) + Add client + Add from Companies House View: Loading... Filter S…" at bounding box center [766, 367] width 1532 height 639
click at [564, 90] on div "Clients (314) + Add client + Add from Companies House View: Loading... Filter" at bounding box center [766, 105] width 1467 height 48
click at [579, 101] on div "Clients (314) + Add client + Add from Companies House View: Loading... Filter" at bounding box center [766, 105] width 1467 height 48
click at [709, 105] on div "Clients (314) + Add client + Add from Companies House View: Loading... Filter" at bounding box center [766, 105] width 1467 height 48
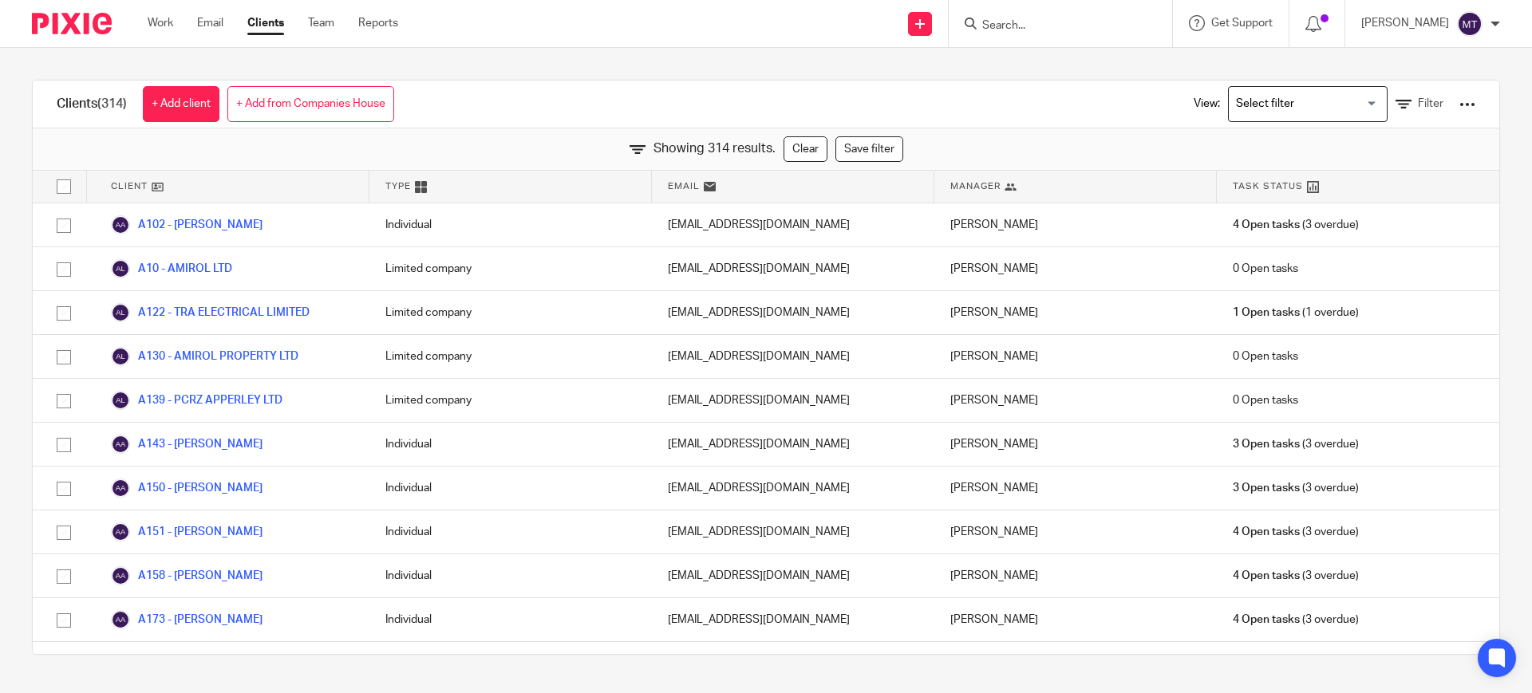
click at [625, 90] on div "Clients (314) + Add client + Add from Companies House View: Loading... Filter" at bounding box center [766, 105] width 1467 height 48
click at [650, 97] on div "Clients (314) + Add client + Add from Companies House View: Loading... Filter" at bounding box center [766, 105] width 1467 height 48
click at [1471, 30] on img at bounding box center [1470, 24] width 26 height 26
drag, startPoint x: 466, startPoint y: 69, endPoint x: 393, endPoint y: 51, distance: 75.7
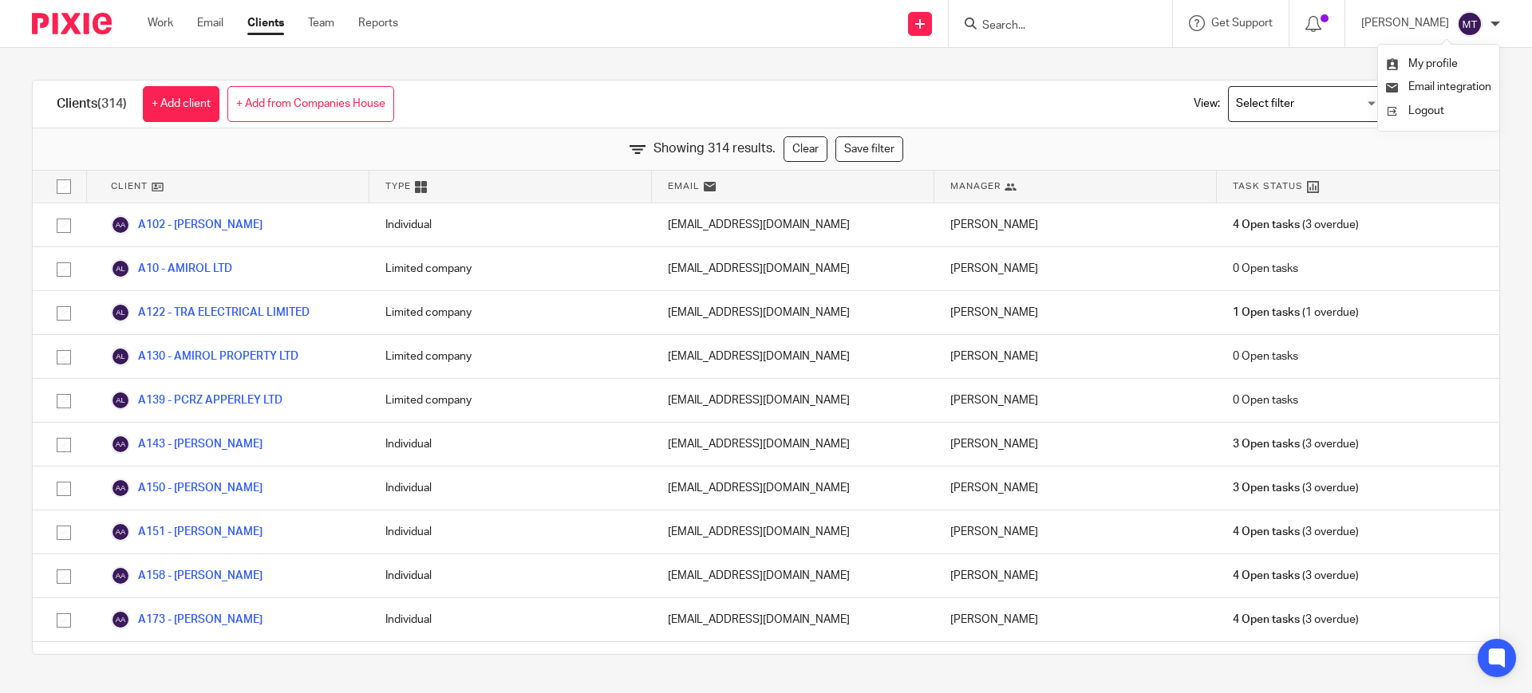
click at [467, 69] on div "Clients (314) + Add client + Add from Companies House View: Loading... Filter S…" at bounding box center [766, 367] width 1532 height 639
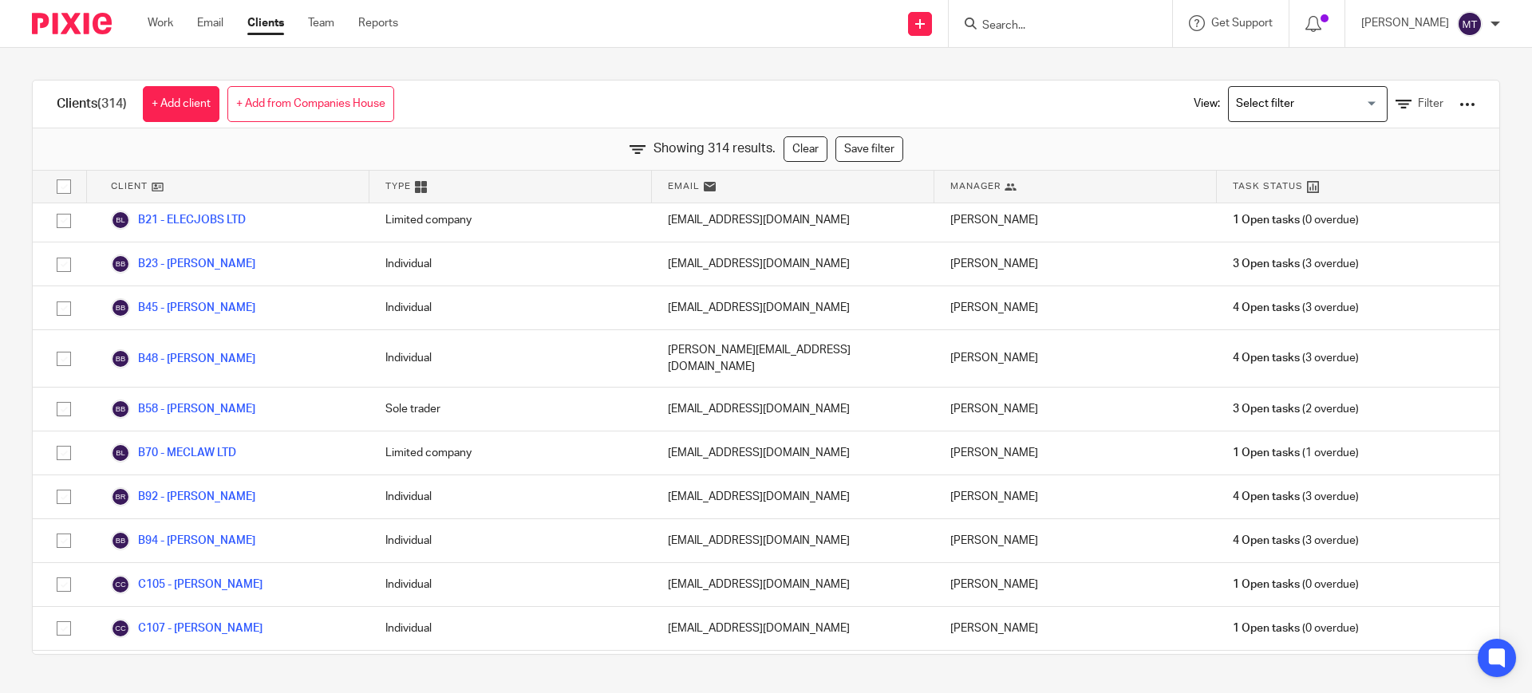
scroll to position [1197, 0]
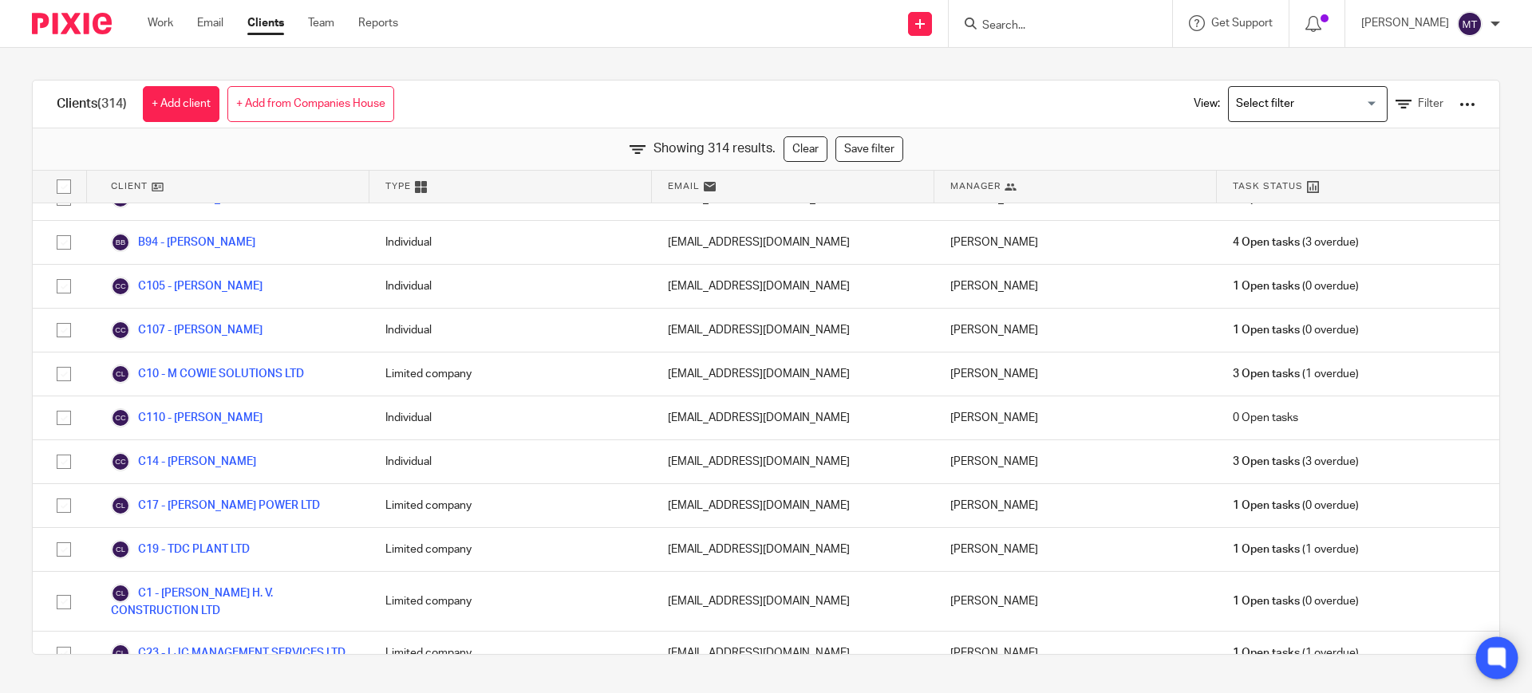
click at [1491, 666] on icon at bounding box center [1497, 659] width 26 height 26
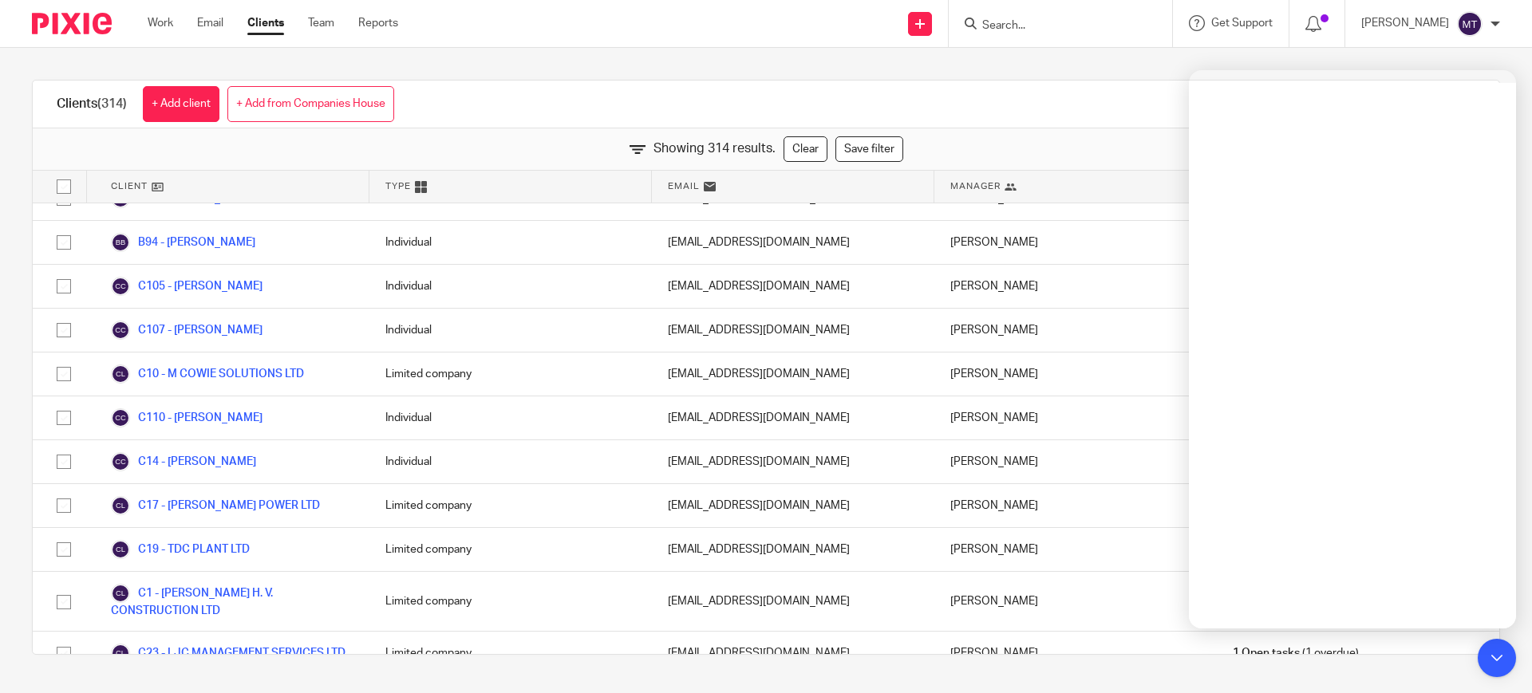
click at [1071, 101] on div "Clients (314) + Add client + Add from Companies House View: Loading... Filter" at bounding box center [766, 105] width 1467 height 48
click at [1247, 48] on div "Clients (314) + Add client + Add from Companies House View: Loading... Filter S…" at bounding box center [766, 367] width 1532 height 639
click at [1261, 26] on span "Get Support" at bounding box center [1241, 23] width 61 height 11
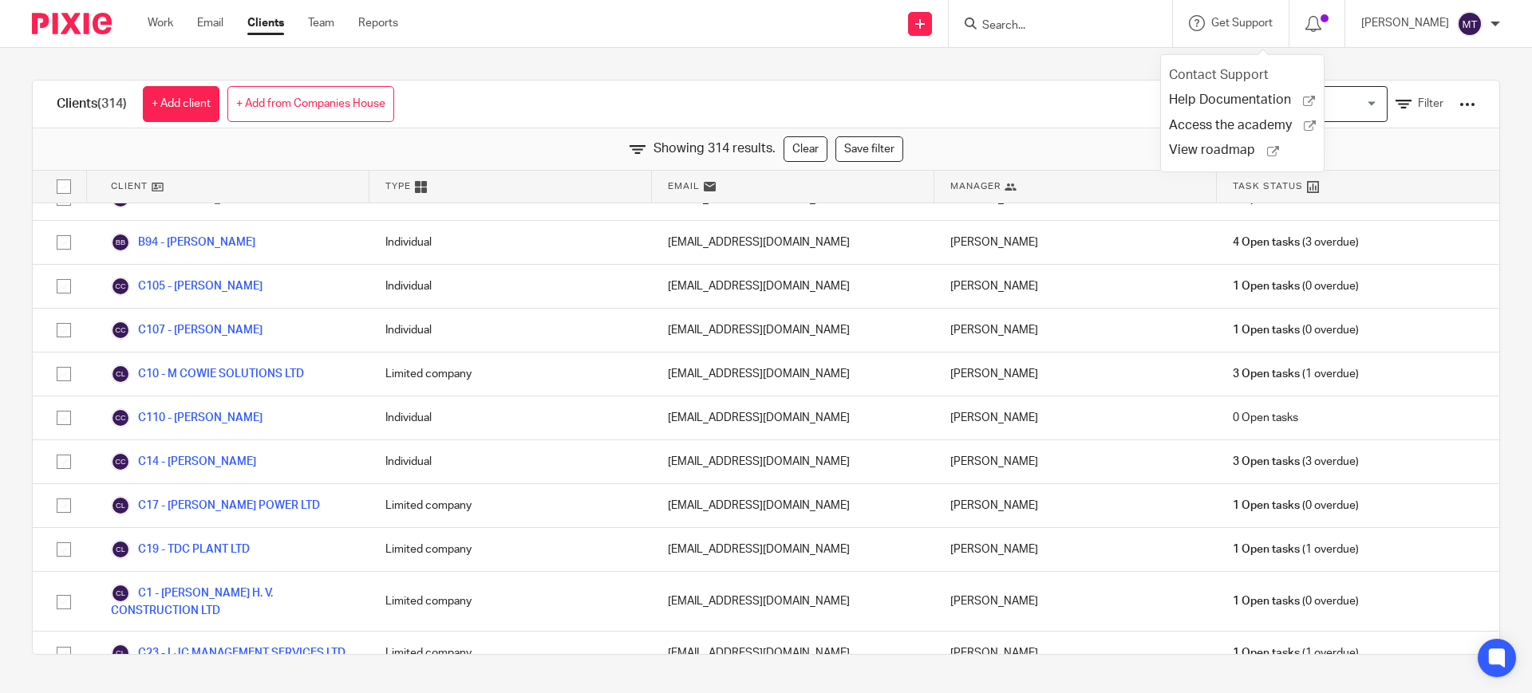
click at [1246, 77] on link "Contact Support" at bounding box center [1225, 75] width 112 height 13
